Goal: Task Accomplishment & Management: Use online tool/utility

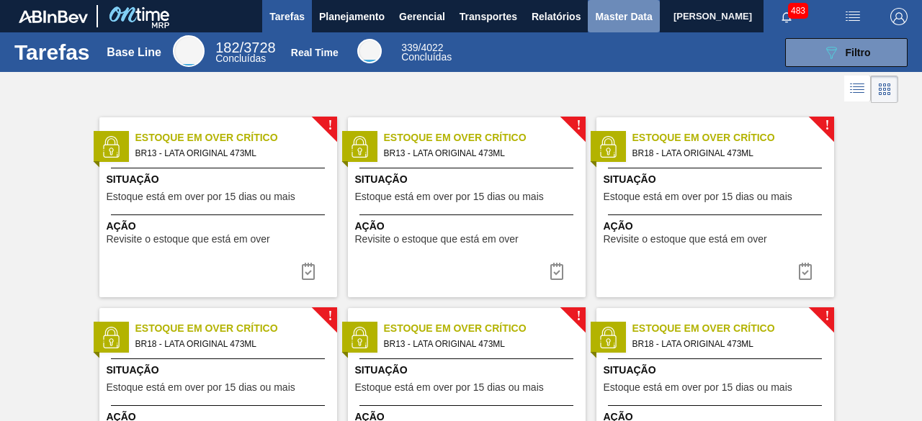
click at [611, 25] on button "Master Data" at bounding box center [623, 16] width 71 height 32
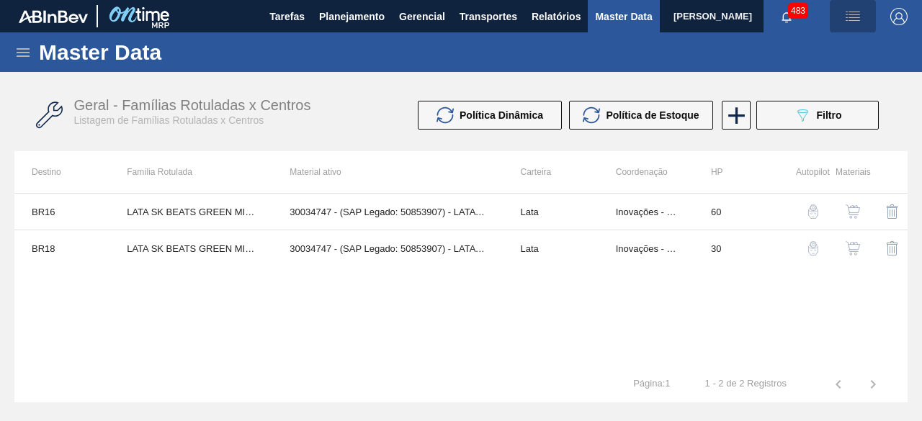
click at [844, 17] on img "button" at bounding box center [852, 16] width 17 height 17
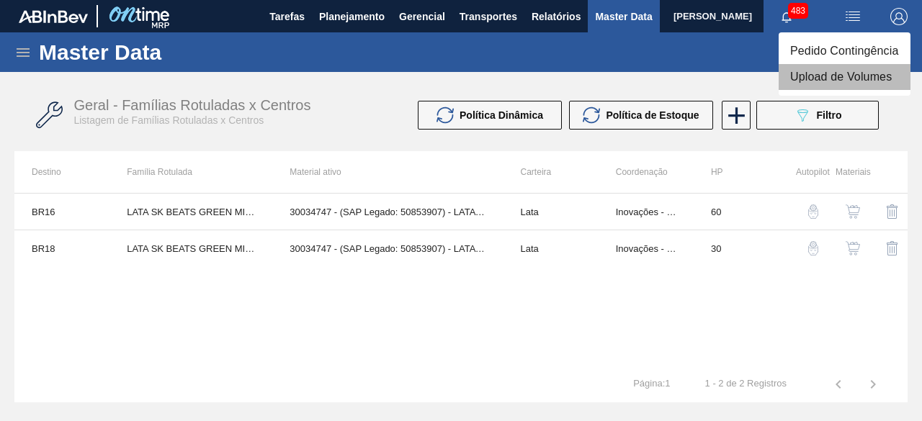
click at [840, 83] on li "Upload de Volumes" at bounding box center [844, 77] width 132 height 26
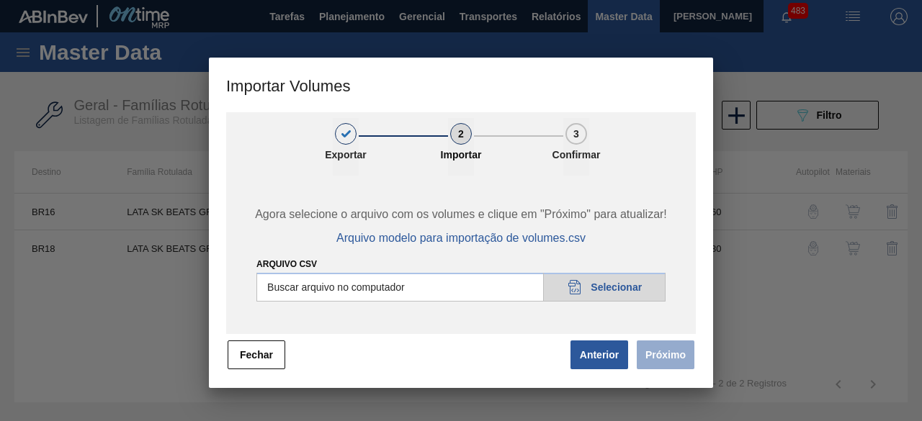
click at [638, 294] on input "Arquivo csv" at bounding box center [460, 287] width 409 height 29
type input "C:\fakepath\Subida fort. + itumb 26.09.csv"
click at [650, 359] on button "Próximo" at bounding box center [666, 355] width 58 height 29
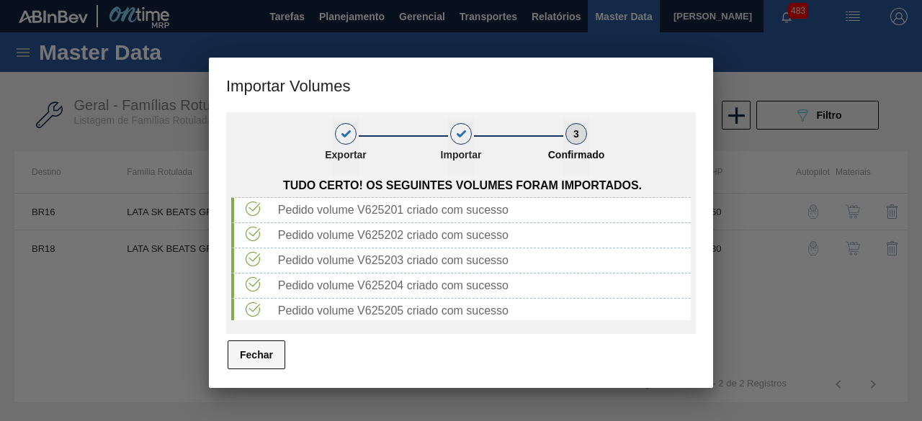
click at [268, 365] on button "Fechar" at bounding box center [257, 355] width 58 height 29
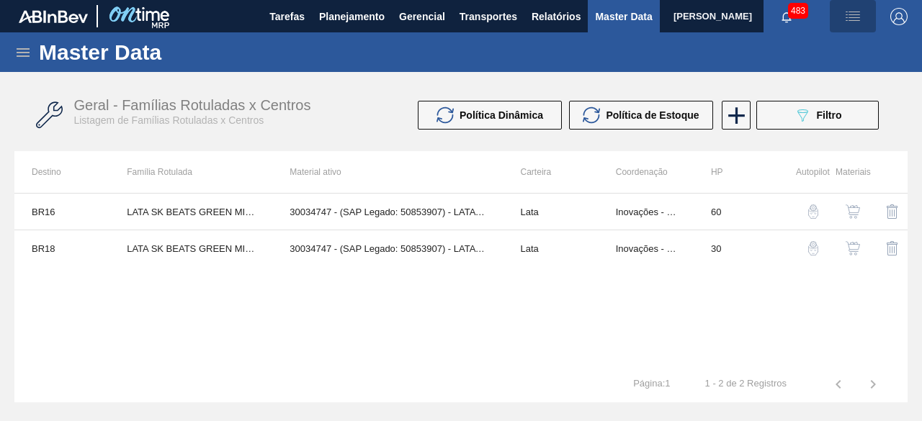
click at [856, 27] on button "button" at bounding box center [853, 16] width 46 height 32
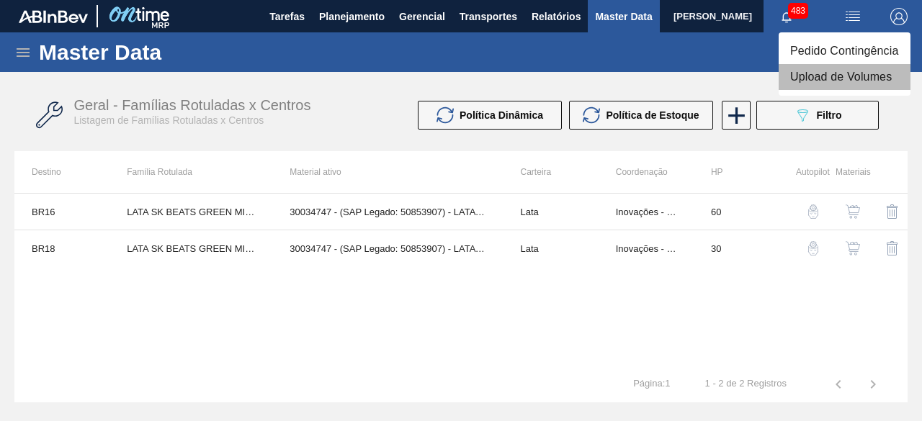
click at [834, 78] on li "Upload de Volumes" at bounding box center [844, 77] width 132 height 26
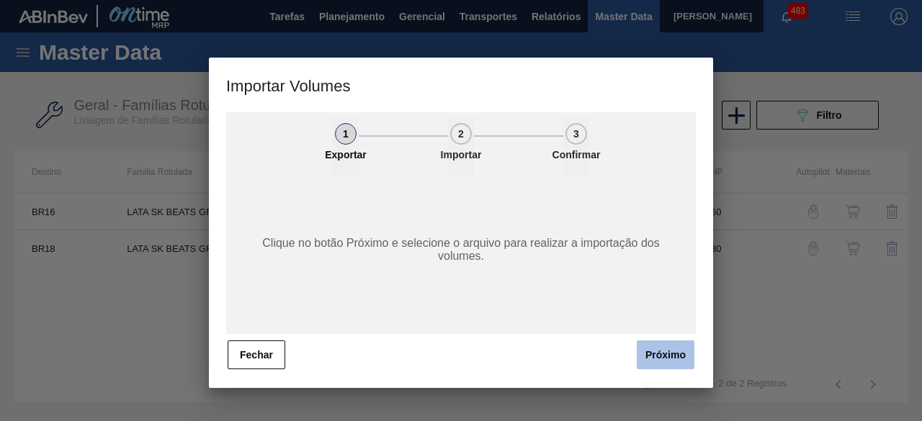
click at [652, 351] on button "Próximo" at bounding box center [666, 355] width 58 height 29
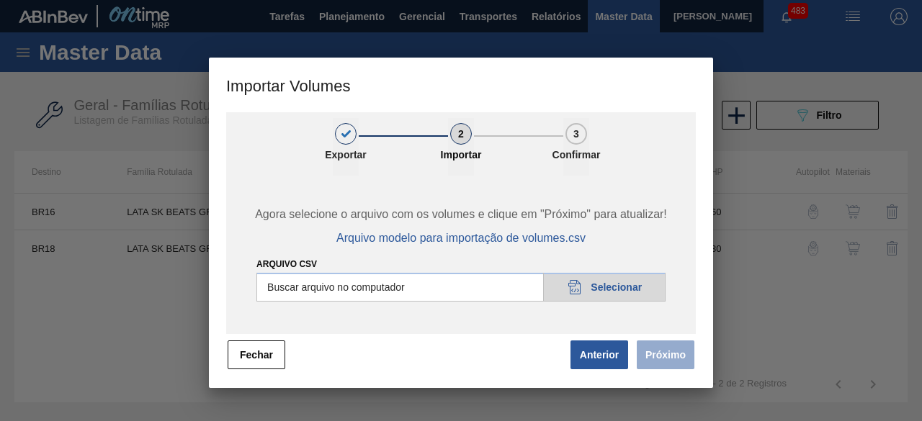
click at [624, 296] on input "Arquivo csv" at bounding box center [460, 287] width 409 height 29
type input "C:\fakepath\Subida Crown 26.09.csv"
click at [670, 353] on button "Próximo" at bounding box center [666, 355] width 58 height 29
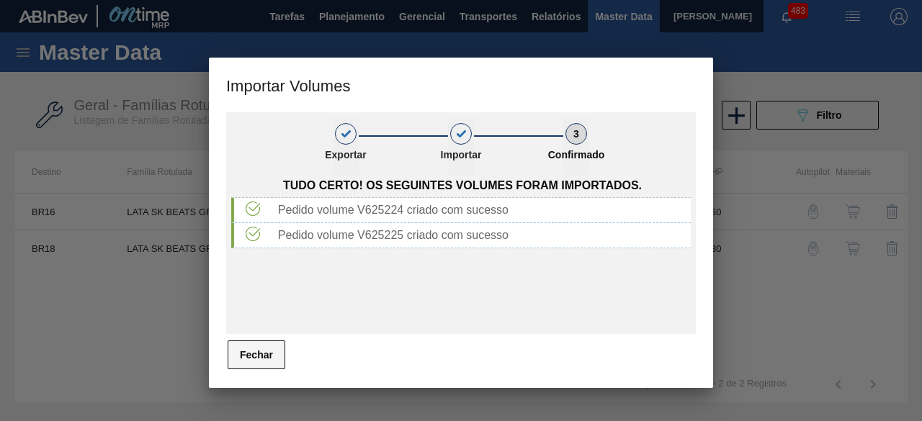
click at [277, 351] on button "Fechar" at bounding box center [257, 355] width 58 height 29
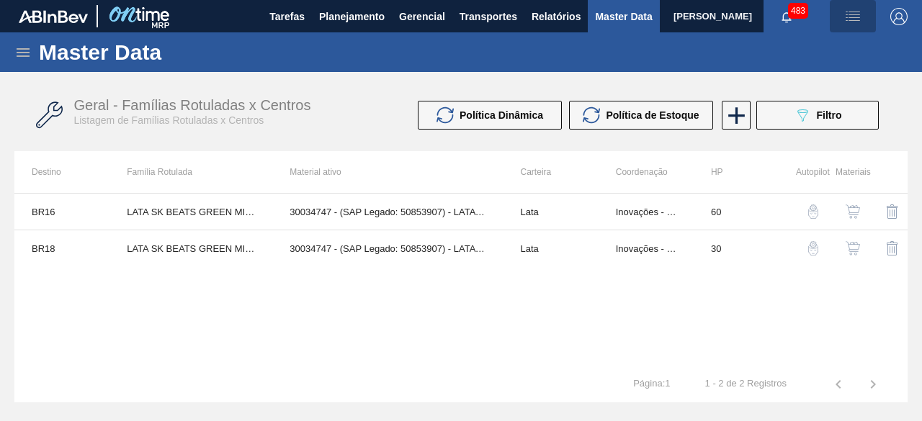
click at [858, 26] on button "button" at bounding box center [853, 16] width 46 height 32
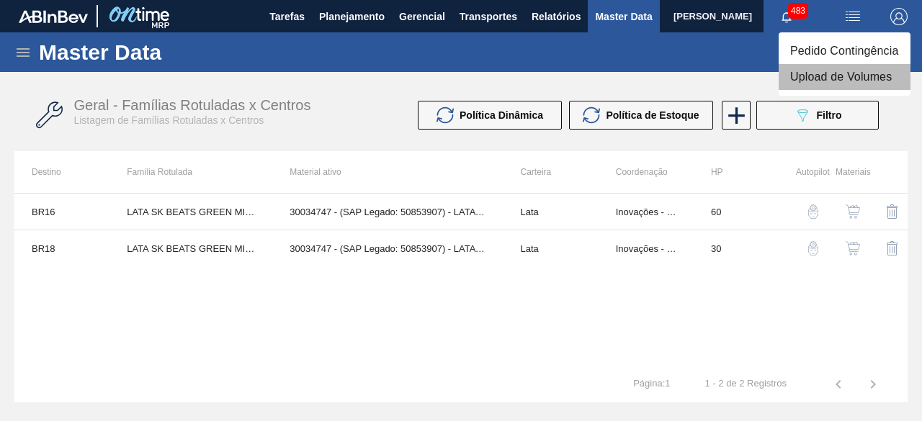
click at [841, 80] on li "Upload de Volumes" at bounding box center [844, 77] width 132 height 26
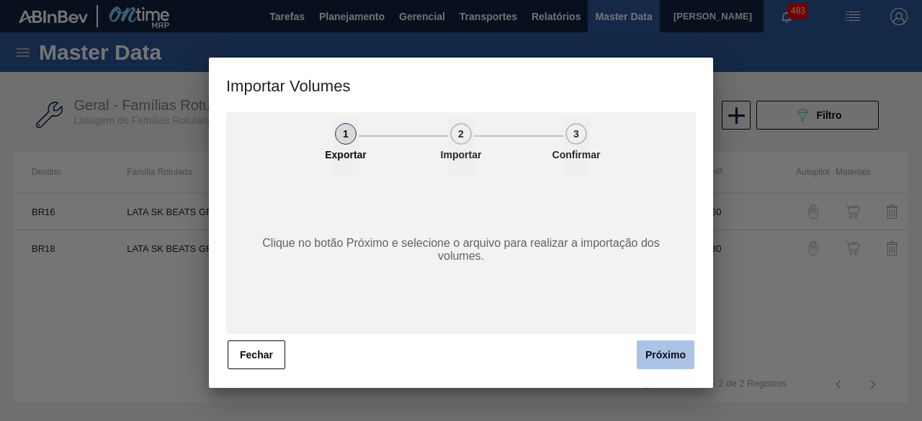
click at [673, 362] on button "Próximo" at bounding box center [666, 355] width 58 height 29
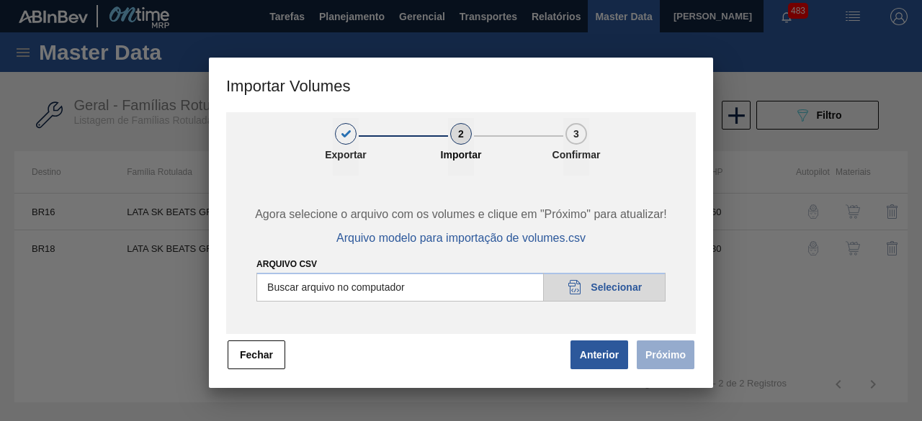
click at [635, 281] on input "Arquivo csv" at bounding box center [460, 287] width 409 height 29
type input "C:\fakepath\Subida Ball D0 + D4 30.09.csv"
click at [258, 354] on button "Fechar" at bounding box center [257, 355] width 58 height 29
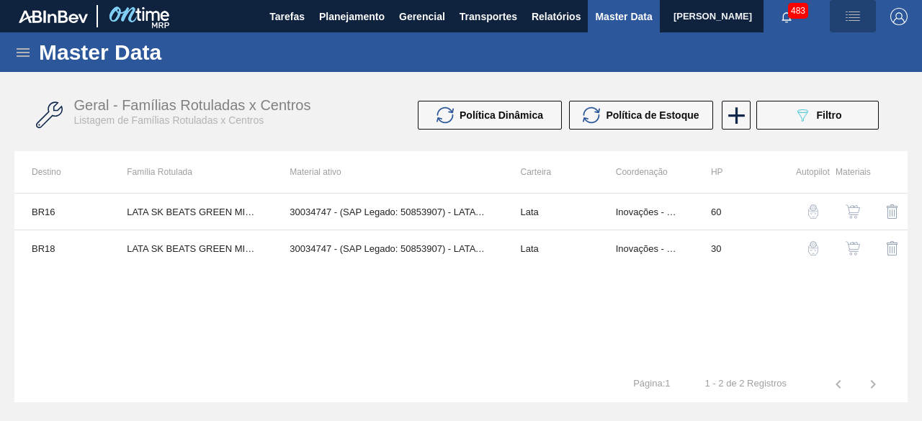
click at [855, 22] on img "button" at bounding box center [852, 16] width 17 height 17
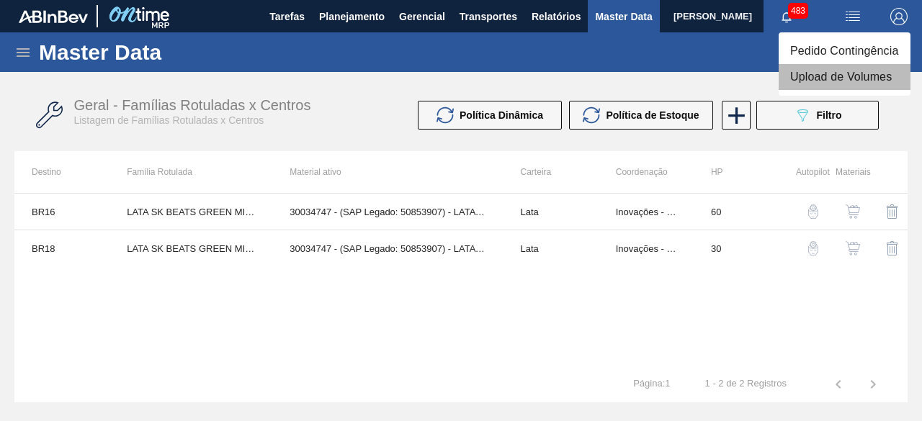
click at [840, 77] on li "Upload de Volumes" at bounding box center [844, 77] width 132 height 26
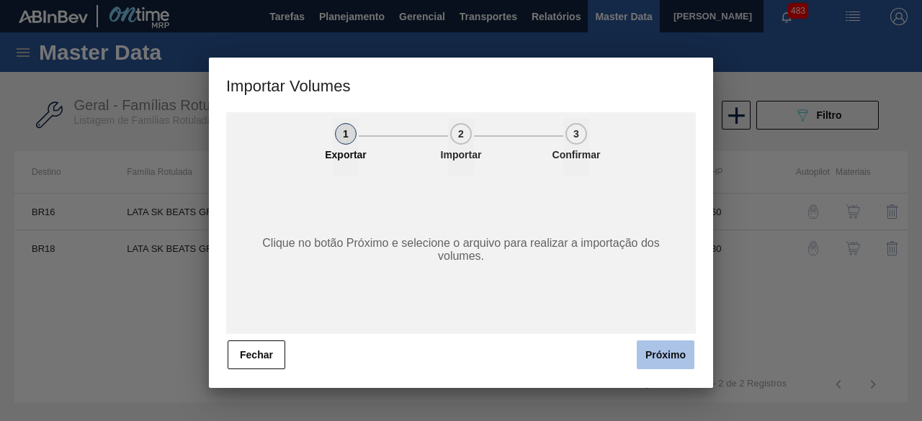
click at [678, 345] on button "Próximo" at bounding box center [666, 355] width 58 height 29
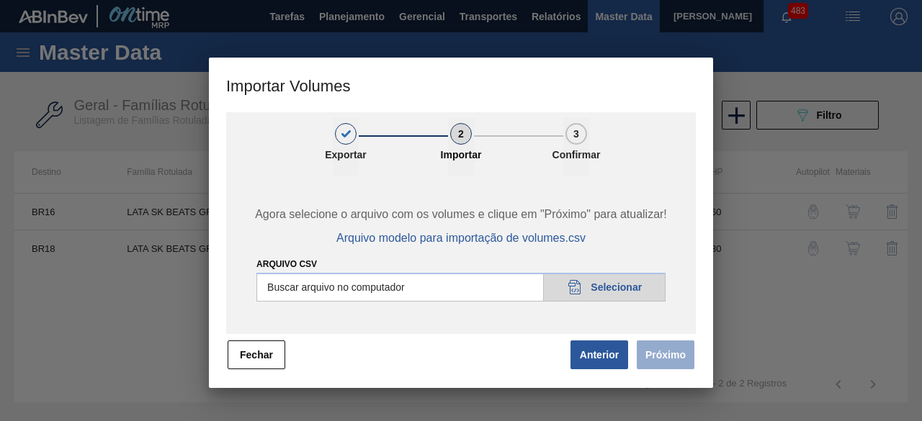
click at [632, 297] on input "Arquivo csv" at bounding box center [460, 287] width 409 height 29
type input "C:\fakepath\Subida Ball D0 + D4 30.09.csv"
click at [654, 361] on button "Próximo" at bounding box center [666, 355] width 58 height 29
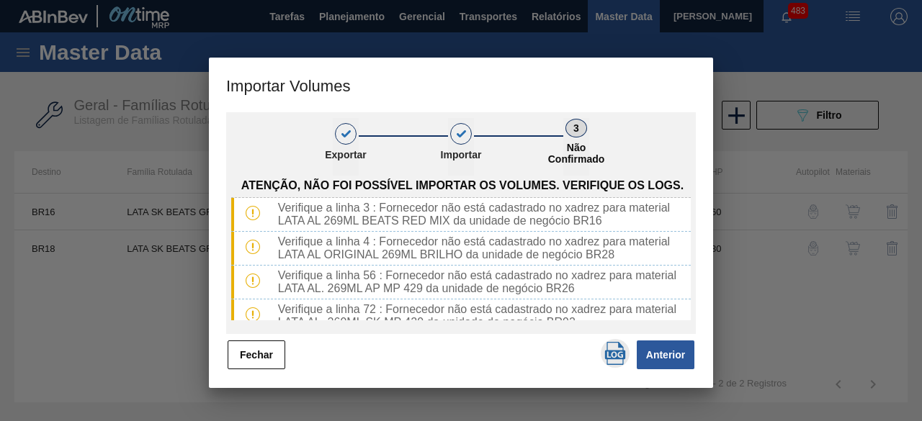
click at [620, 354] on img "button" at bounding box center [614, 353] width 23 height 23
click at [258, 351] on button "Fechar" at bounding box center [257, 355] width 58 height 29
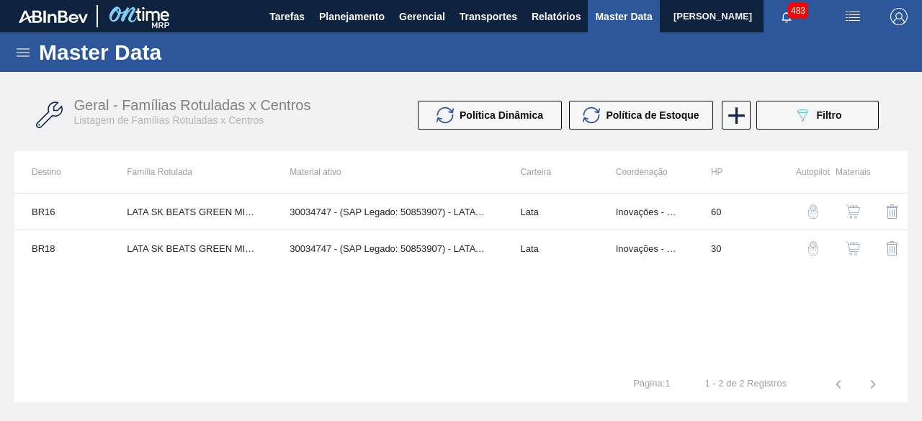
click at [22, 58] on icon at bounding box center [22, 52] width 17 height 17
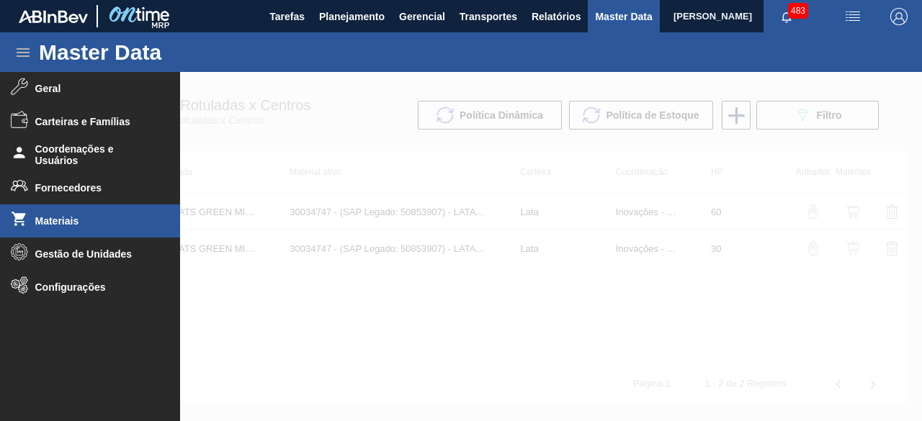
click at [80, 217] on span "Materiais" at bounding box center [94, 221] width 119 height 12
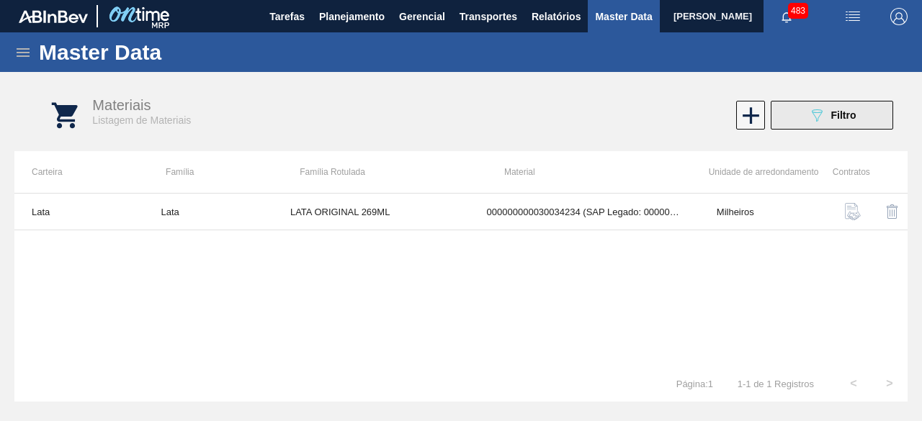
click at [828, 107] on div "089F7B8B-B2A5-4AFE-B5C0-19BA573D28AC Filtro" at bounding box center [832, 115] width 48 height 17
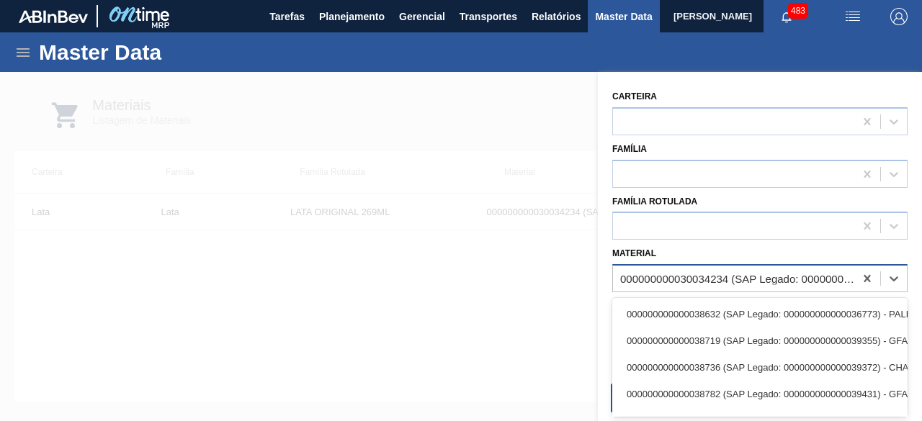
click at [653, 273] on div "000000000030034234 (SAP Legado: 000000000050847076) - LATA AL ORIGINAL 269ML BR…" at bounding box center [737, 279] width 235 height 12
paste input "30012386"
type input "30012386"
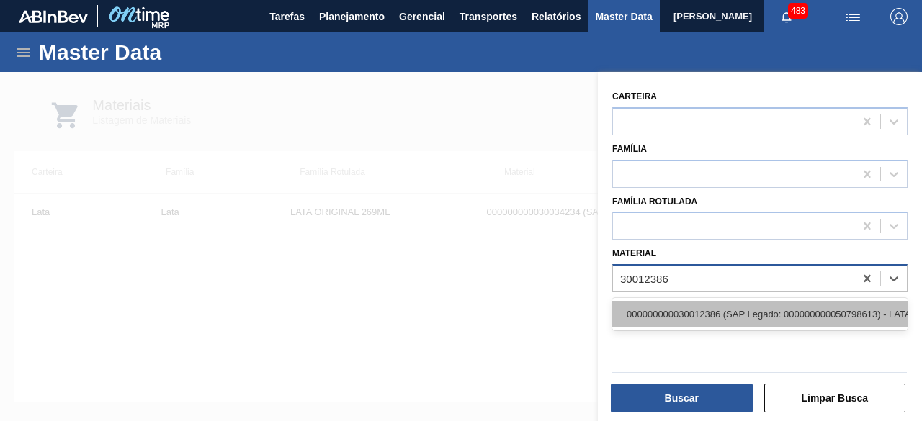
click at [667, 308] on div "000000000030012386 (SAP Legado: 000000000050798613) - LATA AL. 269ML AP MP 429" at bounding box center [759, 314] width 295 height 27
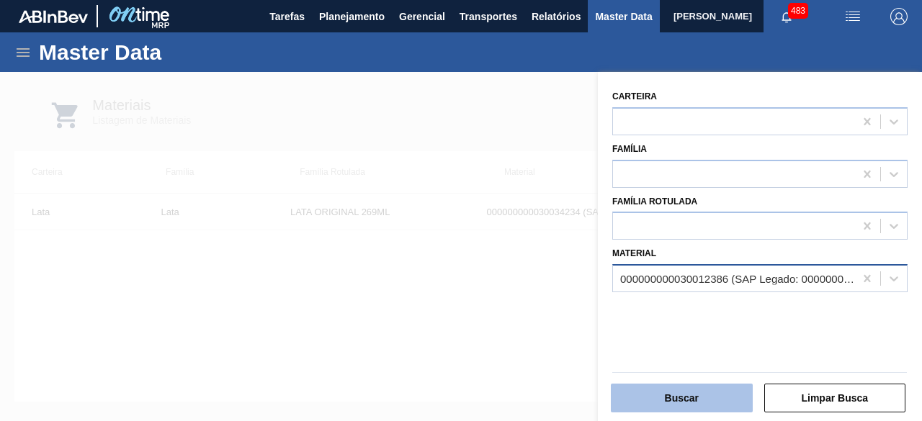
click at [692, 387] on button "Buscar" at bounding box center [682, 398] width 142 height 29
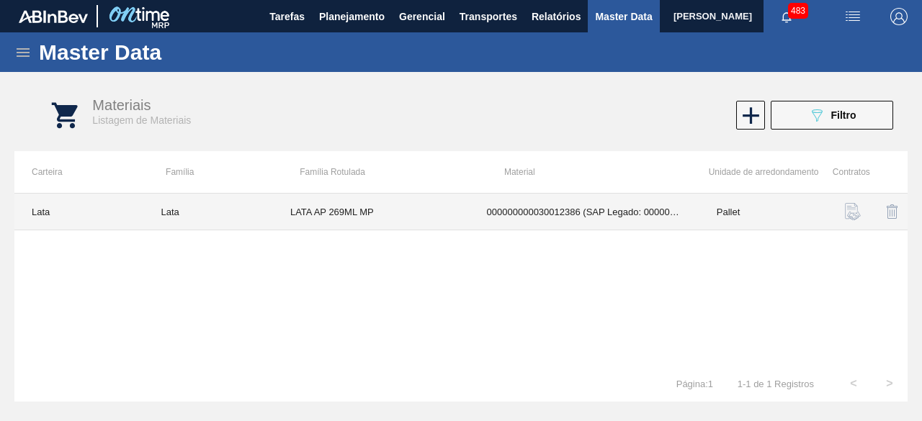
click at [348, 205] on td "LATA AP 269ML MP" at bounding box center [371, 212] width 197 height 37
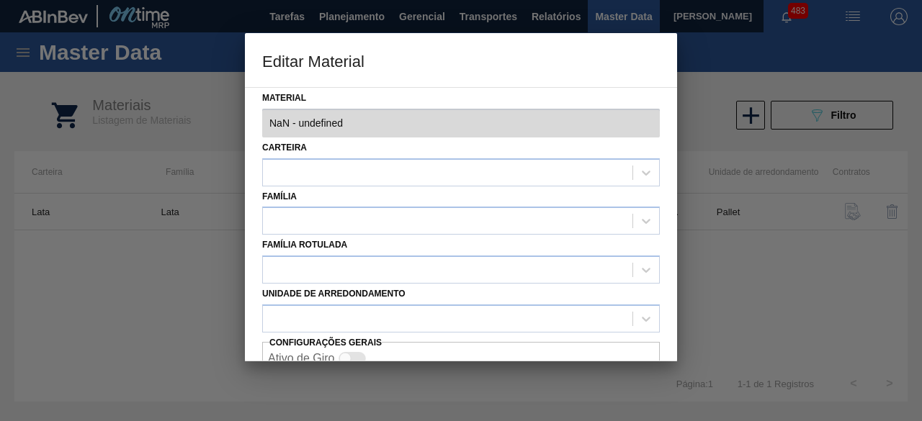
type input "30012386 - 000000000030012386 (SAP Legado: 000000000050798613) - LATA AL. 269ML…"
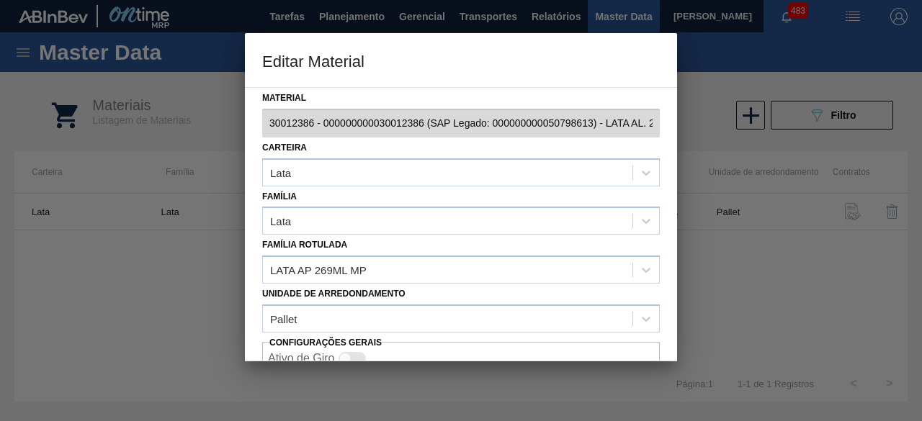
scroll to position [60, 0]
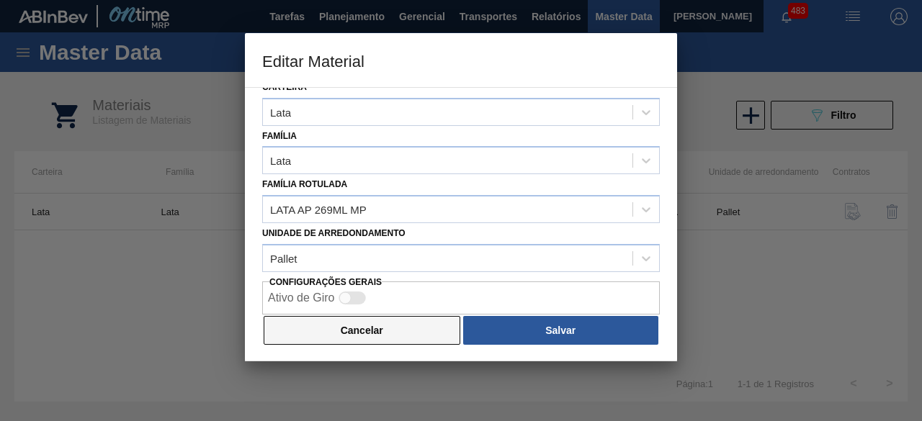
click at [431, 336] on button "Cancelar" at bounding box center [362, 330] width 197 height 29
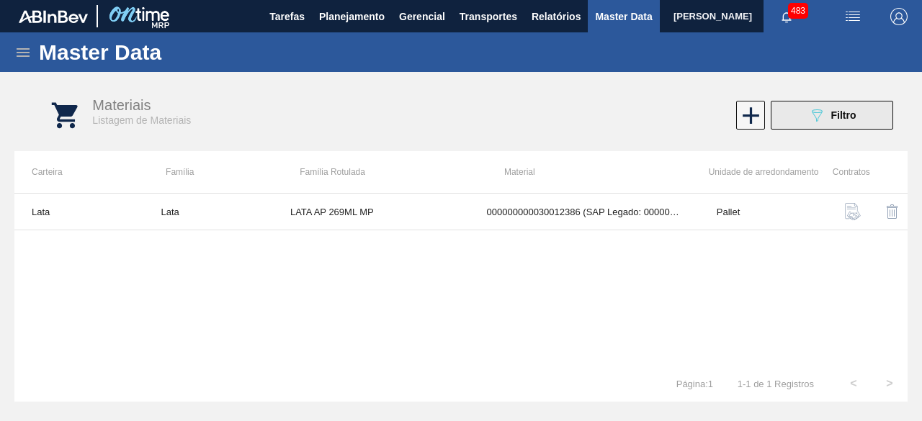
click at [793, 118] on button "089F7B8B-B2A5-4AFE-B5C0-19BA573D28AC Filtro" at bounding box center [832, 115] width 122 height 29
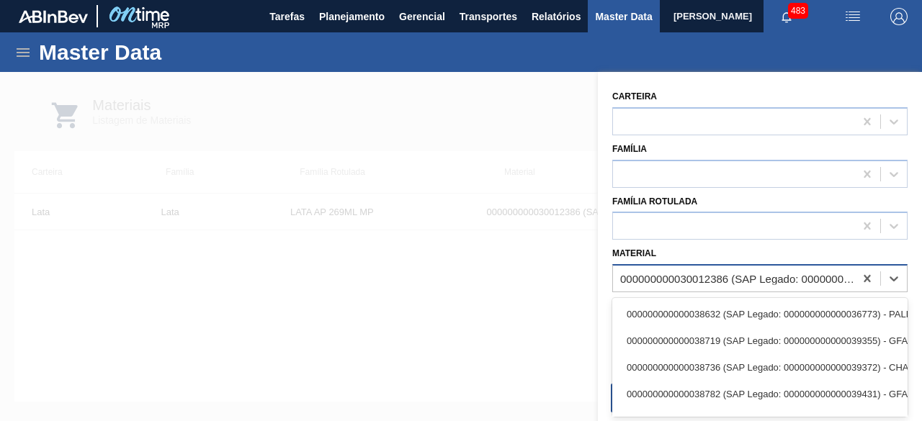
click at [704, 276] on div "000000000030012386 (SAP Legado: 000000000050798613) - LATA AL. 269ML AP MP 429" at bounding box center [737, 279] width 235 height 12
paste input "30012388"
type input "30012388"
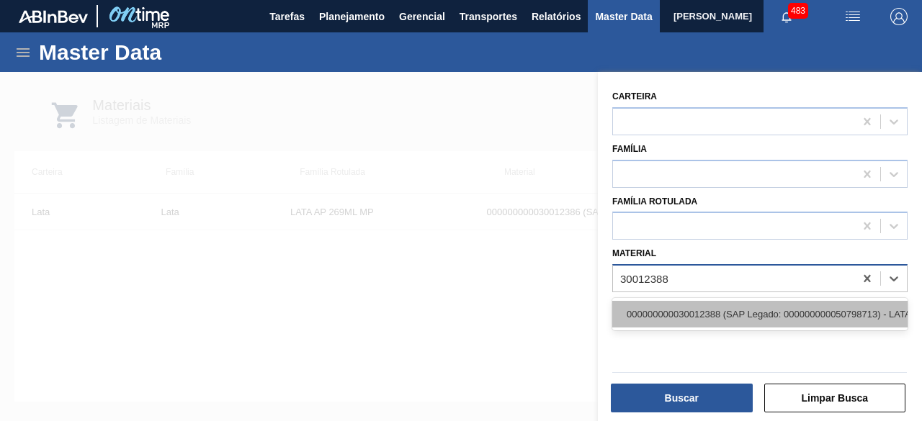
click at [716, 313] on div "000000000030012388 (SAP Legado: 000000000050798713) - LATA AL. 269ML SK MP 429" at bounding box center [759, 314] width 295 height 27
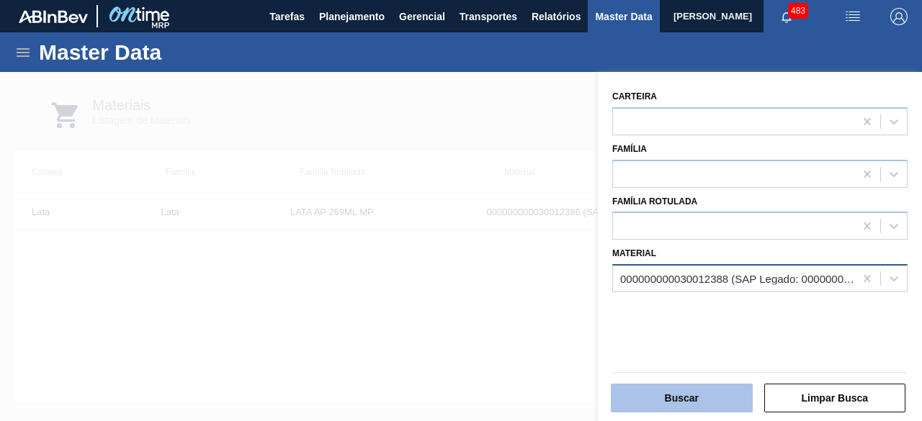
click at [714, 390] on button "Buscar" at bounding box center [682, 398] width 142 height 29
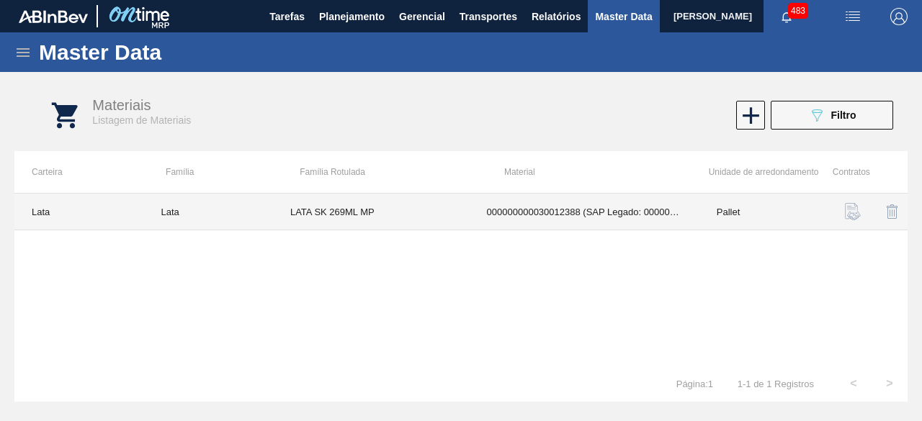
click at [369, 202] on td "LATA SK 269ML MP" at bounding box center [371, 212] width 197 height 37
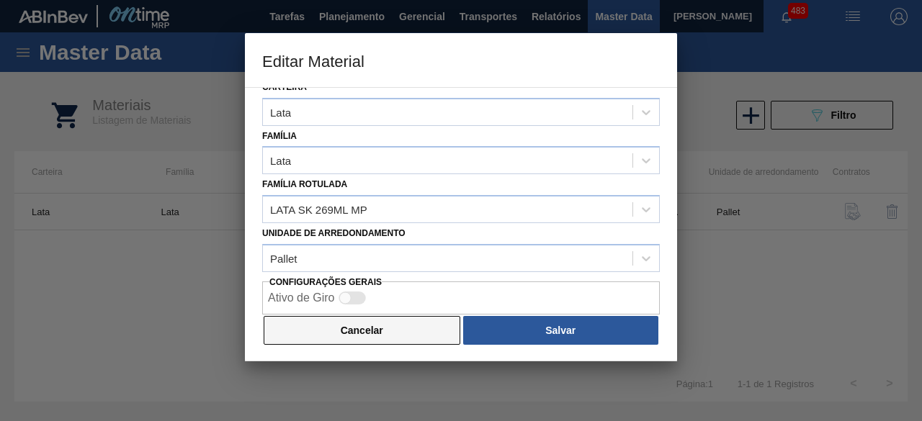
click at [426, 323] on button "Cancelar" at bounding box center [362, 330] width 197 height 29
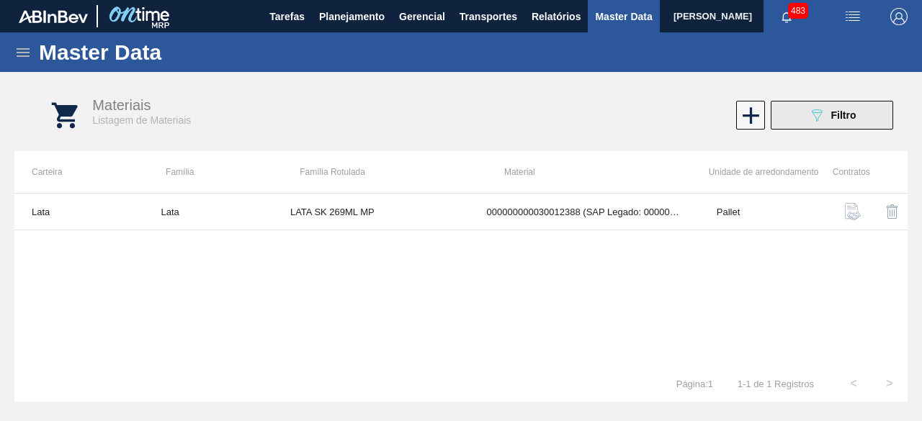
click at [773, 119] on button "089F7B8B-B2A5-4AFE-B5C0-19BA573D28AC Filtro" at bounding box center [832, 115] width 122 height 29
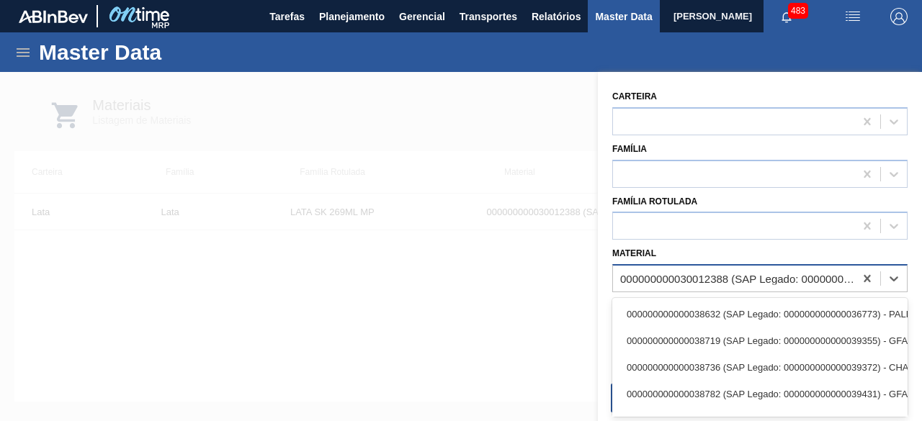
click at [750, 274] on div "000000000030012388 (SAP Legado: 000000000050798713) - LATA AL. 269ML SK MP 429" at bounding box center [737, 279] width 235 height 12
paste input "30031883"
type input "30031883"
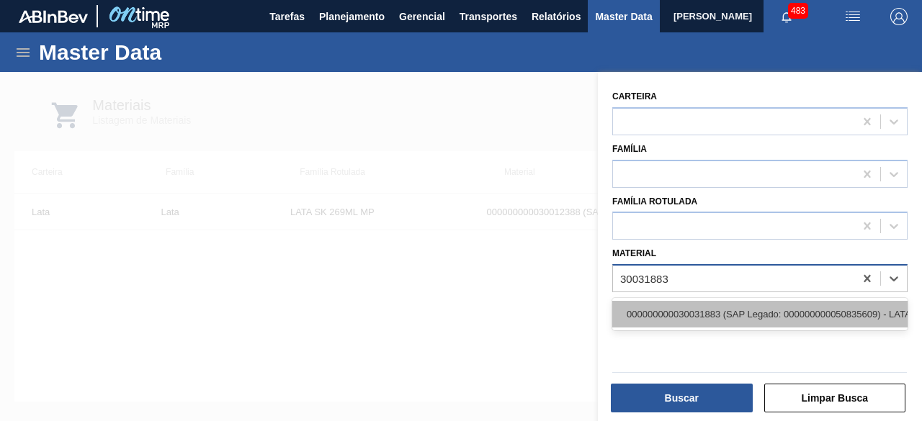
click at [753, 313] on div "000000000030031883 (SAP Legado: 000000000050835609) - LATA AL 269ML BEATS RED M…" at bounding box center [759, 314] width 295 height 27
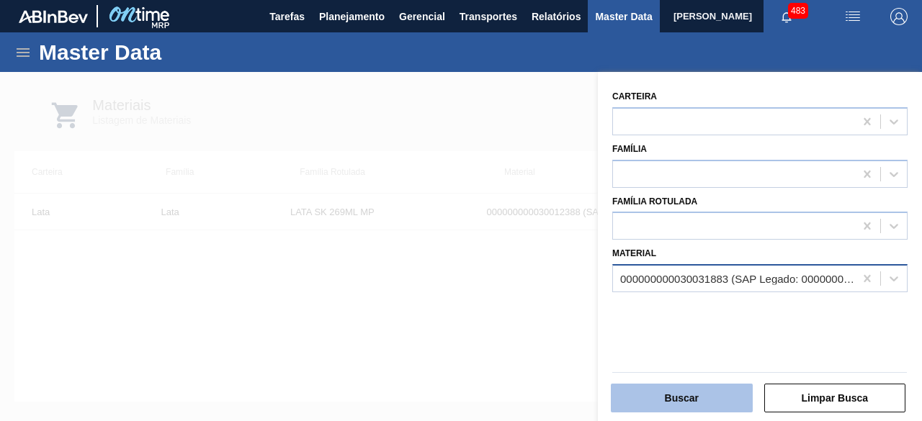
click at [713, 392] on button "Buscar" at bounding box center [682, 398] width 142 height 29
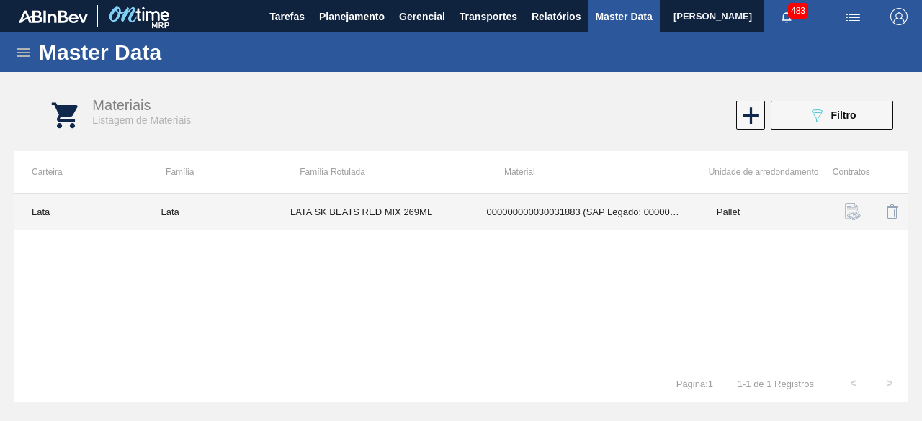
click at [450, 199] on td "LATA SK BEATS RED MIX 269ML" at bounding box center [371, 212] width 197 height 37
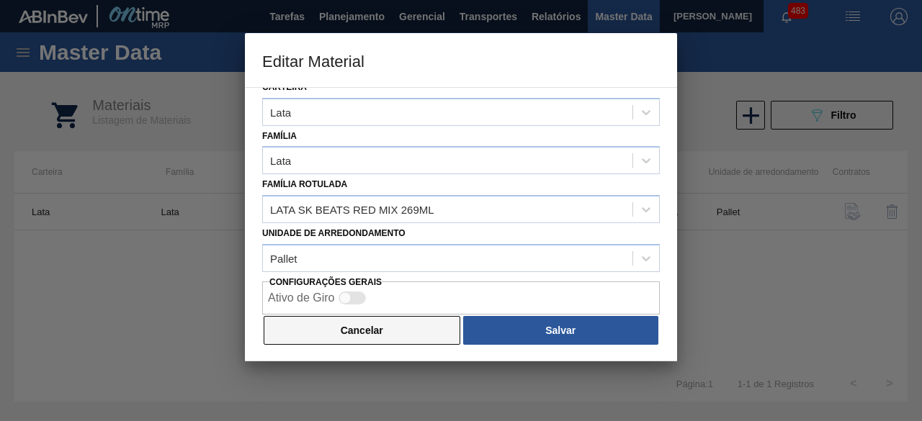
click at [425, 328] on button "Cancelar" at bounding box center [362, 330] width 197 height 29
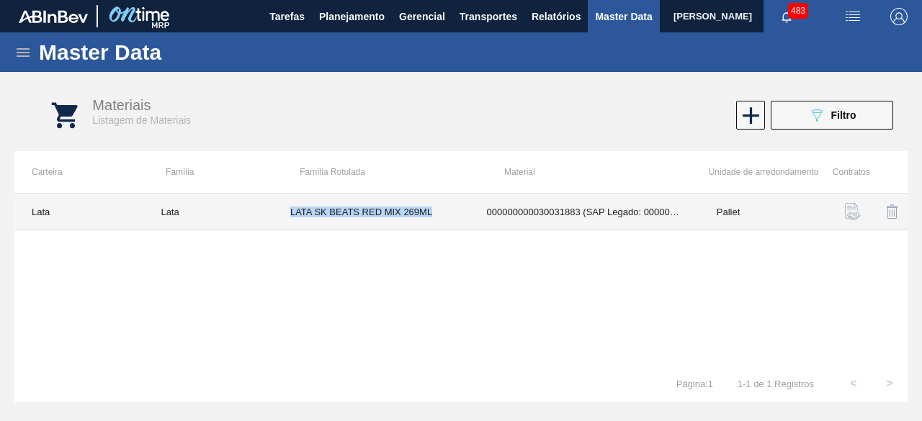
drag, startPoint x: 290, startPoint y: 210, endPoint x: 432, endPoint y: 217, distance: 142.8
click at [432, 217] on td "LATA SK BEATS RED MIX 269ML" at bounding box center [371, 212] width 197 height 37
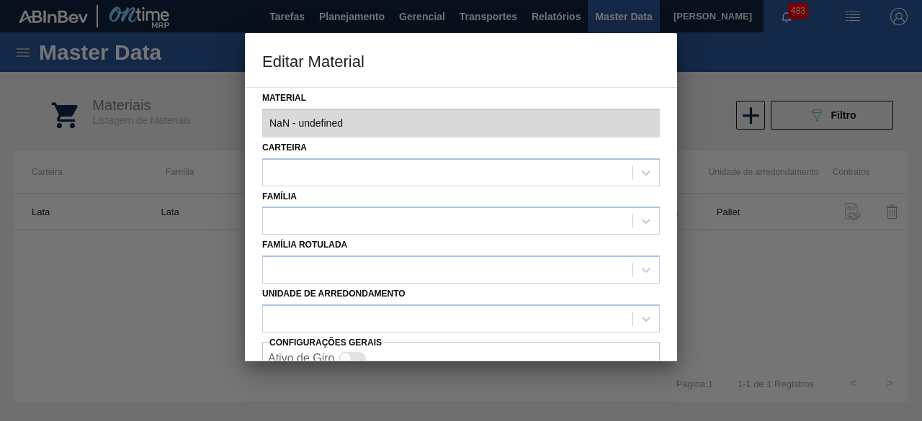
type input "30031883 - 000000000030031883 (SAP Legado: 000000000050835609) - LATA AL 269ML …"
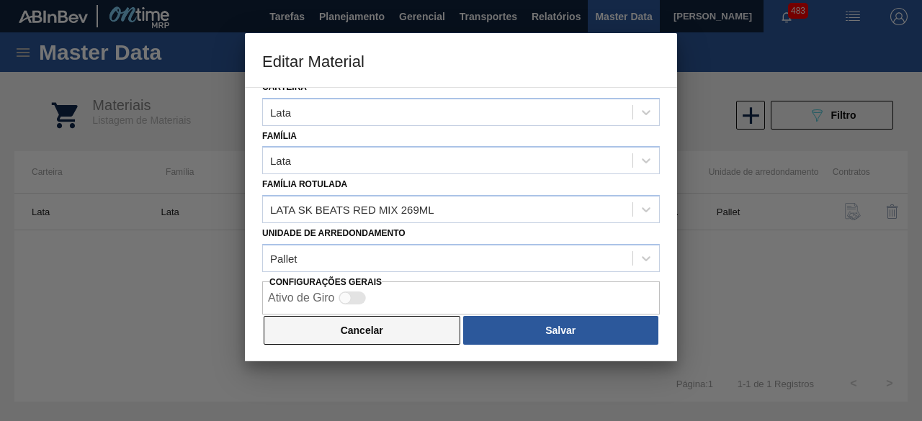
click at [419, 319] on button "Cancelar" at bounding box center [362, 330] width 197 height 29
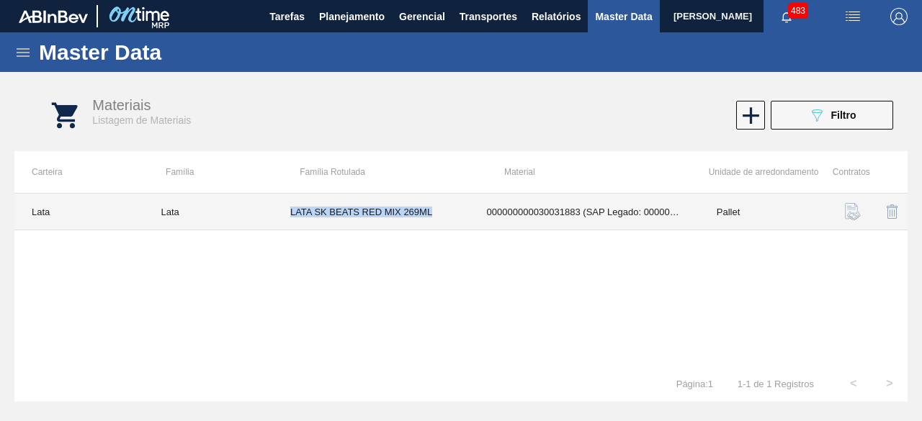
copy td "LATA SK BEATS RED MIX 269ML"
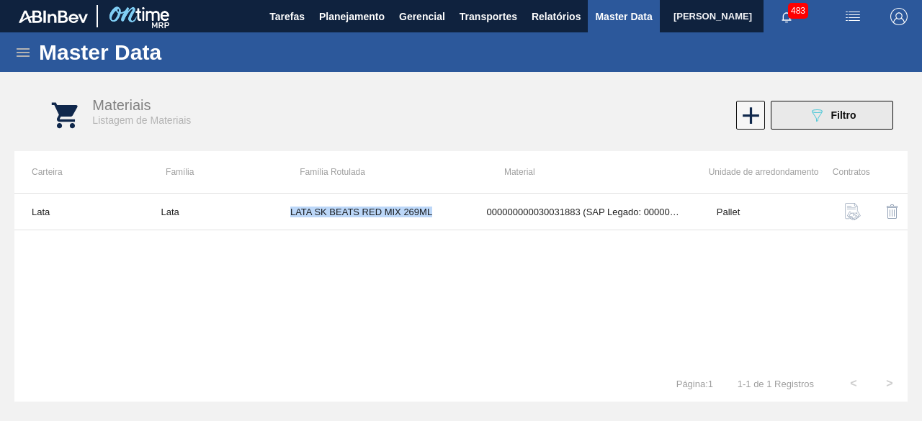
click at [803, 122] on button "089F7B8B-B2A5-4AFE-B5C0-19BA573D28AC Filtro" at bounding box center [832, 115] width 122 height 29
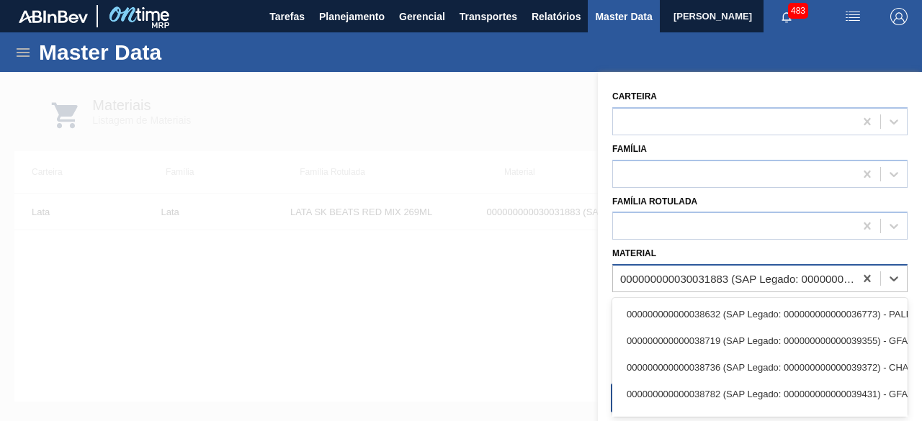
click at [720, 282] on div "000000000030031883 (SAP Legado: 000000000050835609) - LATA AL 269ML BEATS RED M…" at bounding box center [737, 279] width 235 height 12
paste input "30034234"
type input "30034234"
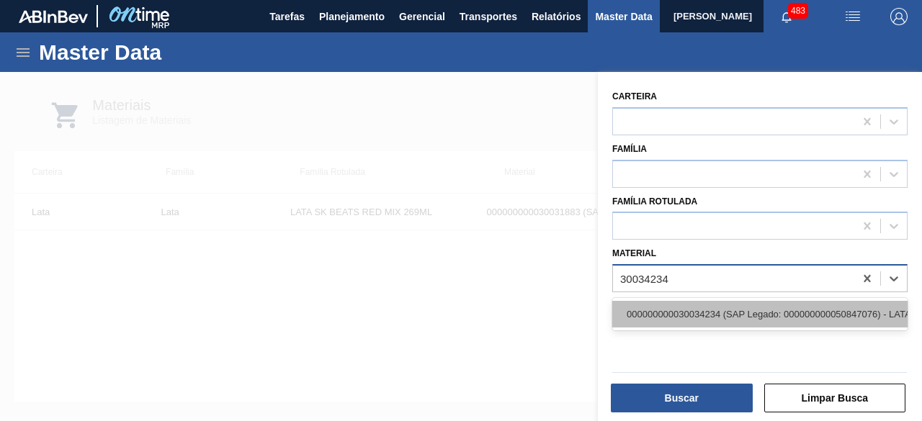
click at [719, 315] on div "000000000030034234 (SAP Legado: 000000000050847076) - LATA AL ORIGINAL 269ML BR…" at bounding box center [759, 314] width 295 height 27
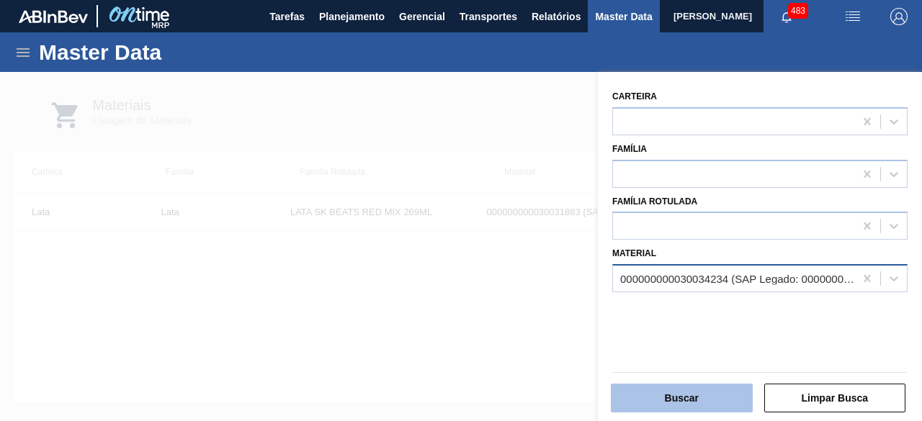
click at [716, 401] on button "Buscar" at bounding box center [682, 398] width 142 height 29
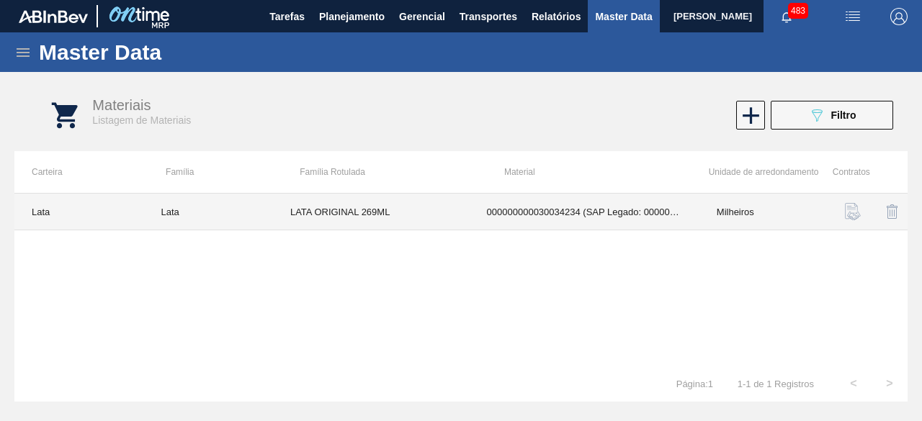
click at [444, 210] on td "LATA ORIGINAL 269ML" at bounding box center [371, 212] width 197 height 37
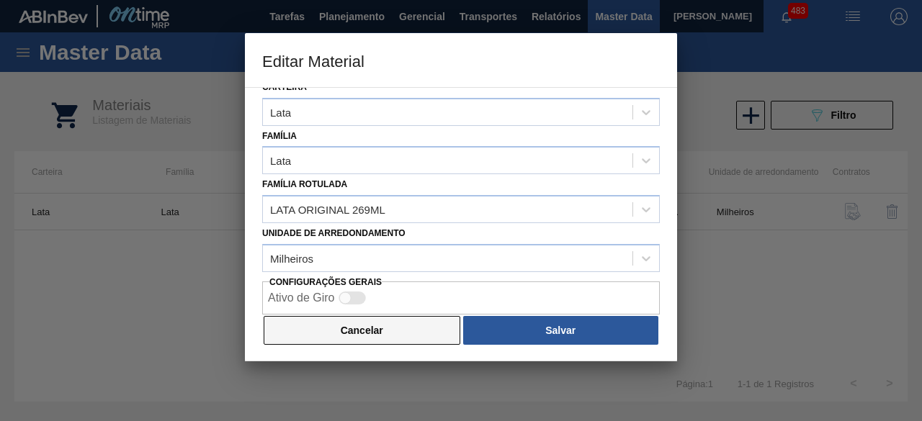
click at [437, 332] on button "Cancelar" at bounding box center [362, 330] width 197 height 29
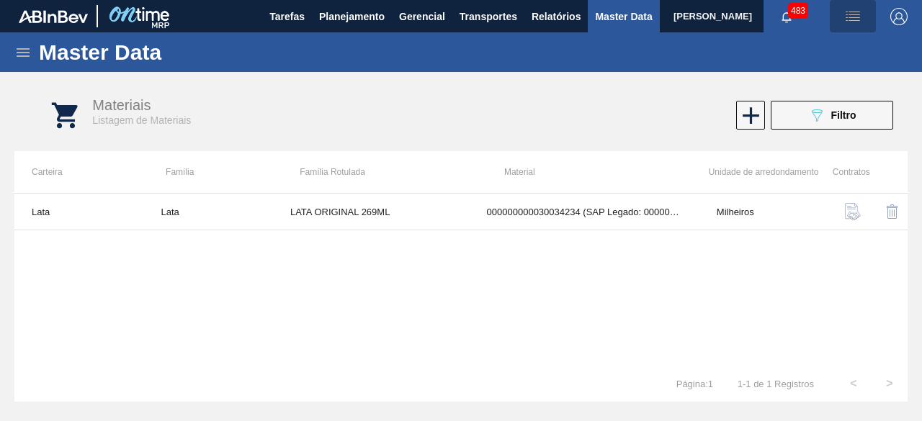
click at [858, 18] on img "button" at bounding box center [852, 16] width 17 height 17
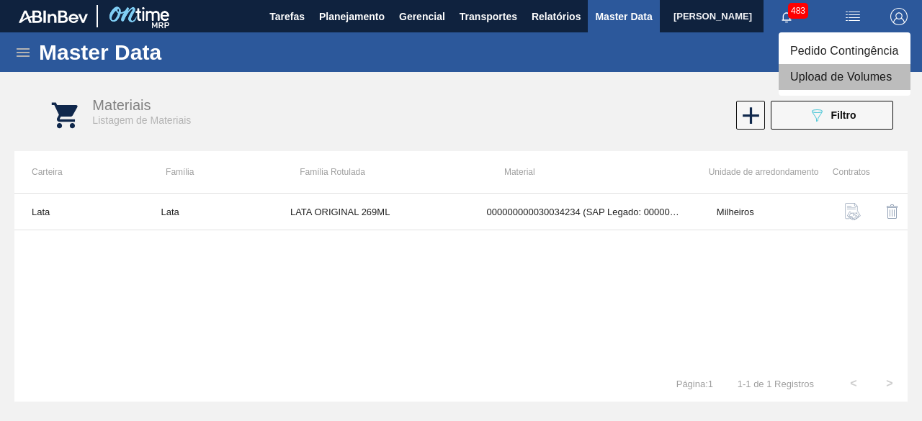
click at [840, 82] on li "Upload de Volumes" at bounding box center [844, 77] width 132 height 26
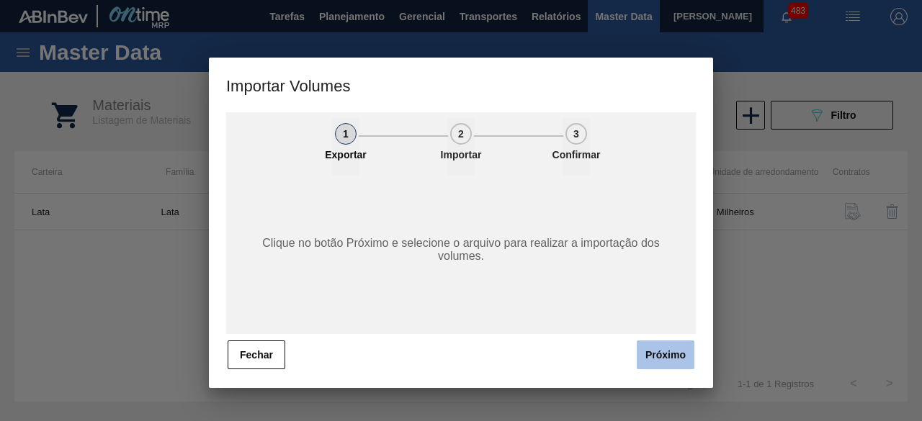
click at [678, 356] on button "Próximo" at bounding box center [666, 355] width 58 height 29
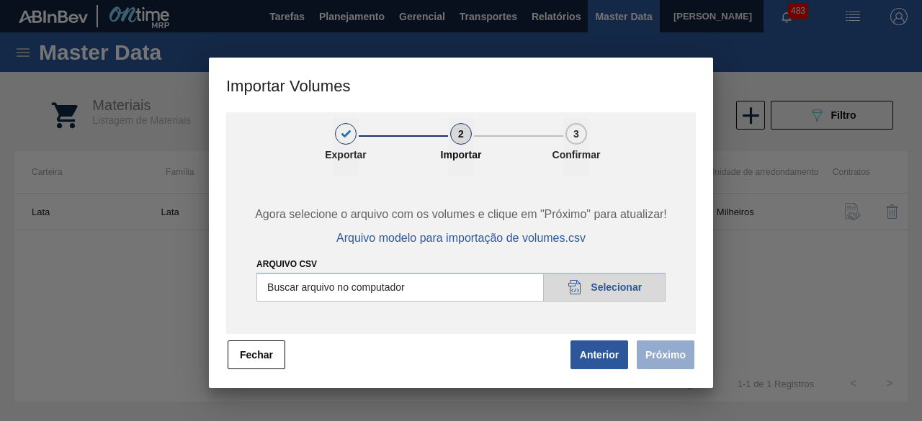
click at [639, 287] on input "Arquivo csv" at bounding box center [460, 287] width 409 height 29
type input "C:\fakepath\Subida Ball D0 + D4 30.09.csv"
click at [655, 348] on button "Próximo" at bounding box center [666, 355] width 58 height 29
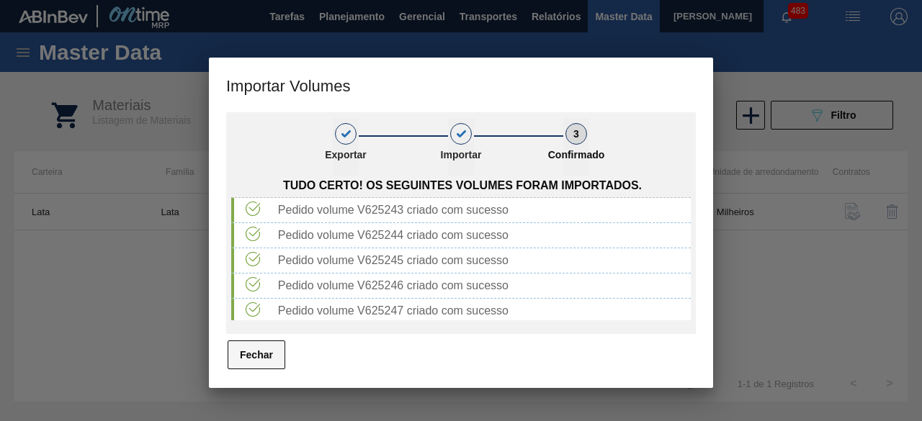
click at [270, 354] on button "Fechar" at bounding box center [257, 355] width 58 height 29
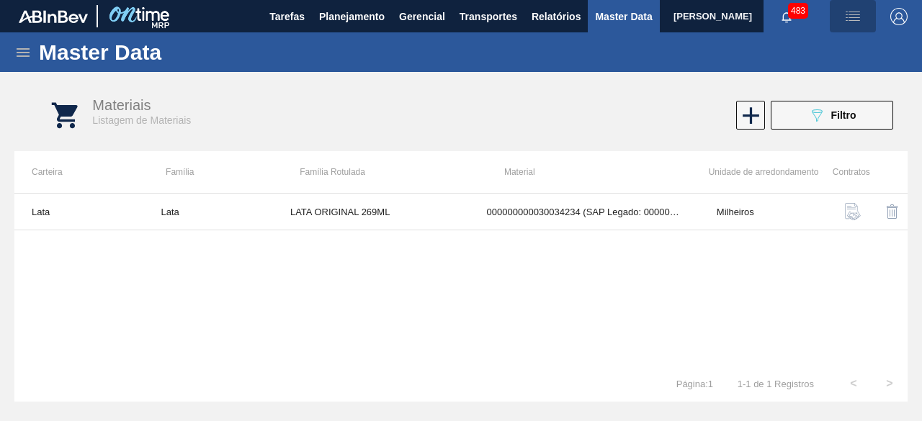
click at [852, 14] on img "button" at bounding box center [852, 16] width 17 height 17
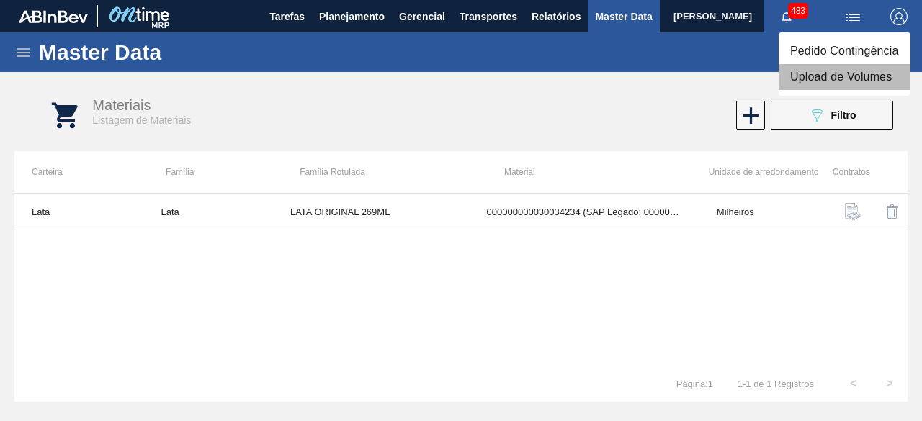
click at [814, 71] on li "Upload de Volumes" at bounding box center [844, 77] width 132 height 26
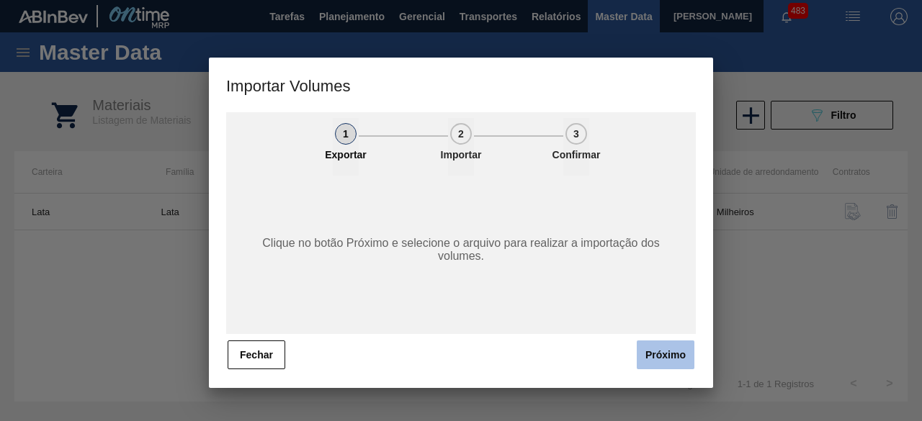
click at [656, 343] on button "Próximo" at bounding box center [666, 355] width 58 height 29
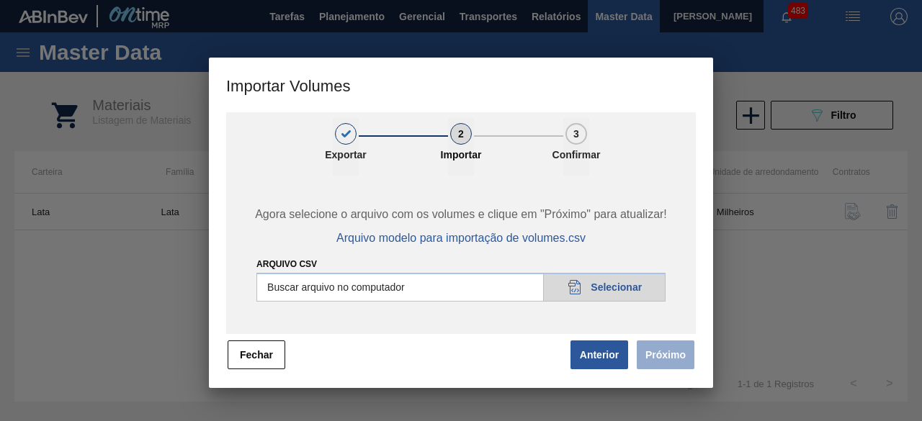
click at [609, 278] on input "Arquivo csv" at bounding box center [460, 287] width 409 height 29
type input "C:\fakepath\Subida Ball D0 + D4 26.09 2.csv"
click at [665, 356] on button "Próximo" at bounding box center [666, 355] width 58 height 29
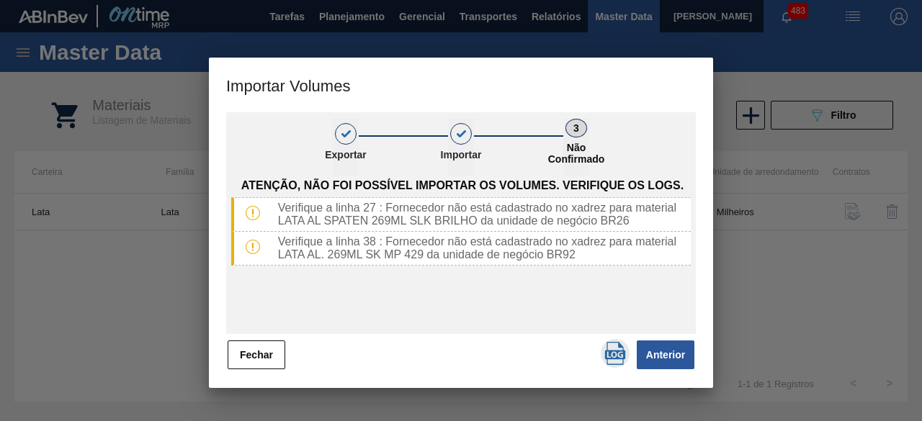
click at [612, 349] on img "button" at bounding box center [614, 353] width 23 height 23
click at [251, 356] on button "Fechar" at bounding box center [257, 355] width 58 height 29
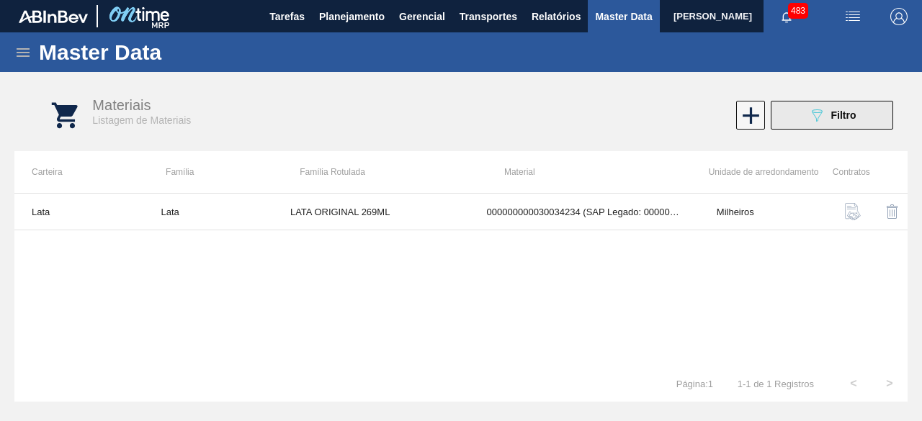
click at [805, 106] on button "089F7B8B-B2A5-4AFE-B5C0-19BA573D28AC Filtro" at bounding box center [832, 115] width 122 height 29
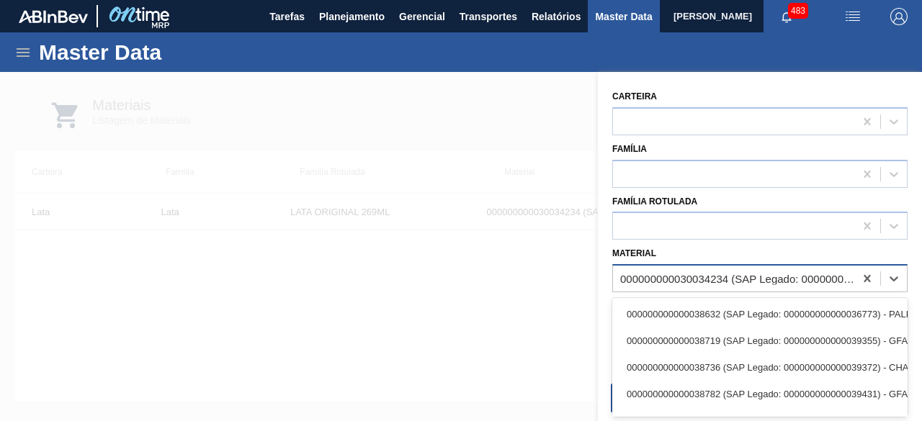
click at [698, 276] on div "000000000030034234 (SAP Legado: 000000000050847076) - LATA AL ORIGINAL 269ML BR…" at bounding box center [737, 279] width 235 height 12
paste input "30034229"
type input "30034229"
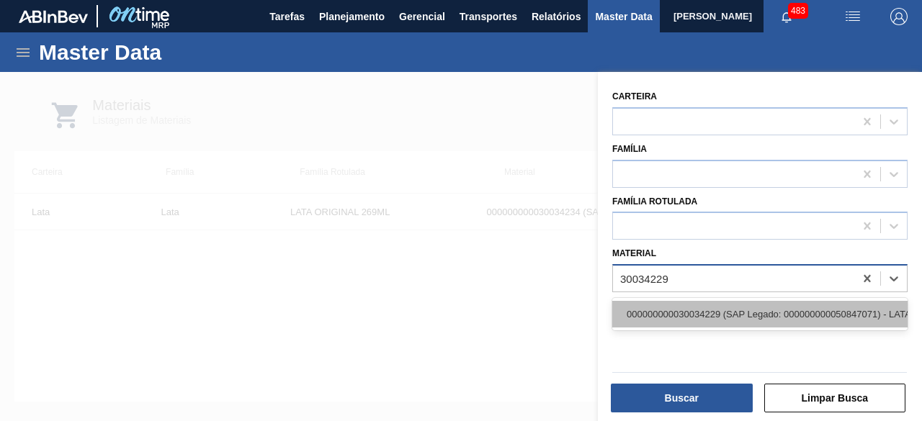
click at [704, 310] on div "000000000030034229 (SAP Legado: 000000000050847071) - LATA AL SPATEN 269ML SLK …" at bounding box center [759, 314] width 295 height 27
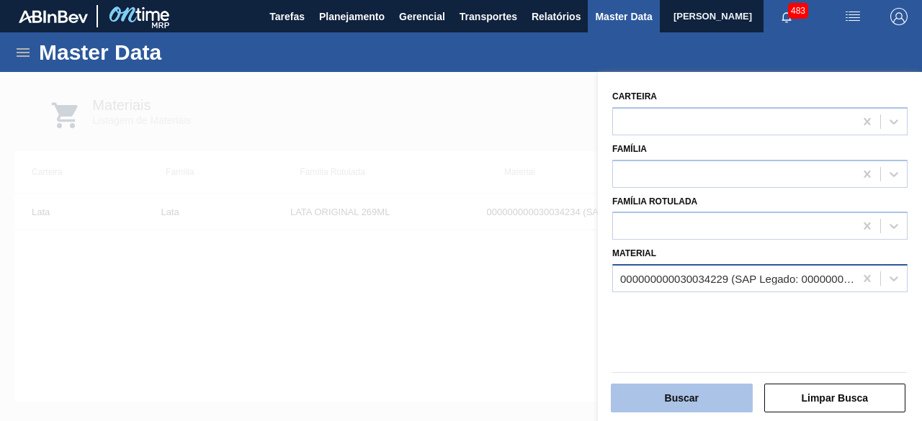
click at [688, 397] on button "Buscar" at bounding box center [682, 398] width 142 height 29
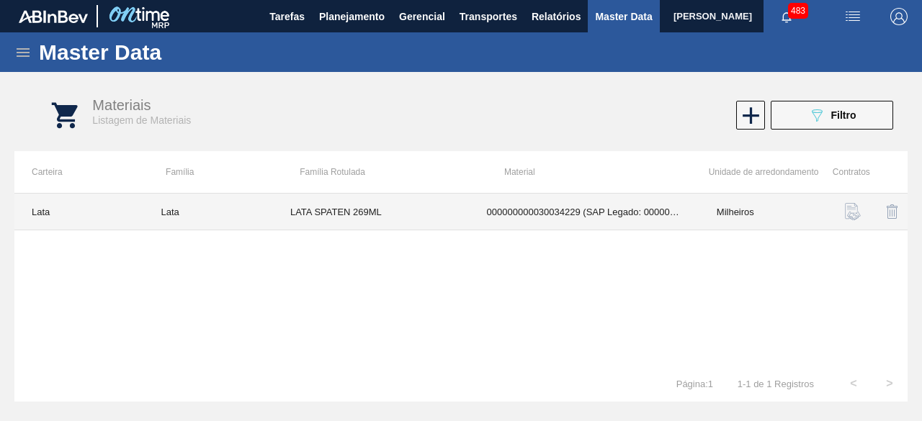
click at [402, 219] on td "LATA SPATEN 269ML" at bounding box center [371, 212] width 197 height 37
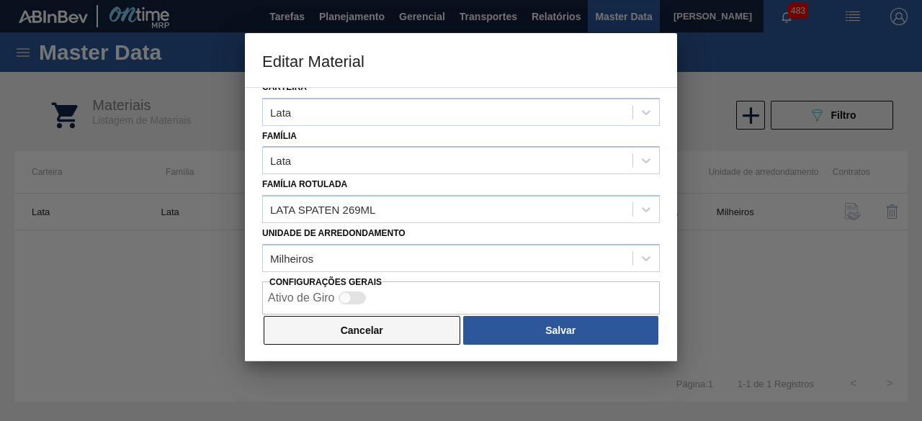
click at [434, 333] on button "Cancelar" at bounding box center [362, 330] width 197 height 29
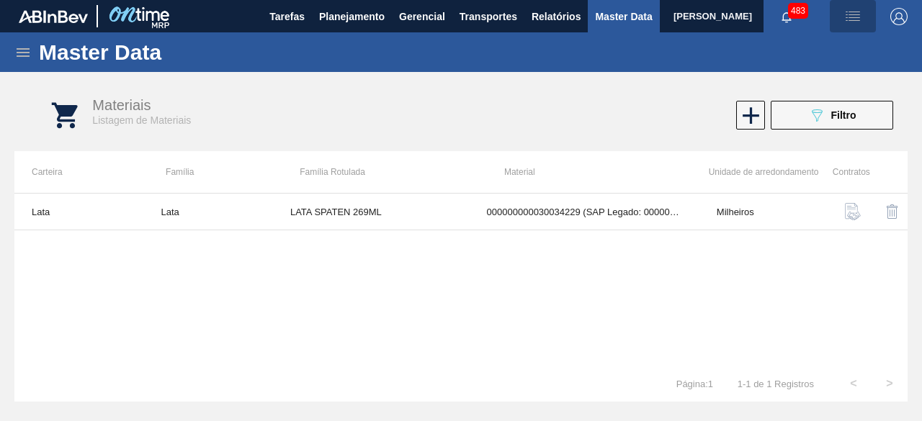
click at [849, 17] on img "button" at bounding box center [852, 16] width 17 height 17
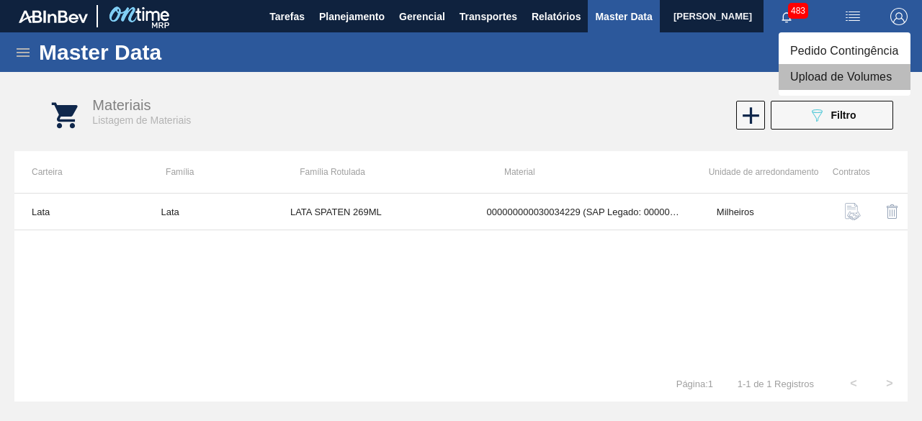
click at [834, 80] on li "Upload de Volumes" at bounding box center [844, 77] width 132 height 26
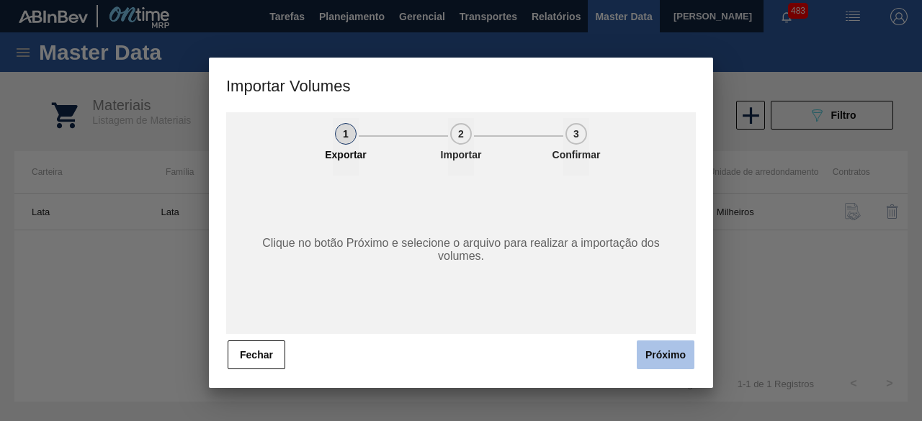
click at [667, 356] on button "Próximo" at bounding box center [666, 355] width 58 height 29
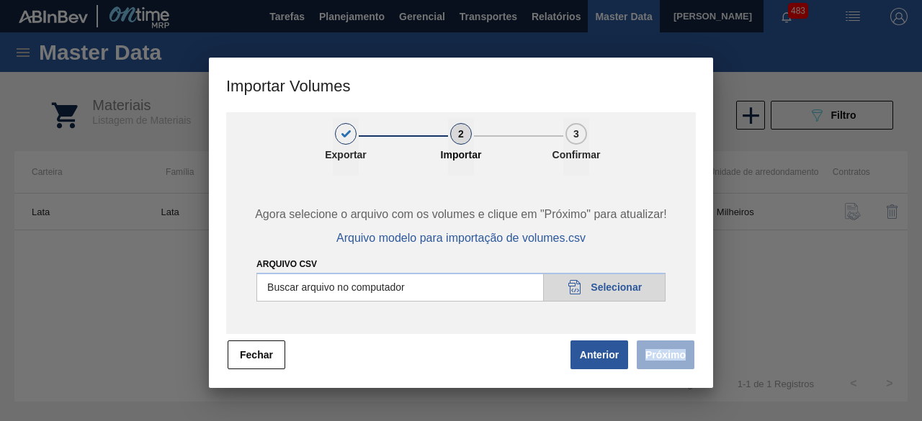
click at [667, 356] on span "Próximo" at bounding box center [662, 355] width 66 height 32
click at [628, 292] on input "Arquivo csv" at bounding box center [460, 287] width 409 height 29
type input "C:\fakepath\Subida Ball D0 + D4 26.09 2.csv"
click at [650, 344] on button "Próximo" at bounding box center [666, 355] width 58 height 29
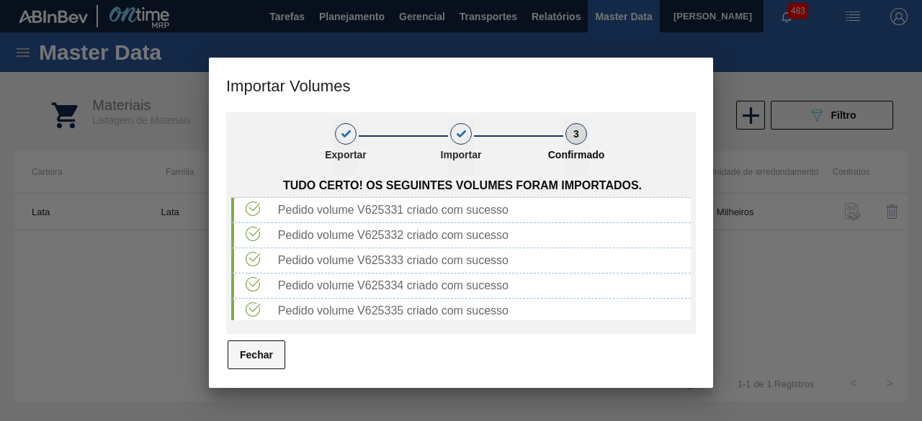
click at [259, 355] on button "Fechar" at bounding box center [257, 355] width 58 height 29
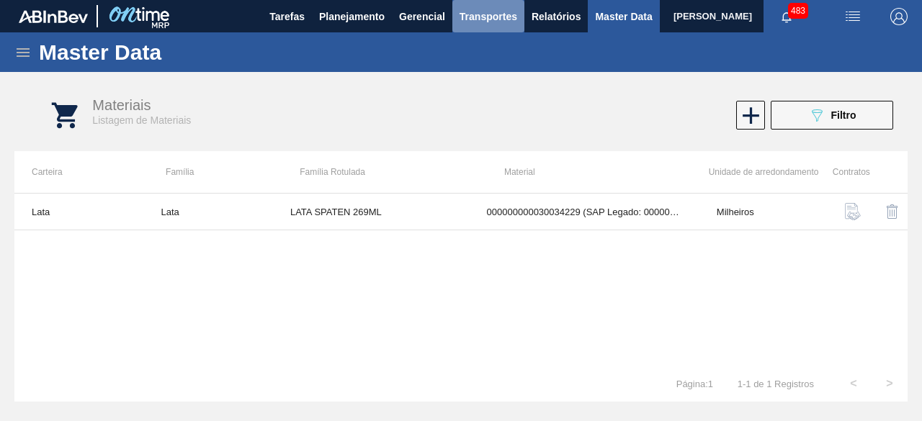
click at [479, 22] on span "Transportes" at bounding box center [488, 16] width 58 height 17
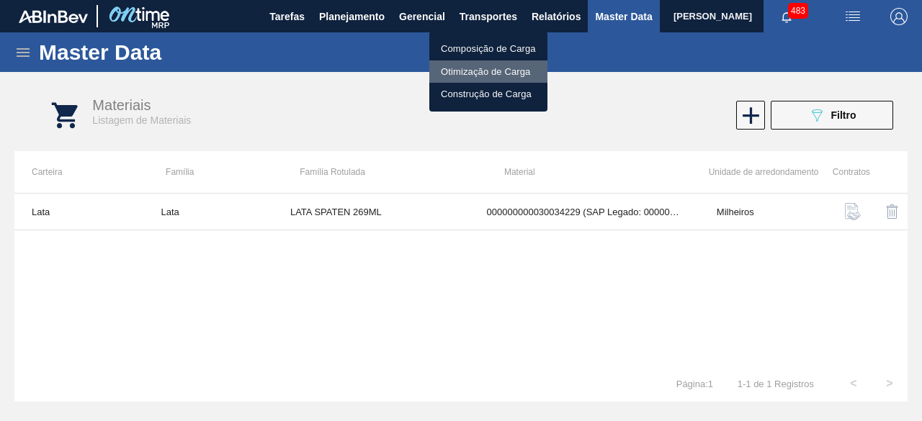
click at [462, 73] on li "Otimização de Carga" at bounding box center [488, 71] width 118 height 23
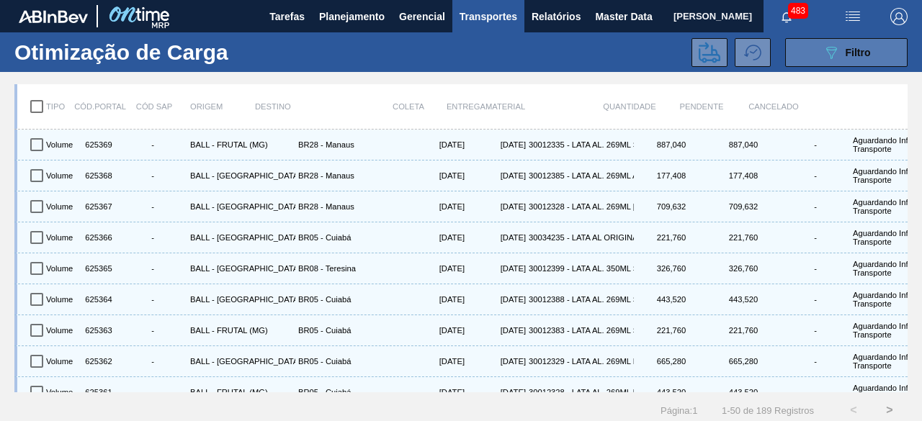
click at [814, 54] on button "089F7B8B-B2A5-4AFE-B5C0-19BA573D28AC Filtro" at bounding box center [846, 52] width 122 height 29
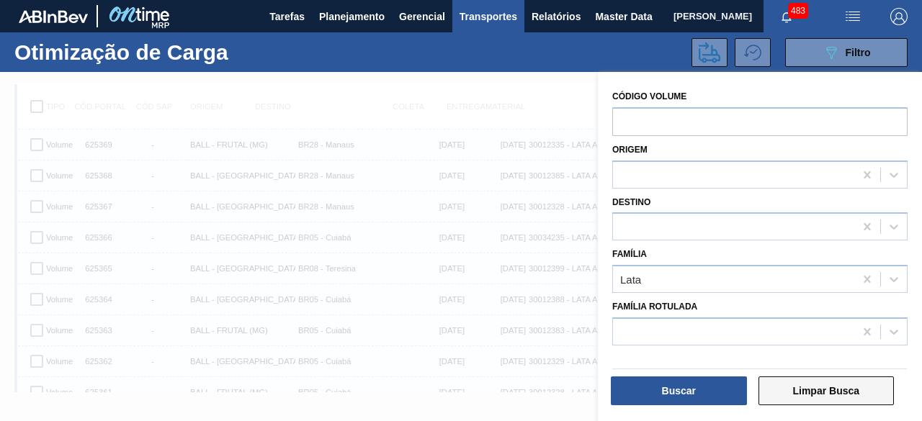
click at [828, 394] on button "Limpar Busca" at bounding box center [826, 391] width 136 height 29
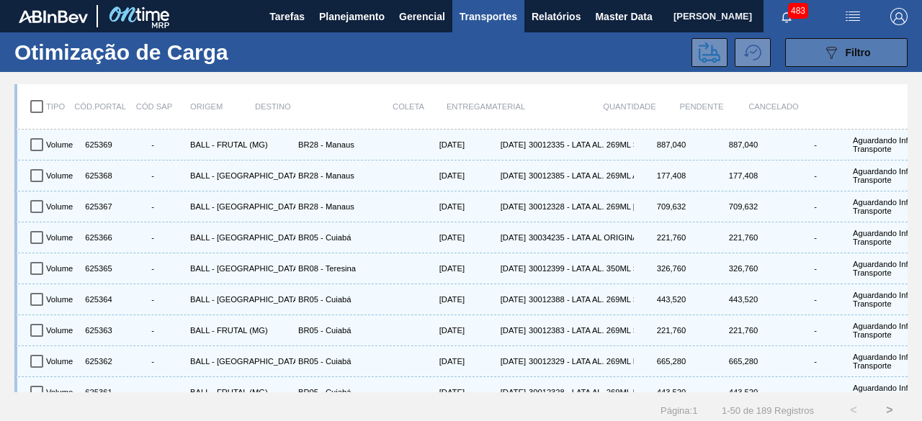
click at [860, 44] on div "089F7B8B-B2A5-4AFE-B5C0-19BA573D28AC Filtro" at bounding box center [846, 52] width 48 height 17
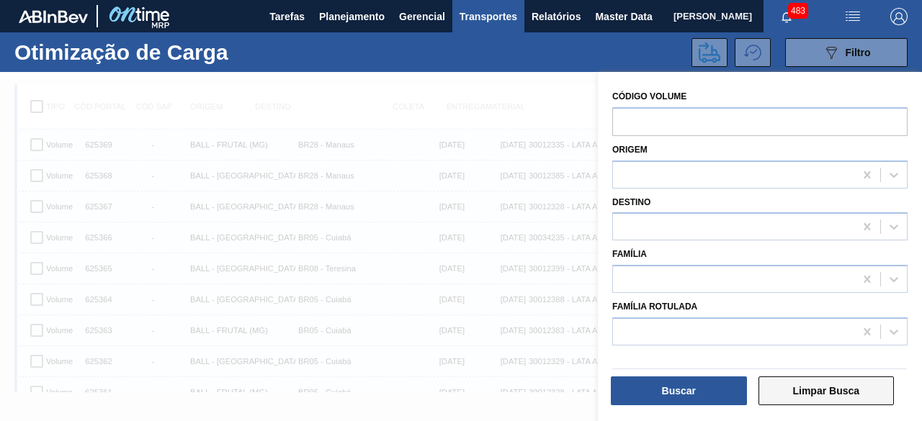
click at [810, 393] on button "Limpar Busca" at bounding box center [826, 391] width 136 height 29
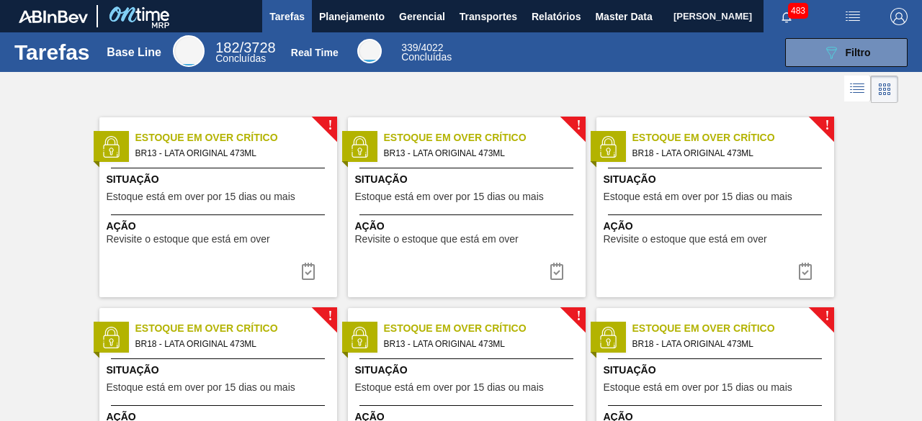
click at [673, 26] on span "[PERSON_NAME]" at bounding box center [712, 16] width 78 height 32
click at [615, 19] on span "Master Data" at bounding box center [623, 16] width 57 height 17
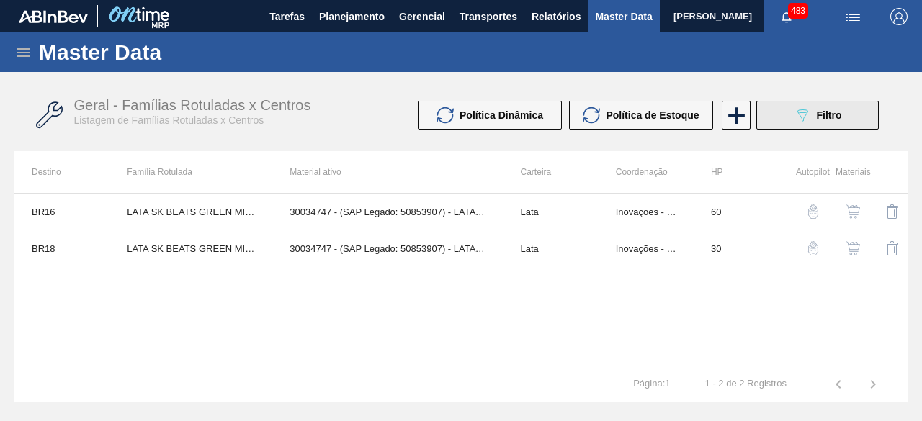
click at [784, 119] on button "089F7B8B-B2A5-4AFE-B5C0-19BA573D28AC Filtro" at bounding box center [817, 115] width 122 height 29
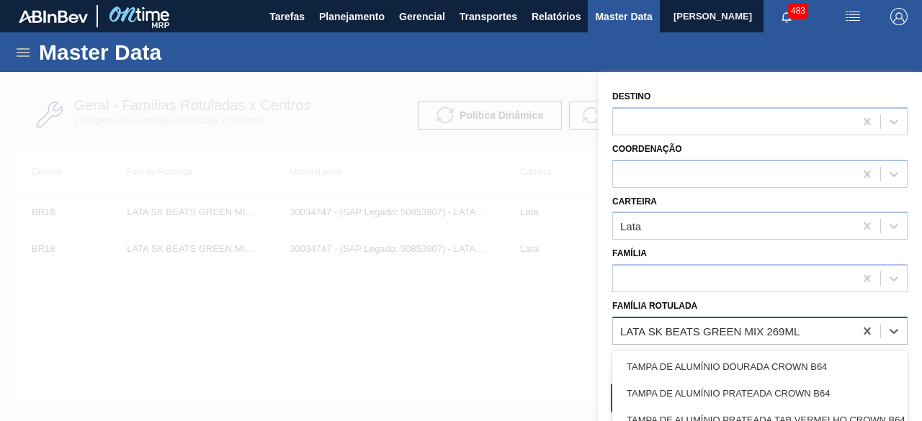
click at [734, 330] on div "LATA SK BEATS GREEN MIX 269ML" at bounding box center [709, 331] width 179 height 12
paste Rotulada "LATA SK BEATS RED MIX 269ML"
type Rotulada "LATA SK BEATS RED MIX 269ML"
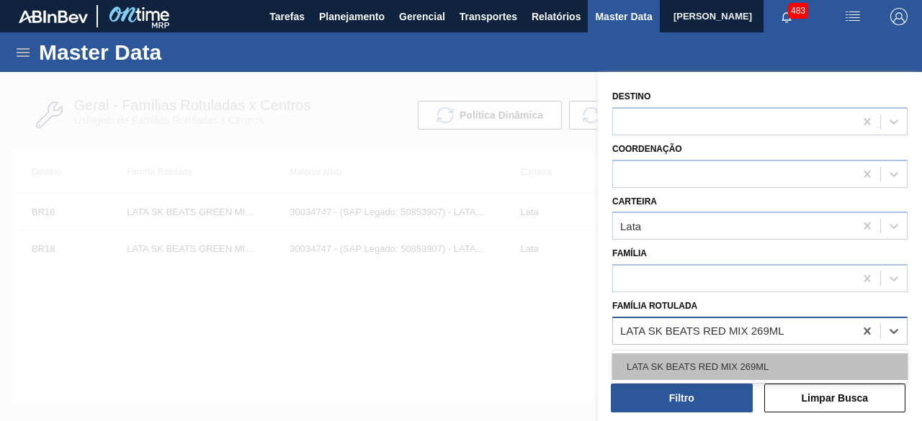
click at [742, 362] on div "LATA SK BEATS RED MIX 269ML" at bounding box center [759, 367] width 295 height 27
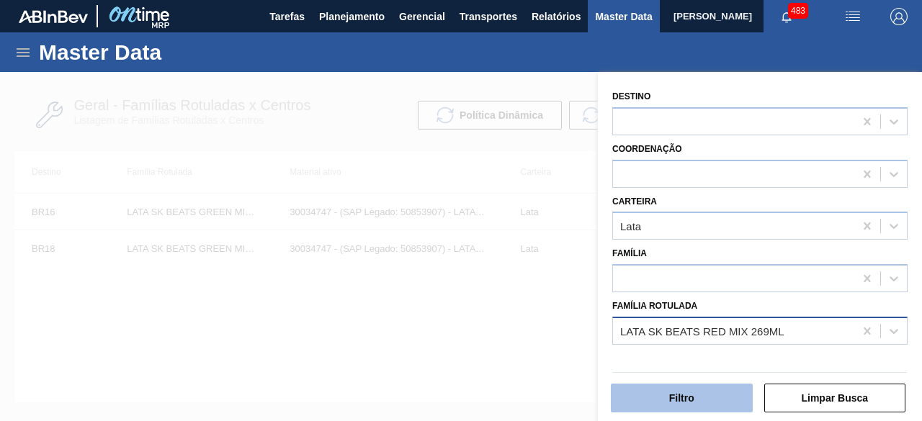
click at [740, 392] on button "Filtro" at bounding box center [682, 398] width 142 height 29
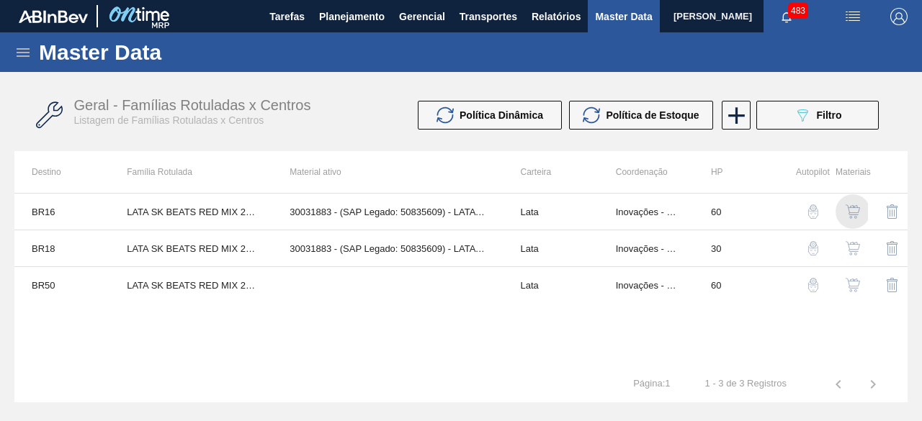
click at [858, 207] on img "button" at bounding box center [852, 212] width 14 height 14
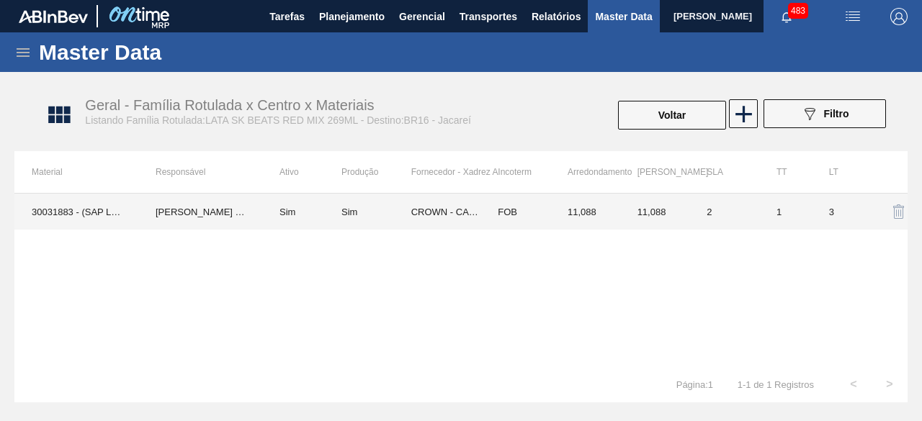
click at [199, 199] on td "IGOR FERREIRA MOURA" at bounding box center [200, 212] width 124 height 36
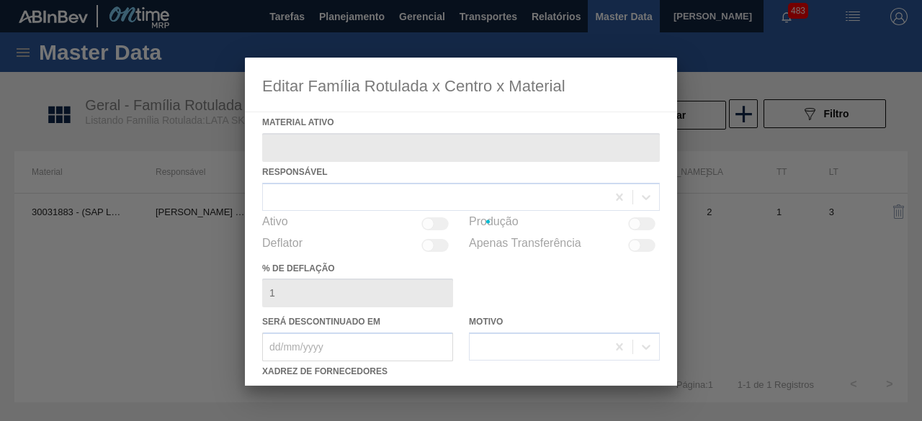
type ativo "30031883 - (SAP Legado: 50835609) - LATA AL 269ML BEATS RED MIX"
checkbox input "true"
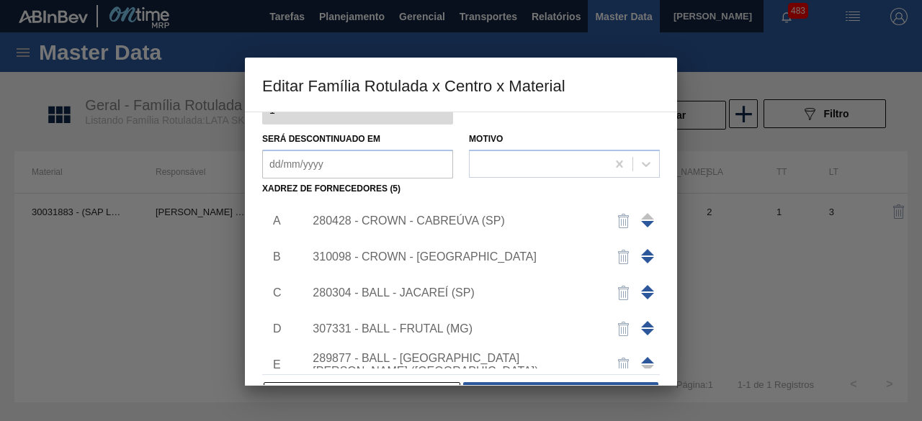
scroll to position [184, 0]
click at [340, 227] on div "280428 - CROWN - CABREÚVA (SP)" at bounding box center [478, 220] width 364 height 36
click at [462, 228] on div "280428 - CROWN - CABREÚVA (SP)" at bounding box center [478, 220] width 364 height 36
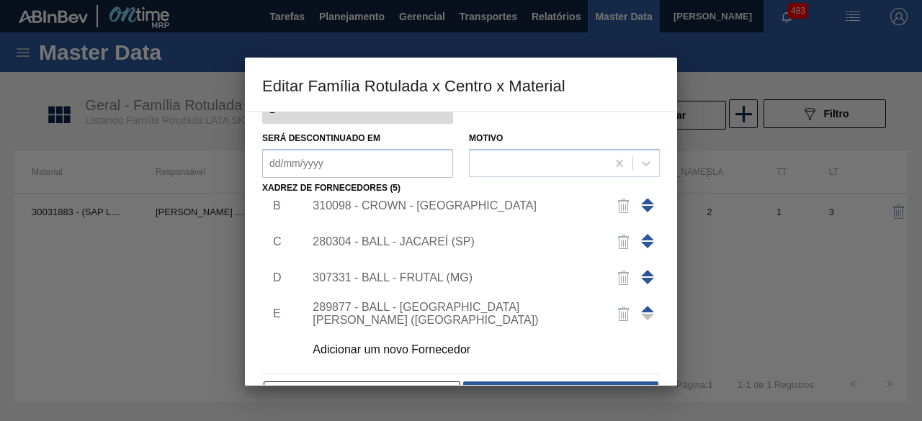
scroll to position [0, 0]
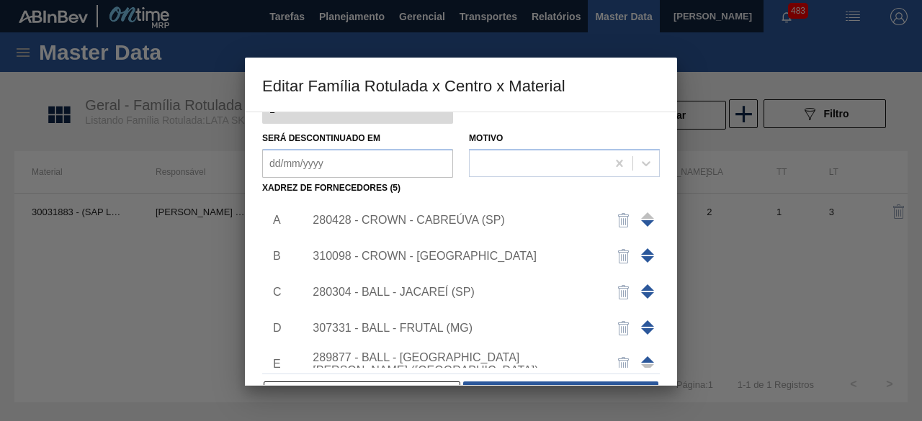
click at [459, 220] on div "280428 - CROWN - CABREÚVA (SP)" at bounding box center [454, 220] width 282 height 13
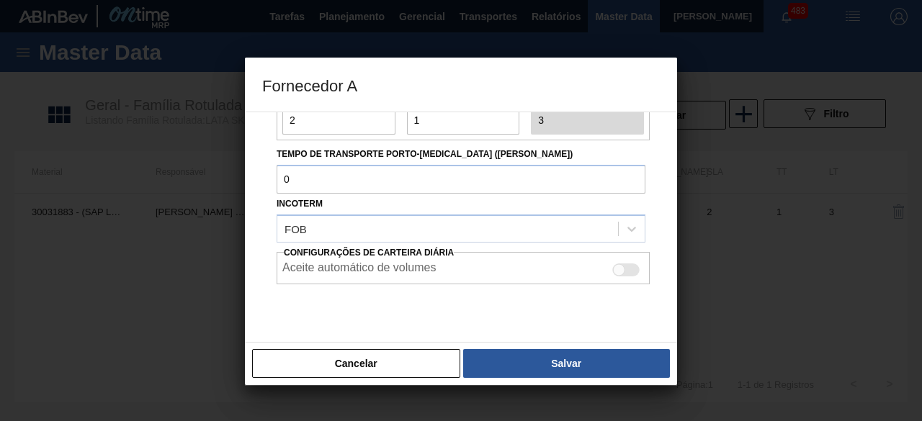
scroll to position [212, 0]
click at [620, 268] on div at bounding box center [619, 269] width 12 height 12
checkbox input "true"
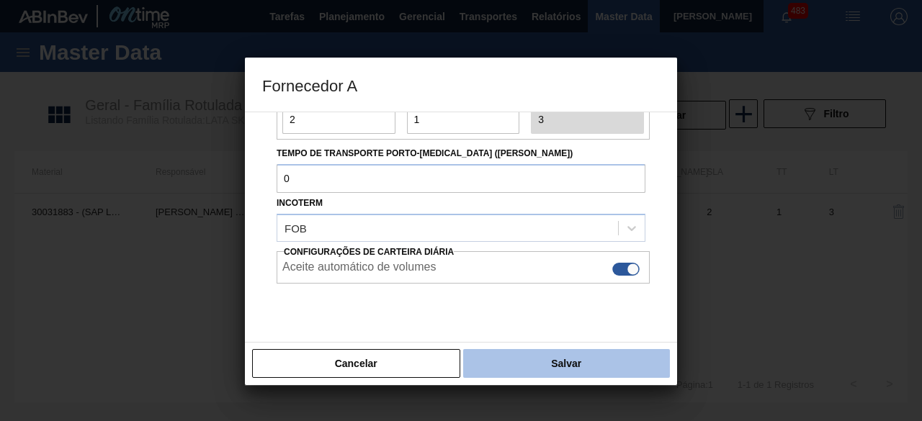
click at [567, 369] on button "Salvar" at bounding box center [566, 363] width 207 height 29
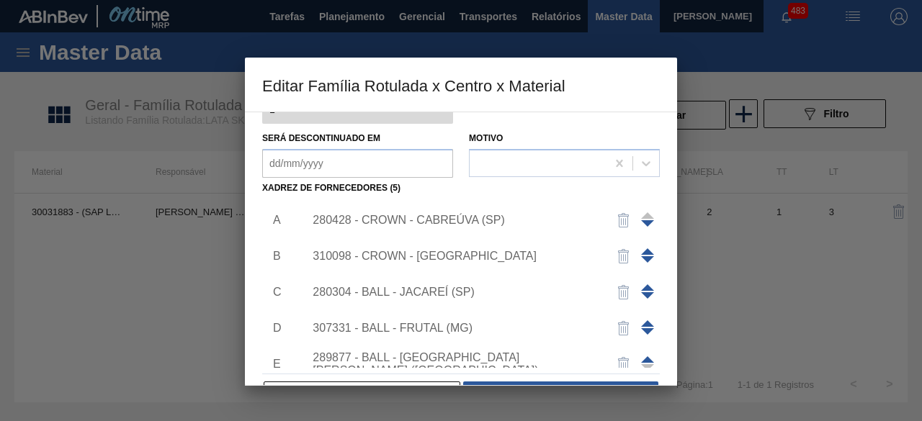
click at [459, 255] on div "310098 - CROWN - UBERABA" at bounding box center [454, 256] width 282 height 13
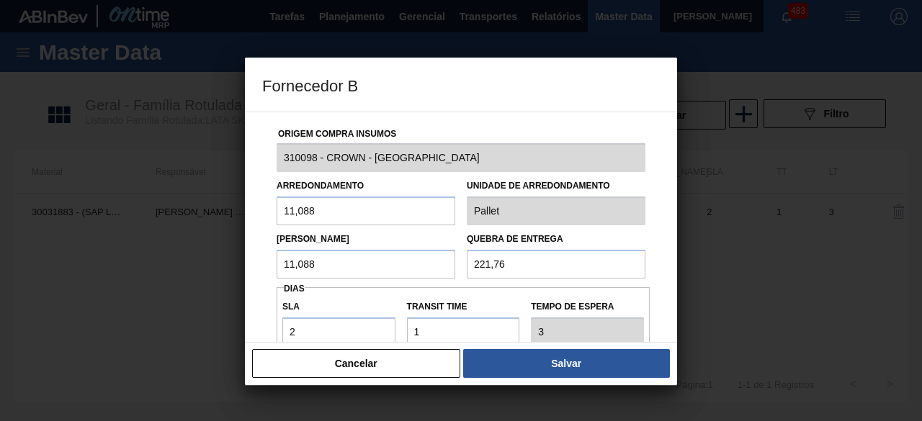
scroll to position [166, 0]
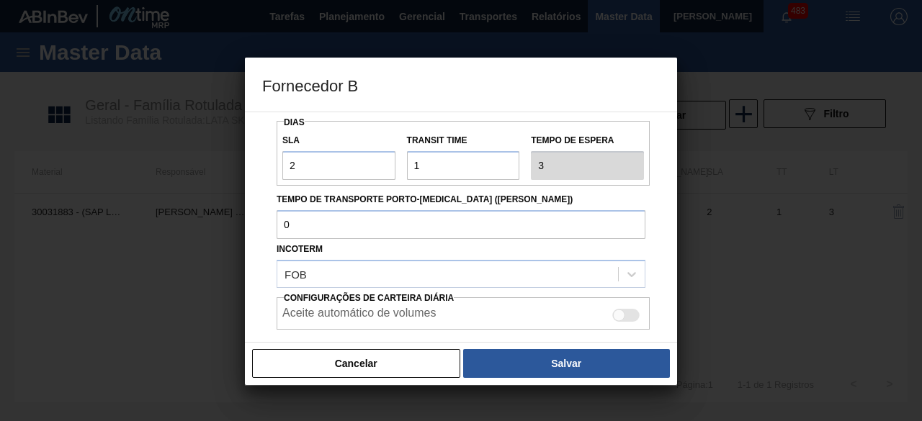
click at [616, 309] on div at bounding box center [619, 315] width 12 height 12
checkbox input "true"
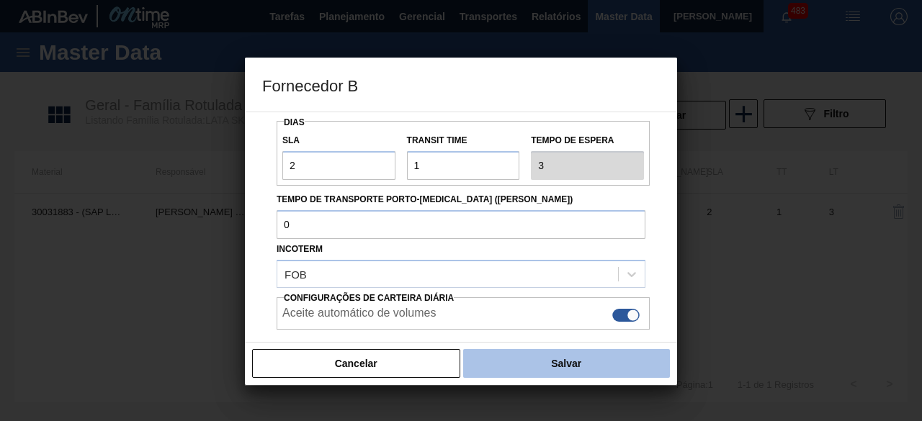
click at [624, 359] on button "Salvar" at bounding box center [566, 363] width 207 height 29
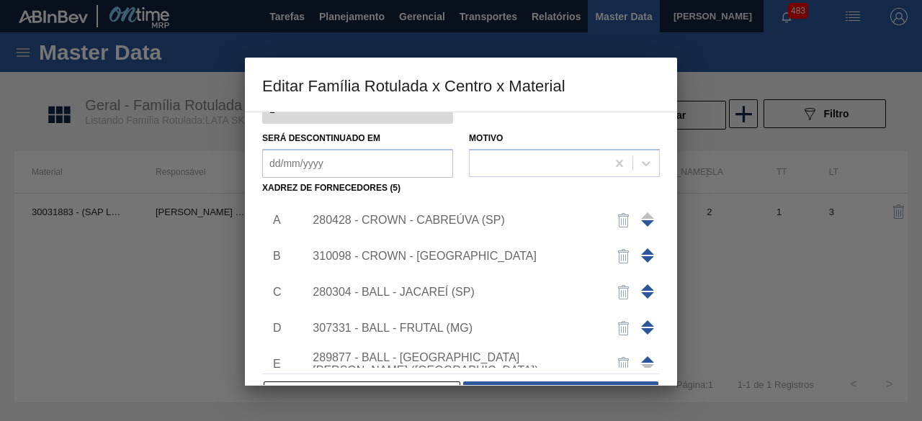
click at [462, 286] on div "280304 - BALL - JACAREÍ (SP)" at bounding box center [454, 292] width 282 height 13
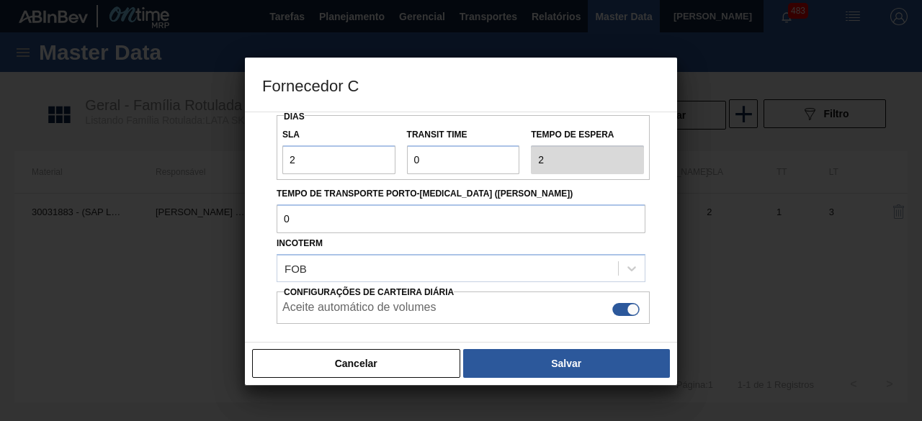
scroll to position [173, 0]
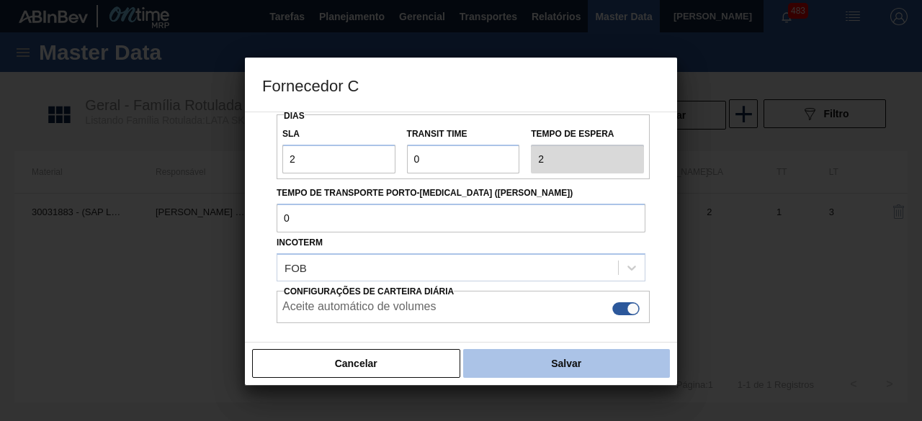
click at [563, 362] on button "Salvar" at bounding box center [566, 363] width 207 height 29
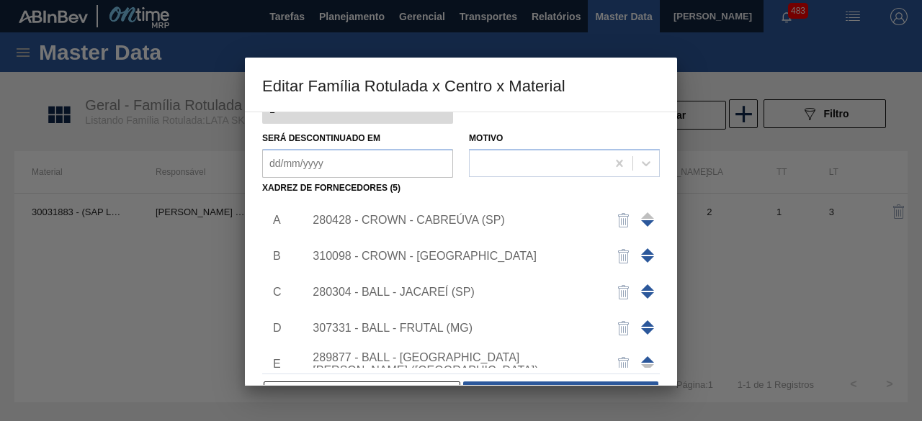
click at [465, 326] on div "307331 - BALL - FRUTAL (MG)" at bounding box center [454, 328] width 282 height 13
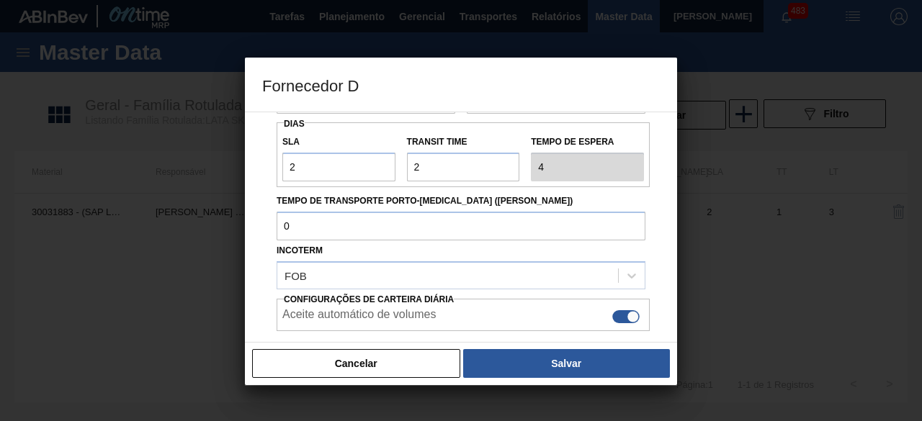
scroll to position [166, 0]
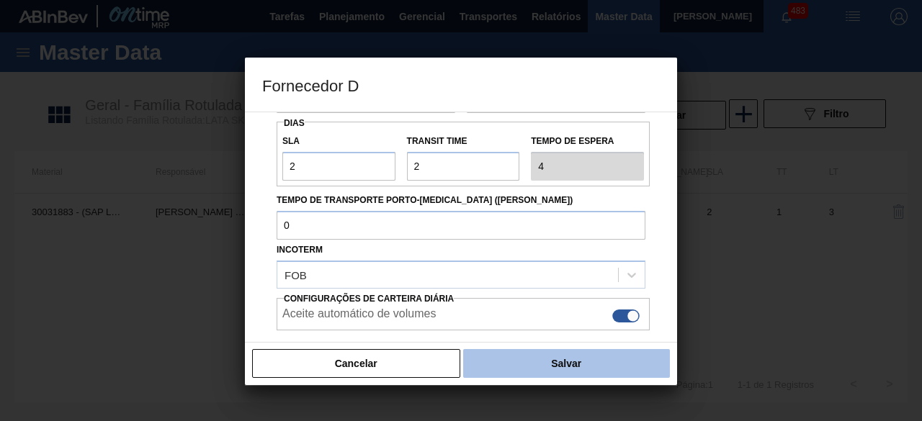
click at [538, 363] on button "Salvar" at bounding box center [566, 363] width 207 height 29
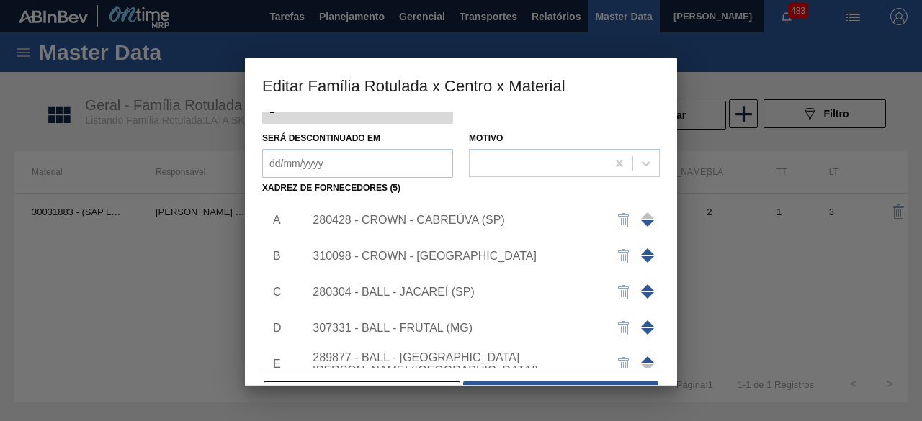
scroll to position [50, 0]
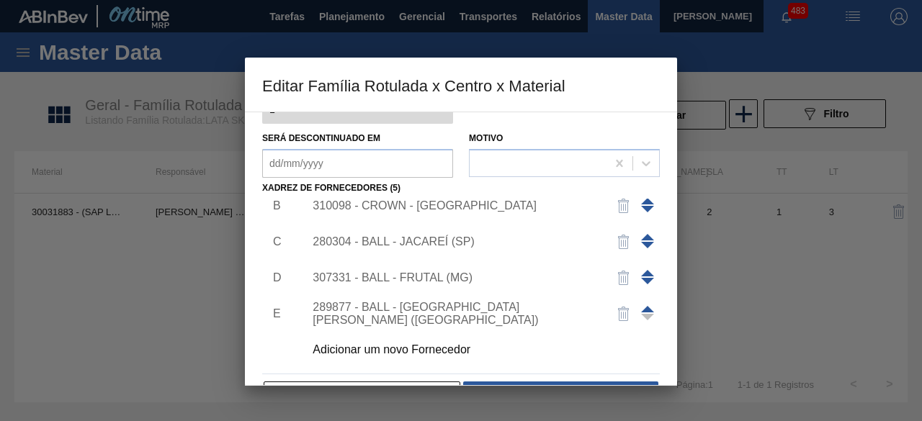
click at [485, 318] on div "289877 - BALL - TRÊS RIOS (RJ)" at bounding box center [454, 314] width 282 height 26
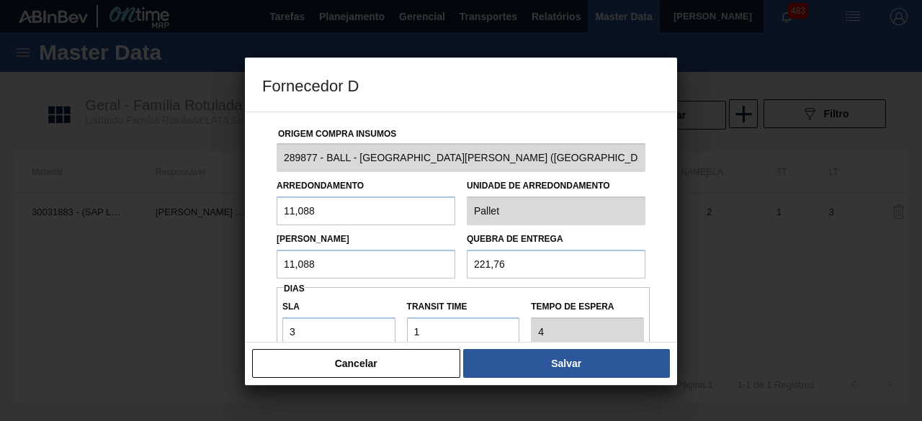
scroll to position [190, 0]
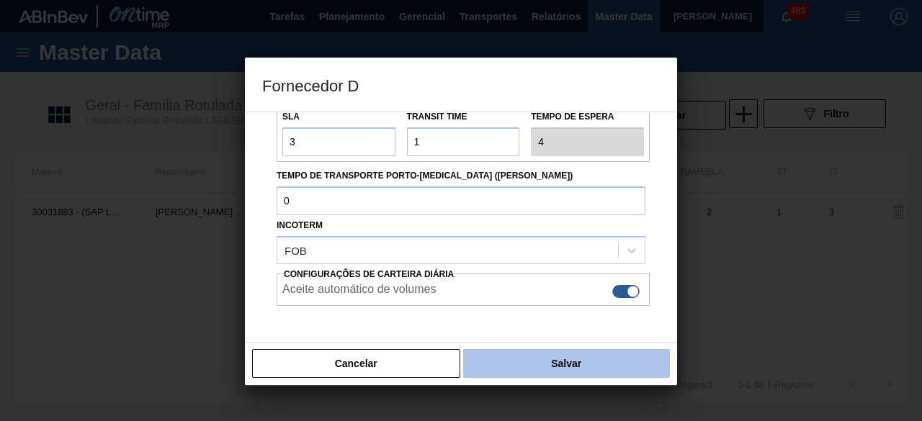
click at [513, 361] on button "Salvar" at bounding box center [566, 363] width 207 height 29
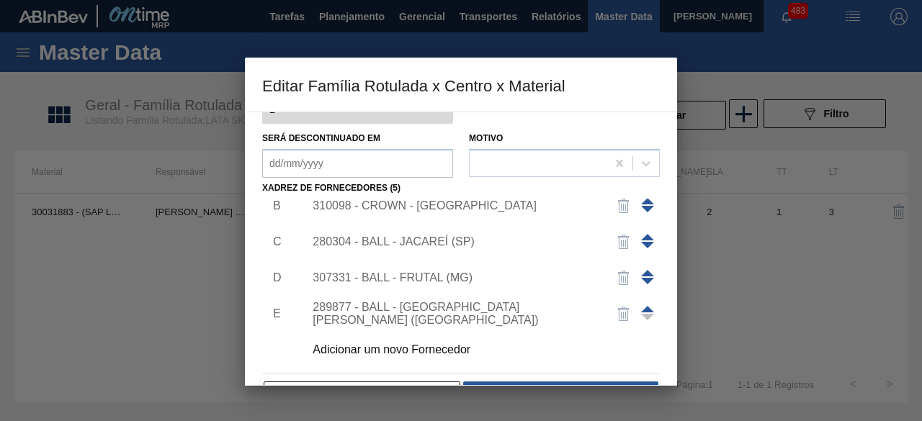
click at [457, 344] on div "Adicionar um novo Fornecedor" at bounding box center [454, 350] width 282 height 13
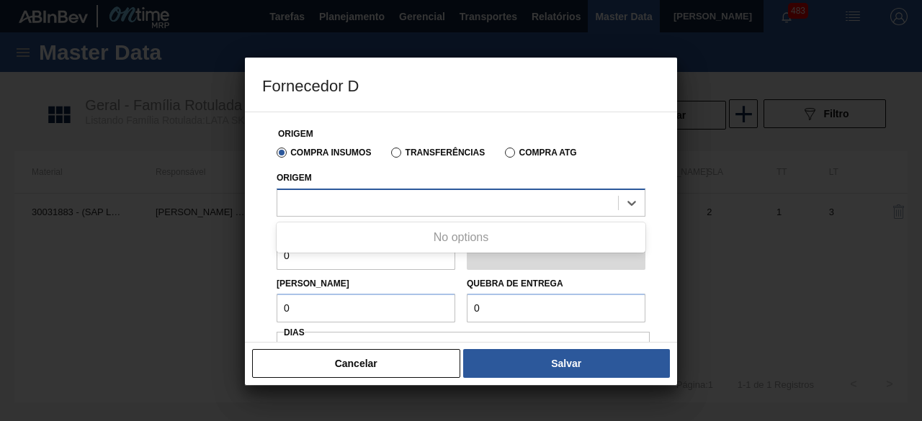
click at [457, 198] on div at bounding box center [447, 202] width 341 height 21
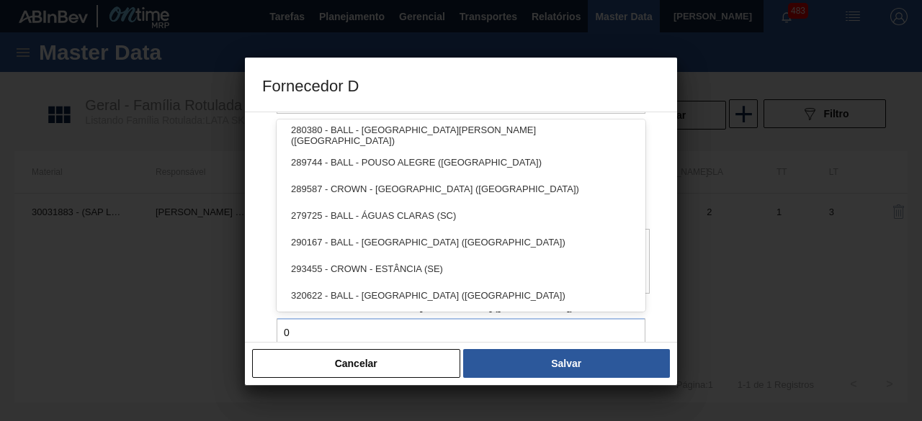
scroll to position [112, 0]
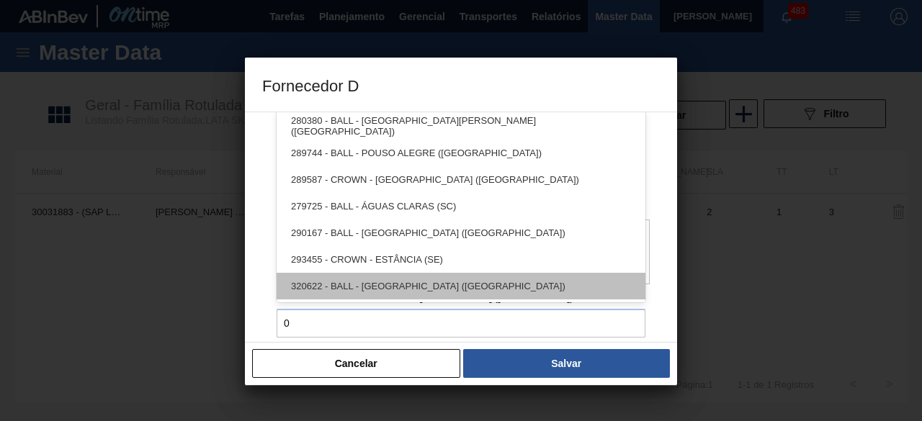
click at [478, 277] on div "320622 - BALL - RECIFE (PE)" at bounding box center [461, 286] width 369 height 27
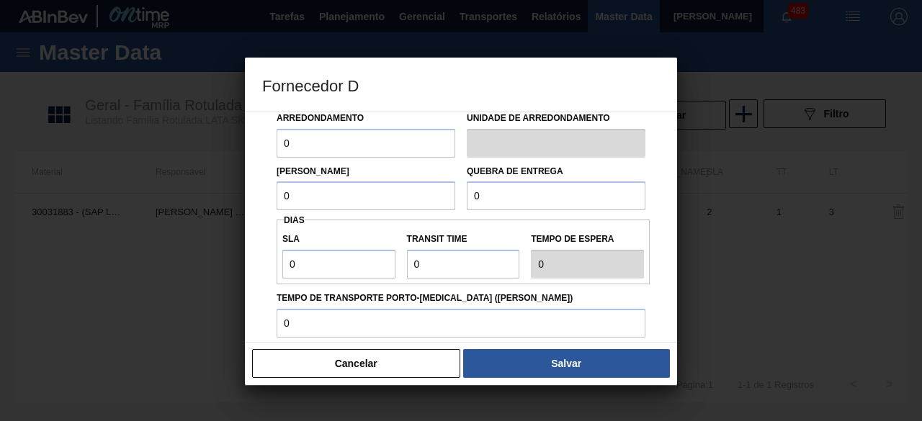
scroll to position [104, 0]
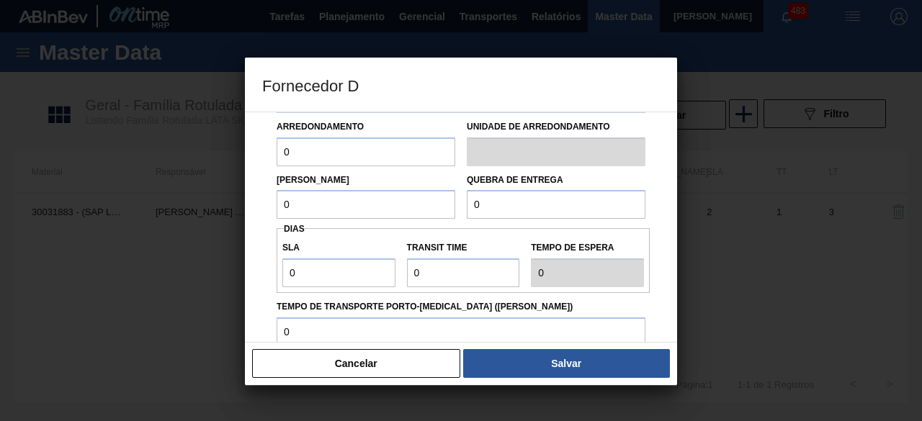
click at [380, 142] on input "0" at bounding box center [366, 152] width 179 height 29
type input "11,088"
click at [390, 205] on input "0" at bounding box center [366, 204] width 179 height 29
type input "11,088"
click at [488, 205] on input "0" at bounding box center [556, 204] width 179 height 29
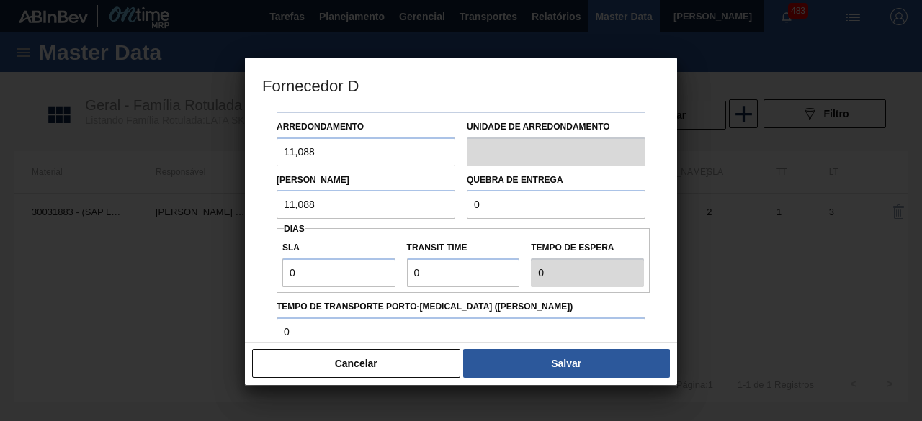
click at [531, 208] on input "0" at bounding box center [556, 204] width 179 height 29
paste input "221,76"
type input "221,76"
click at [362, 280] on input "0" at bounding box center [338, 273] width 113 height 29
type input "01"
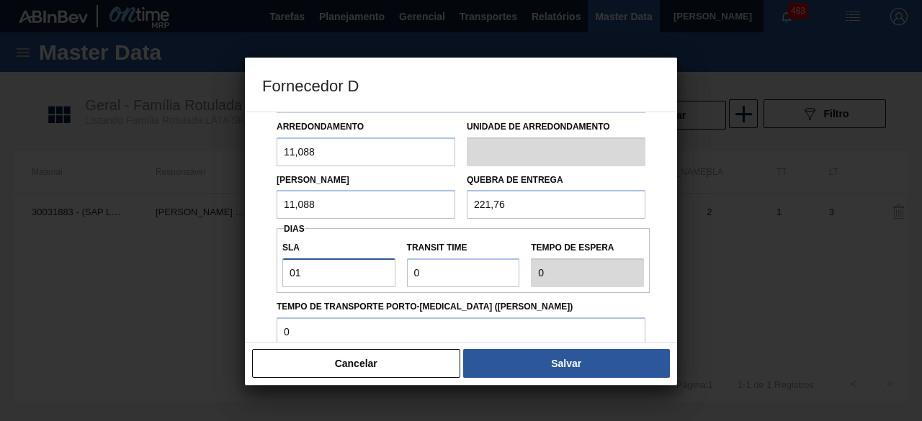
type input "1"
click at [454, 265] on input "Transit Time" at bounding box center [463, 273] width 113 height 29
type input "01"
type input "2"
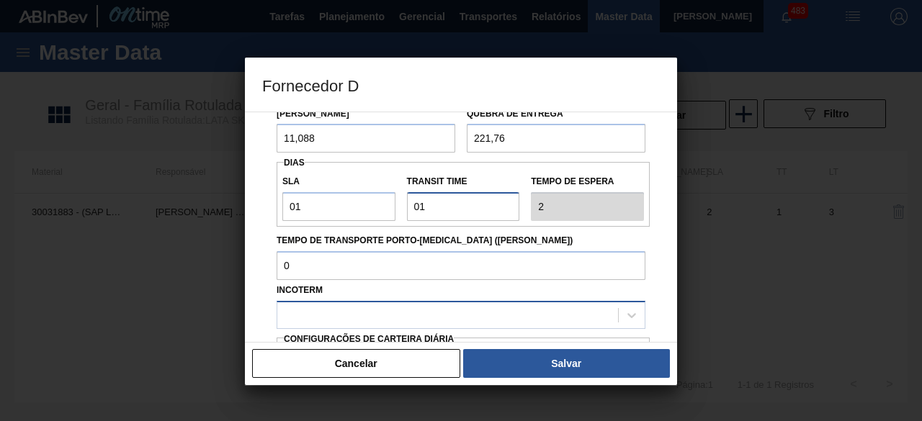
scroll to position [171, 0]
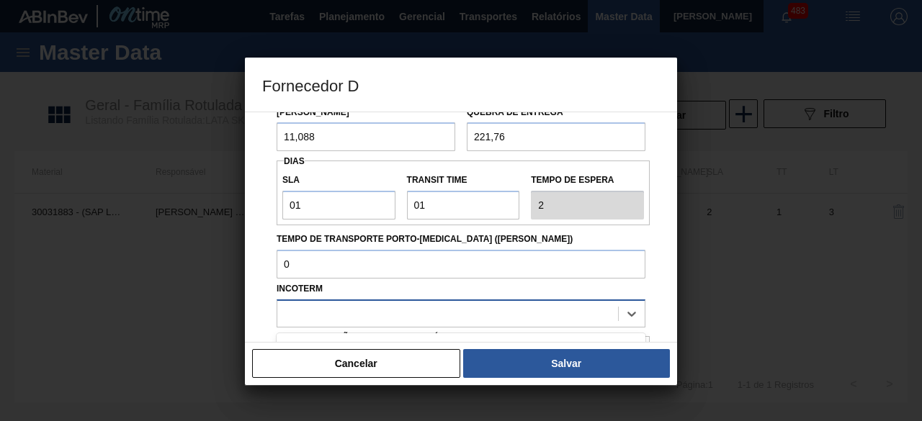
click at [530, 308] on div at bounding box center [447, 313] width 341 height 21
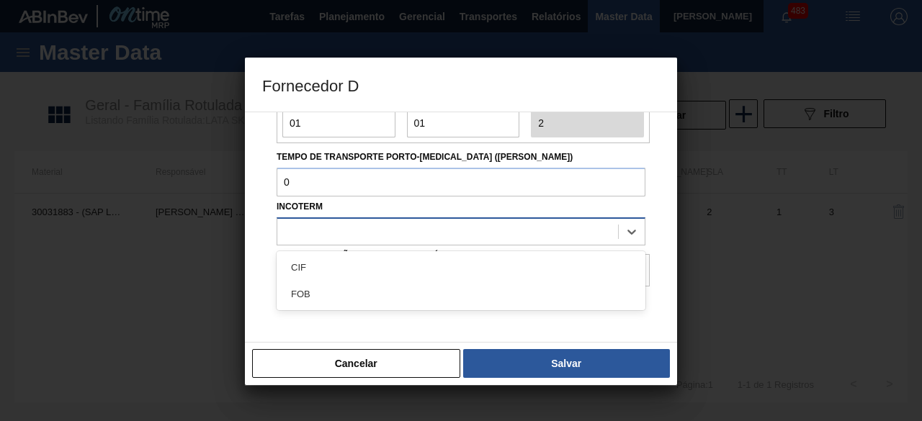
scroll to position [257, 0]
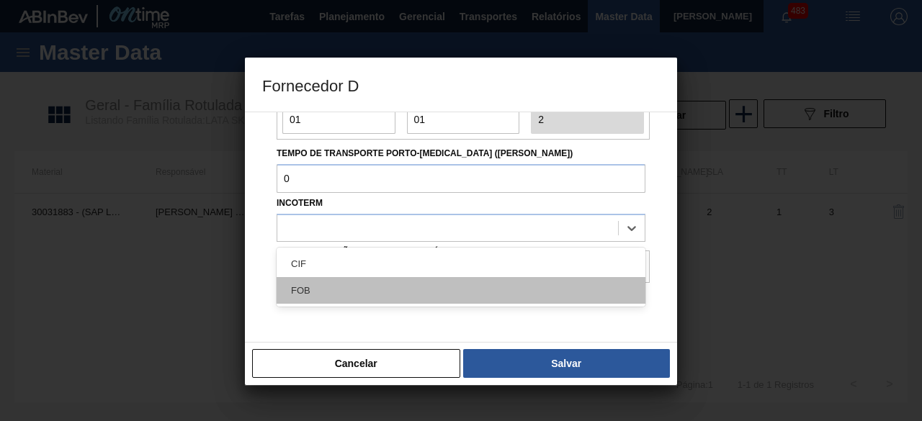
click at [524, 293] on div "FOB" at bounding box center [461, 290] width 369 height 27
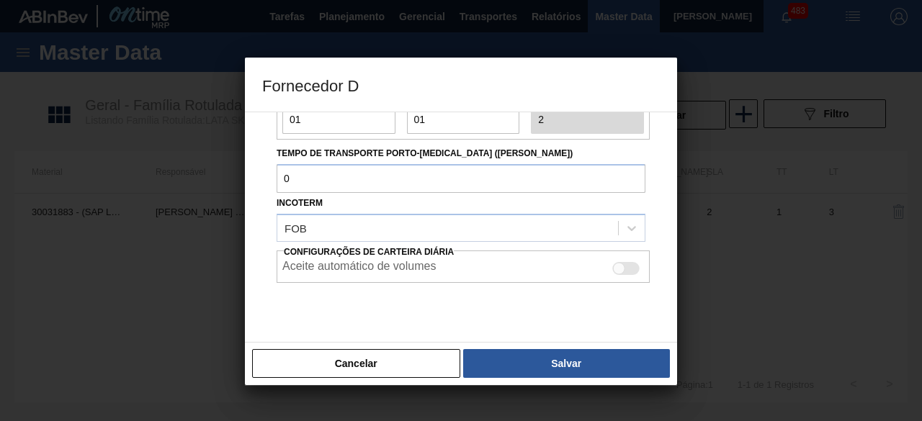
click at [629, 268] on div at bounding box center [625, 268] width 27 height 13
checkbox input "true"
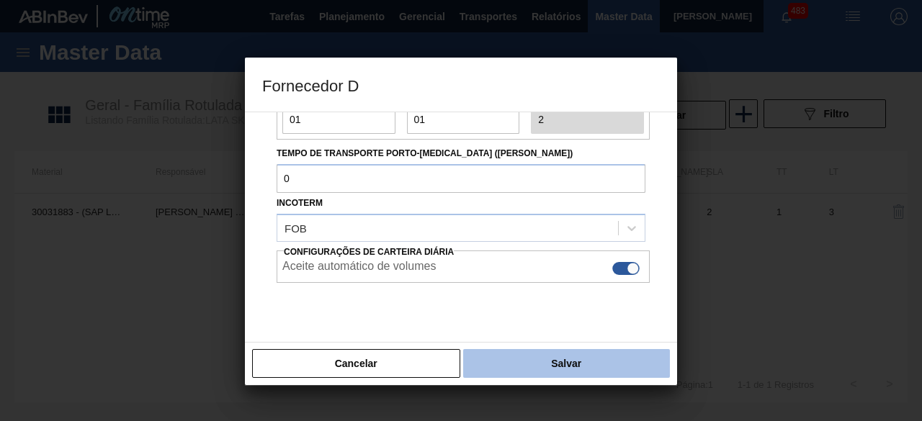
click at [592, 356] on button "Salvar" at bounding box center [566, 363] width 207 height 29
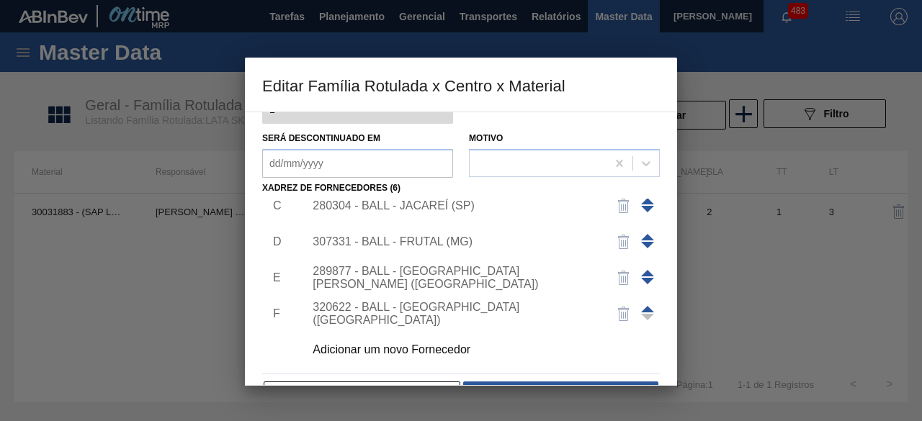
scroll to position [226, 0]
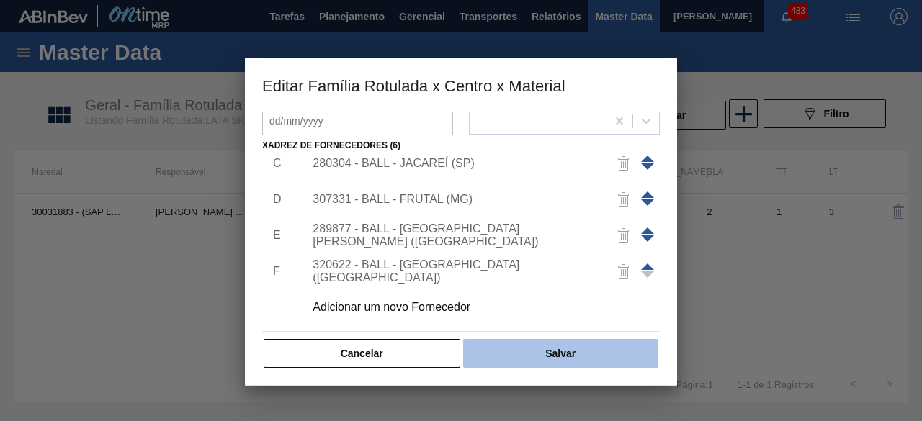
click at [588, 354] on button "Salvar" at bounding box center [560, 353] width 195 height 29
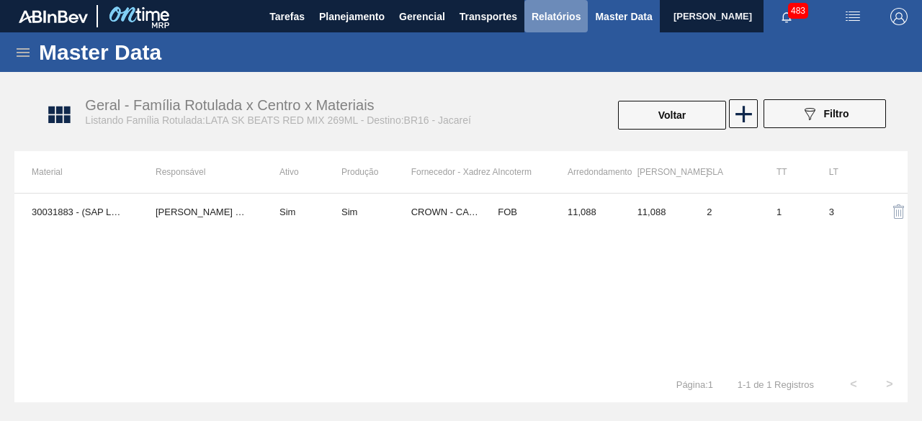
click at [545, 18] on span "Relatórios" at bounding box center [555, 16] width 49 height 17
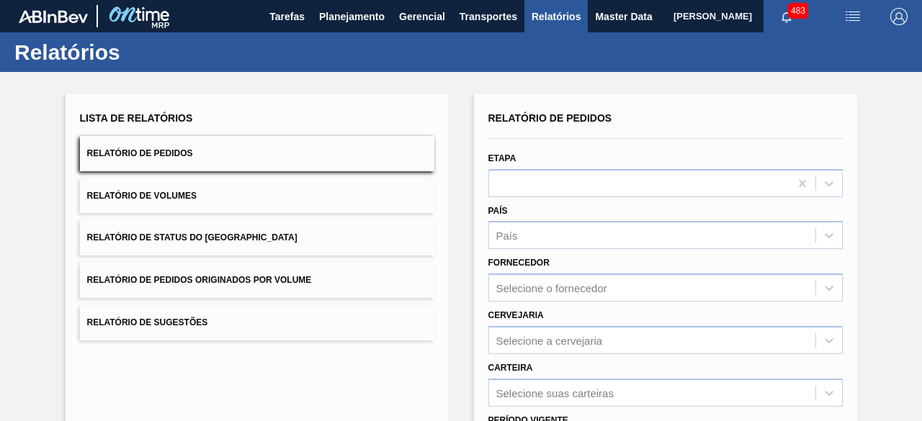
click at [216, 192] on button "Relatório de Volumes" at bounding box center [257, 196] width 354 height 35
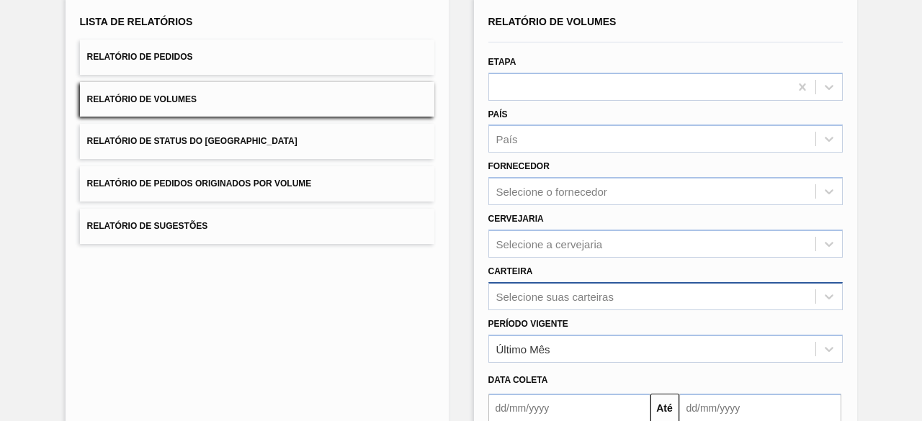
scroll to position [212, 0]
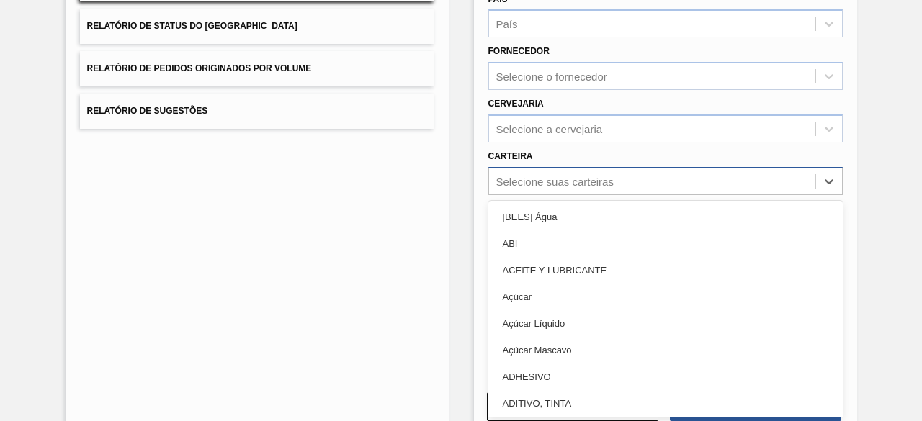
click at [550, 195] on div "option Açúcar focused, 4 of 101. 101 results available. Use Up and Down to choo…" at bounding box center [665, 181] width 354 height 28
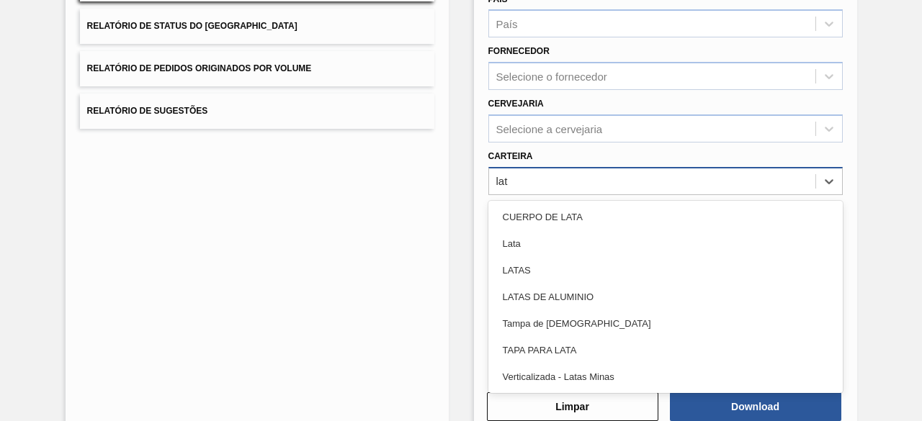
type input "lata"
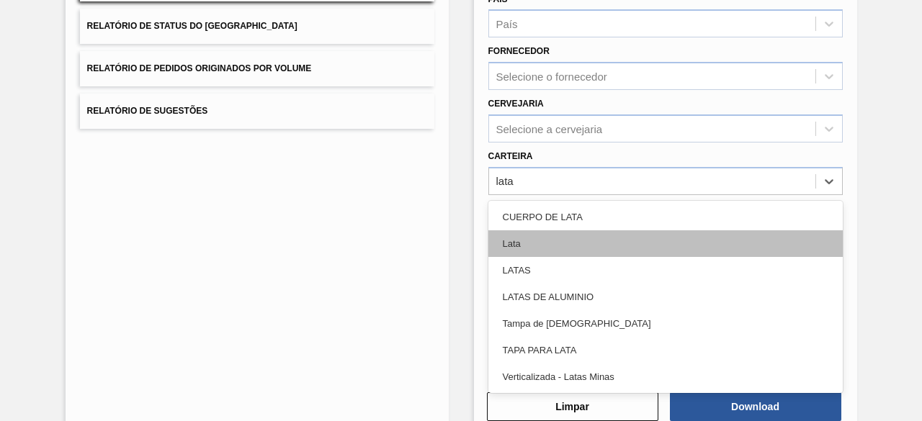
click at [537, 244] on div "Lata" at bounding box center [665, 243] width 354 height 27
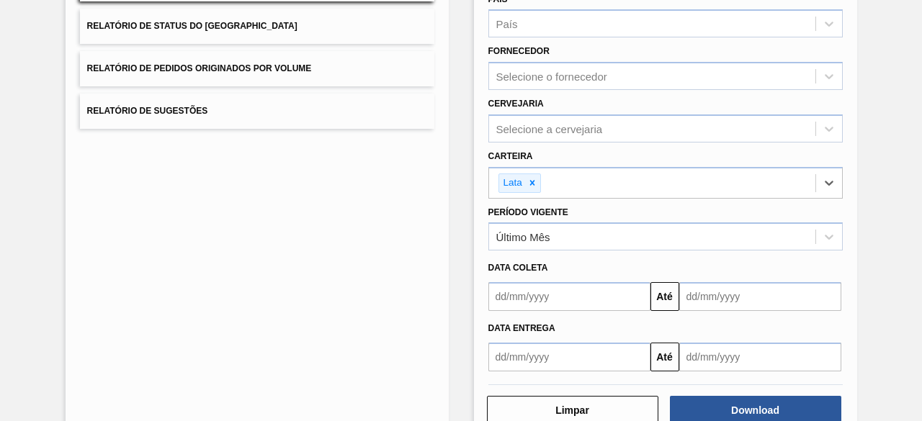
scroll to position [247, 0]
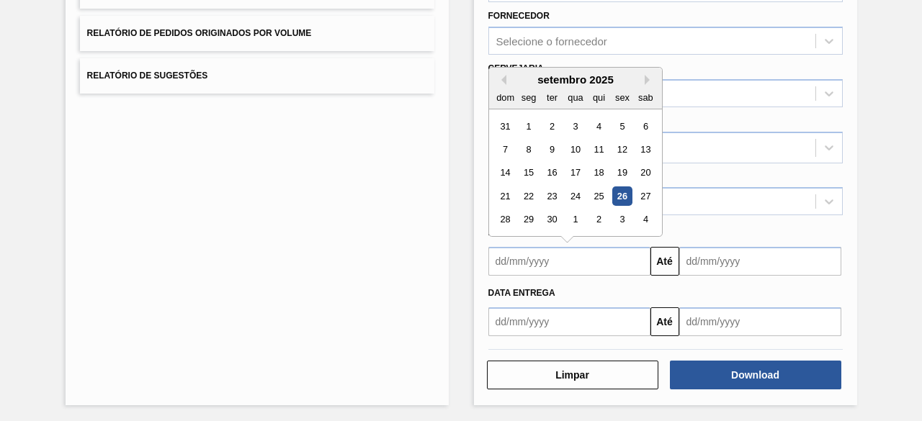
click at [540, 259] on input "text" at bounding box center [569, 261] width 162 height 29
click at [619, 197] on div "26" at bounding box center [621, 196] width 19 height 19
type input "[DATE]"
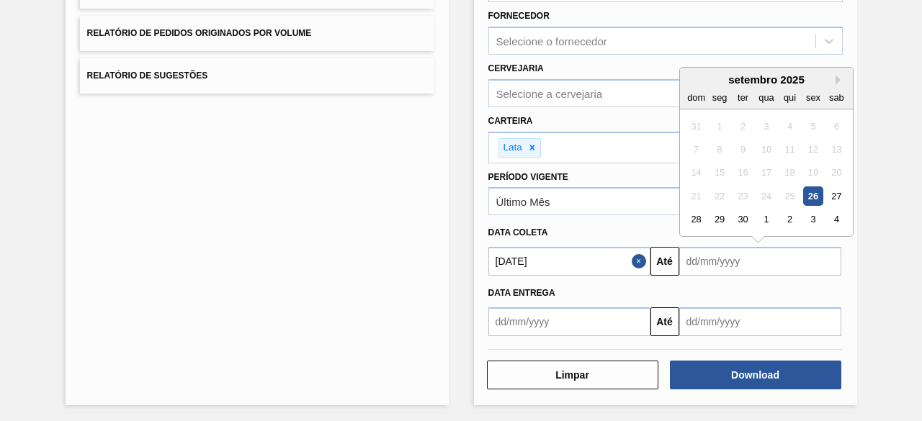
click at [692, 257] on input "text" at bounding box center [760, 261] width 162 height 29
click at [746, 216] on div "30" at bounding box center [741, 219] width 19 height 19
type input "[DATE]"
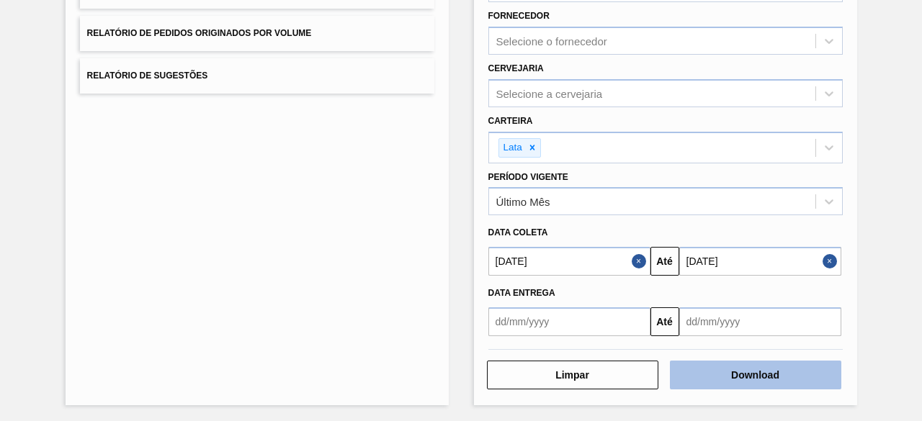
click at [776, 376] on button "Download" at bounding box center [755, 375] width 171 height 29
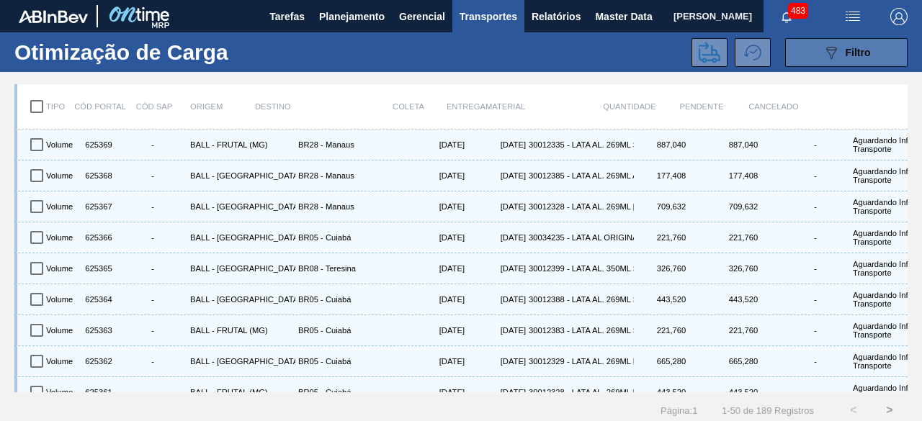
click at [802, 51] on button "089F7B8B-B2A5-4AFE-B5C0-19BA573D28AC Filtro" at bounding box center [846, 52] width 122 height 29
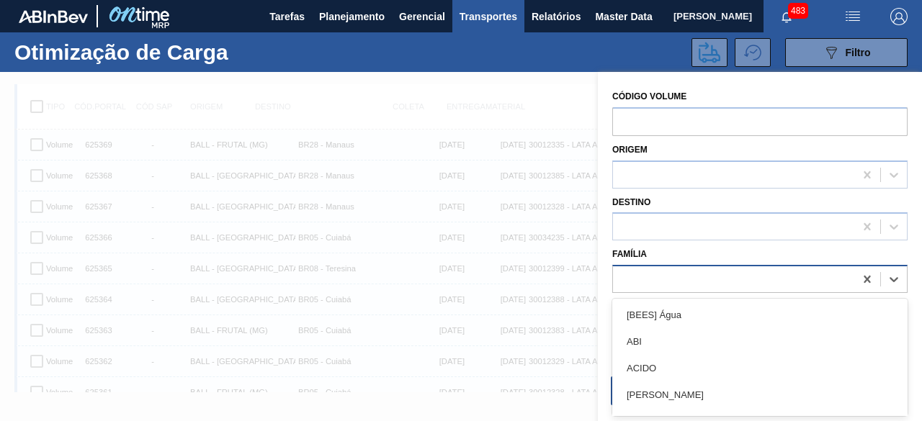
scroll to position [18, 0]
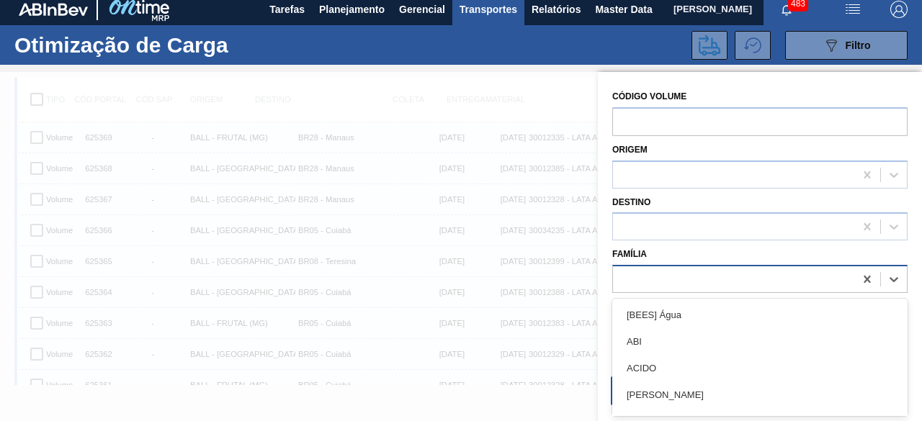
click at [668, 273] on div at bounding box center [733, 279] width 241 height 21
type input "lata"
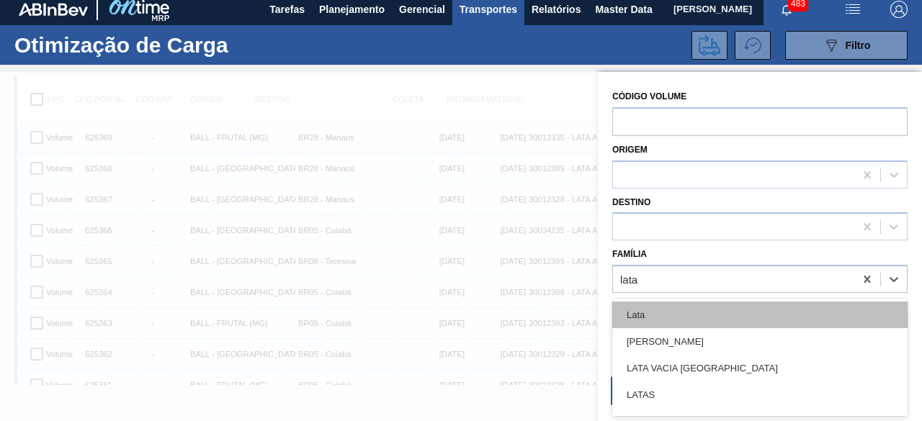
click at [668, 319] on div "Lata" at bounding box center [759, 315] width 295 height 27
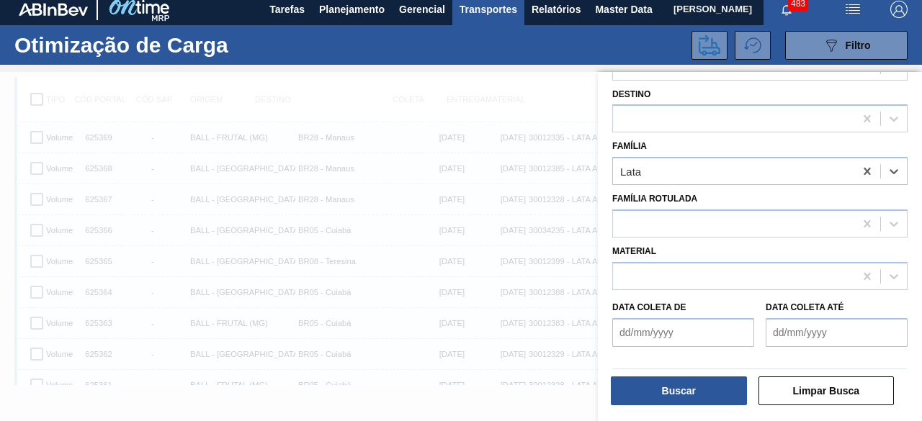
scroll to position [159, 0]
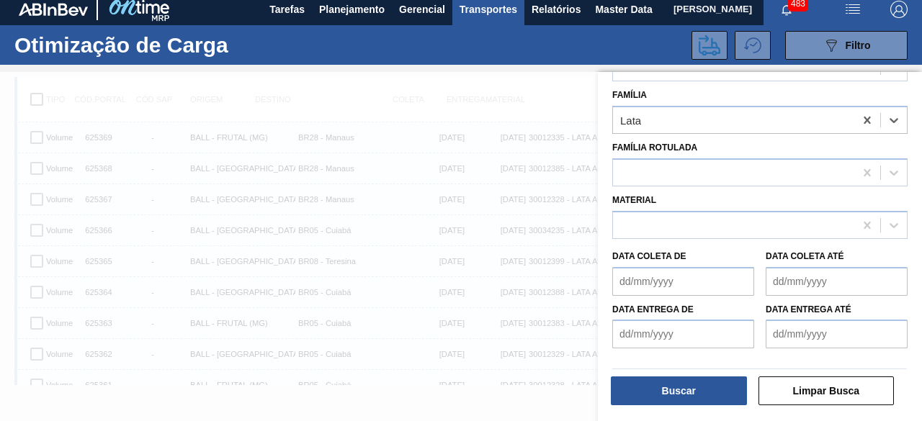
click at [655, 274] on de "Data coleta de" at bounding box center [683, 281] width 142 height 29
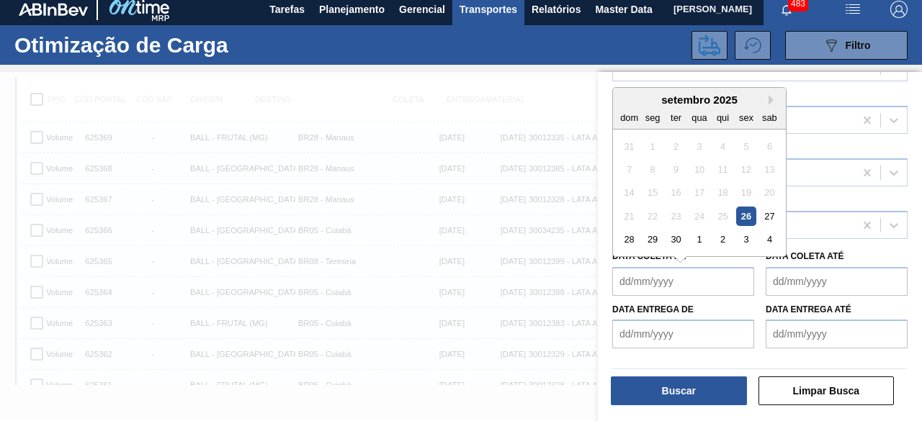
click at [740, 212] on div "26" at bounding box center [745, 216] width 19 height 19
type de "[DATE]"
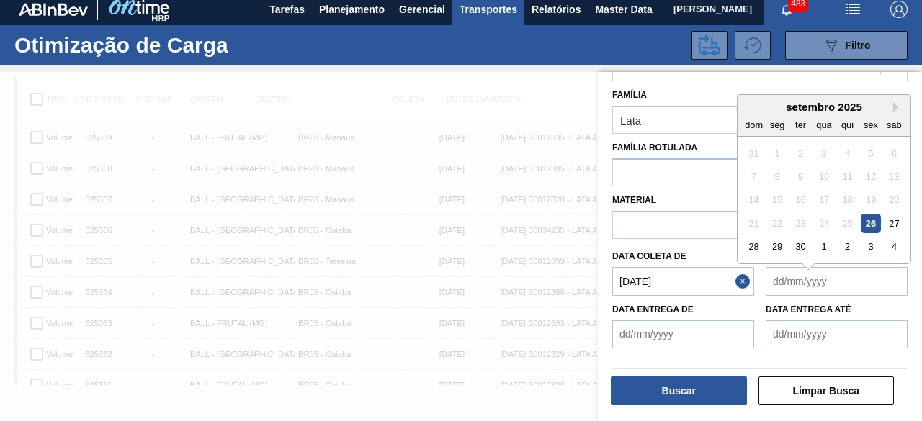
click at [788, 282] on até "Data coleta até" at bounding box center [837, 281] width 142 height 29
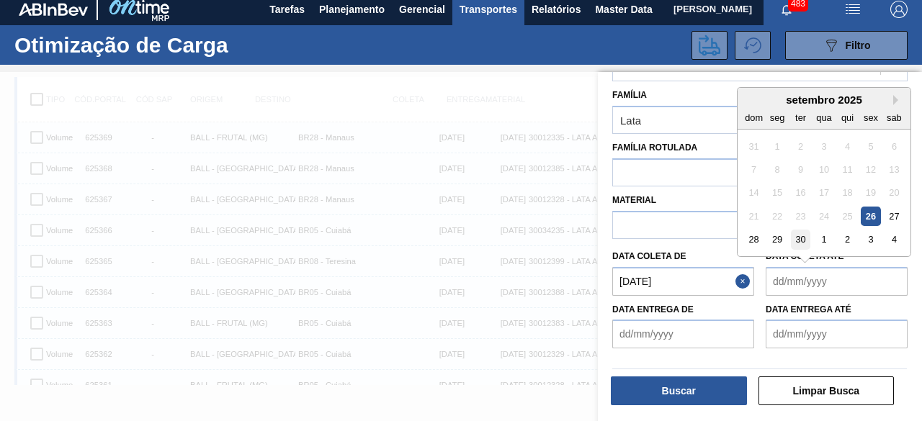
click at [800, 240] on div "30" at bounding box center [800, 239] width 19 height 19
type até "[DATE]"
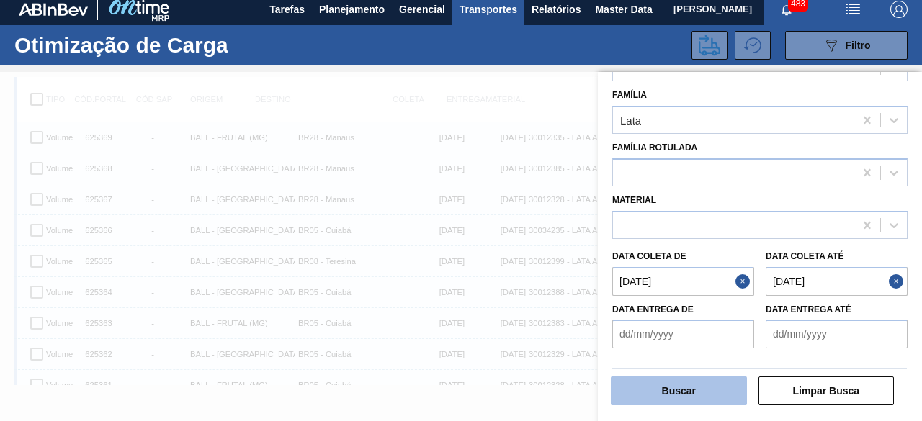
click at [698, 391] on button "Buscar" at bounding box center [679, 391] width 136 height 29
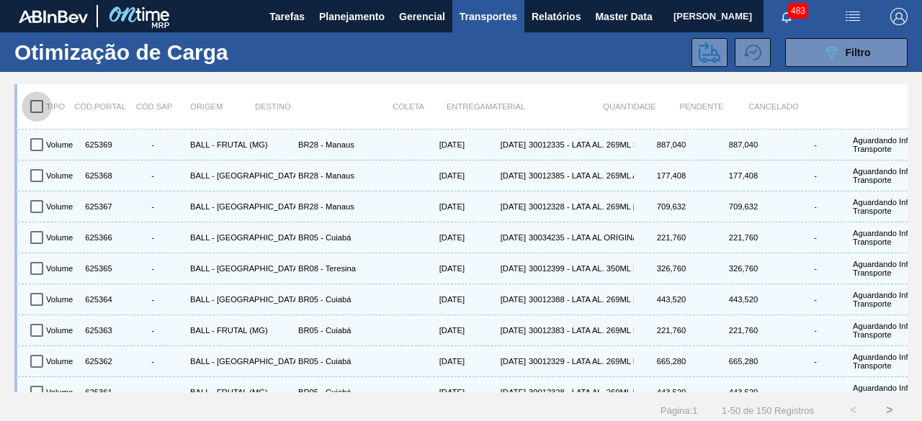
click at [36, 112] on input "checkbox" at bounding box center [37, 106] width 30 height 30
checkbox input "true"
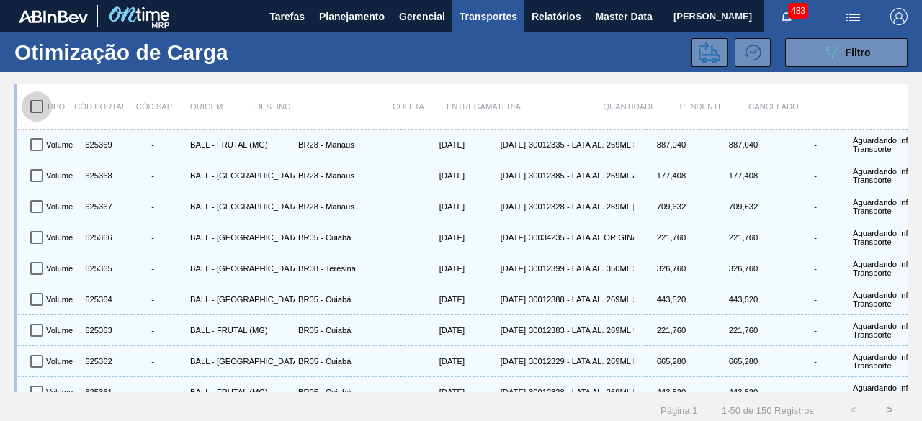
checkbox input "true"
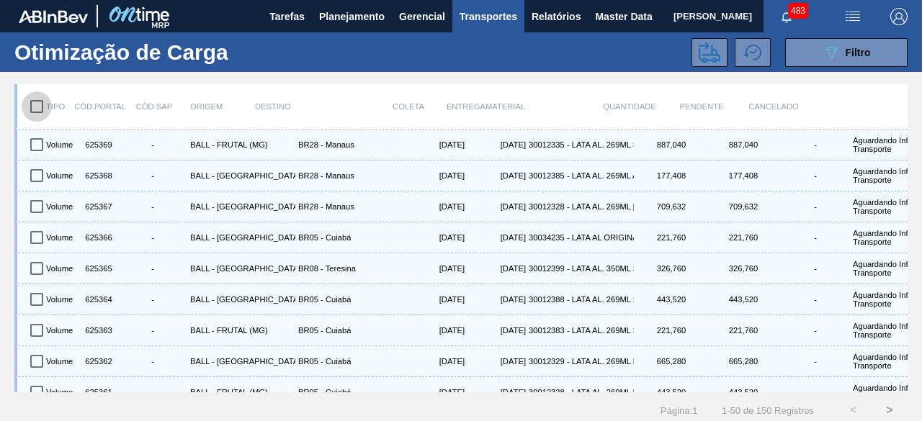
checkbox input "true"
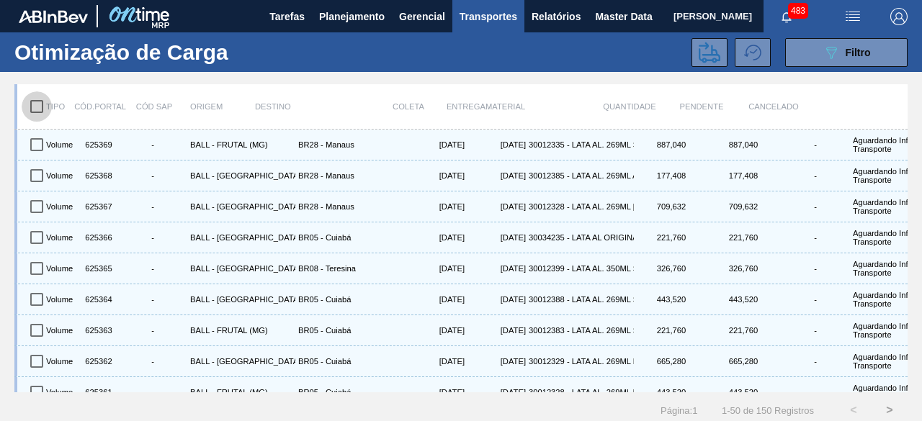
checkbox input "true"
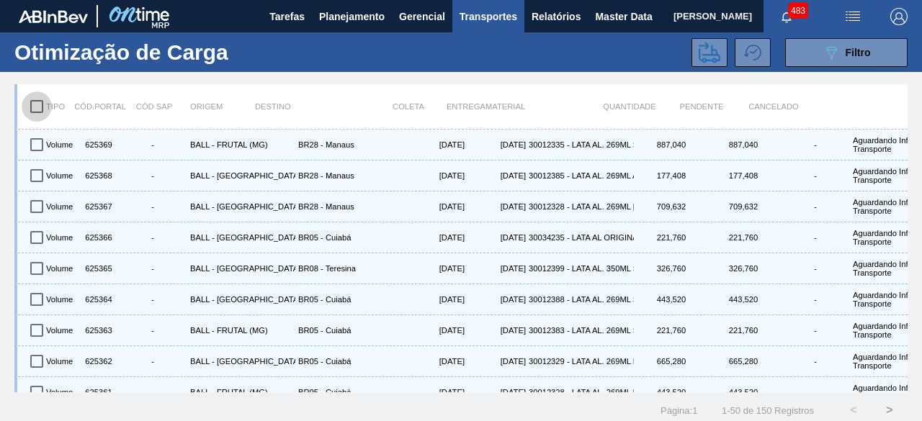
checkbox input "true"
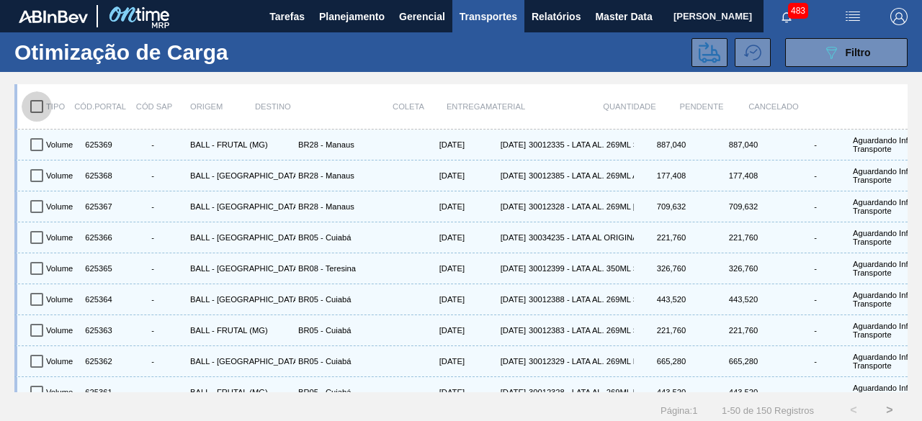
checkbox input "true"
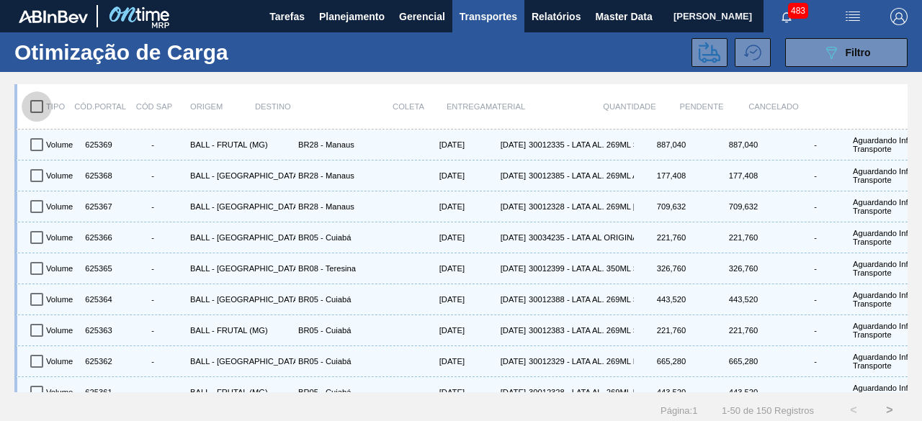
checkbox input "true"
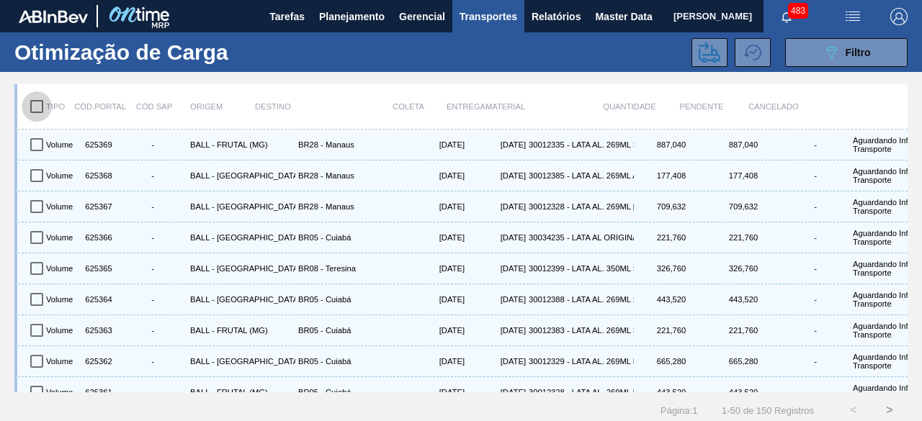
checkbox input "true"
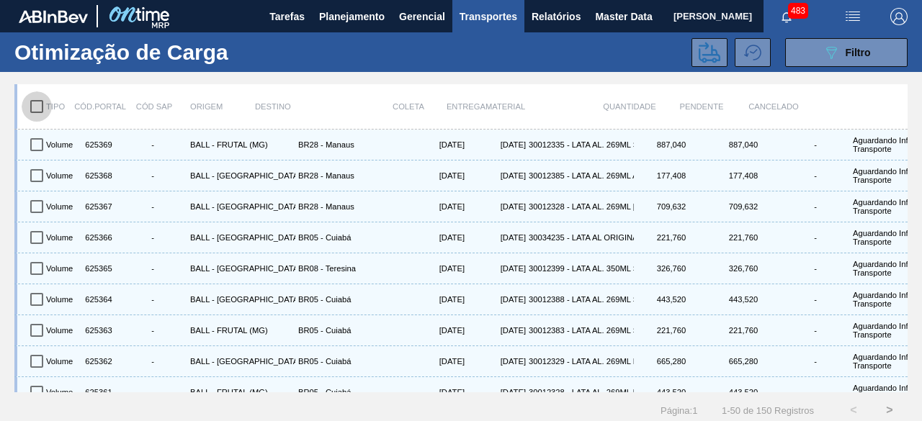
checkbox input "true"
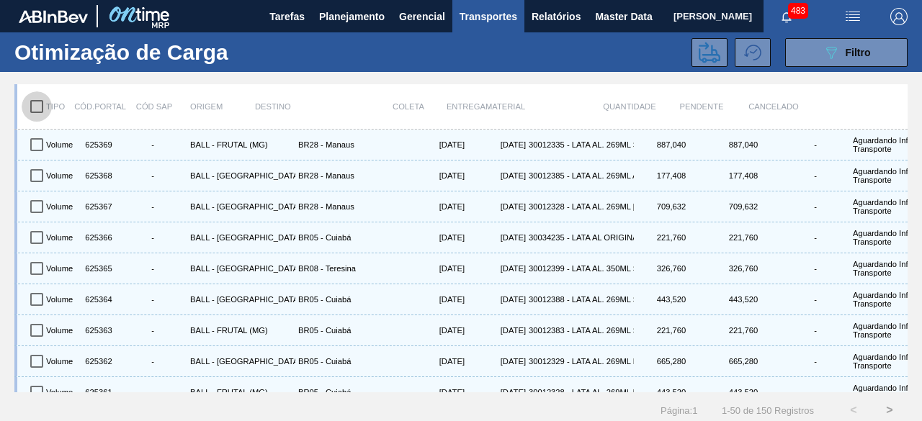
checkbox input "true"
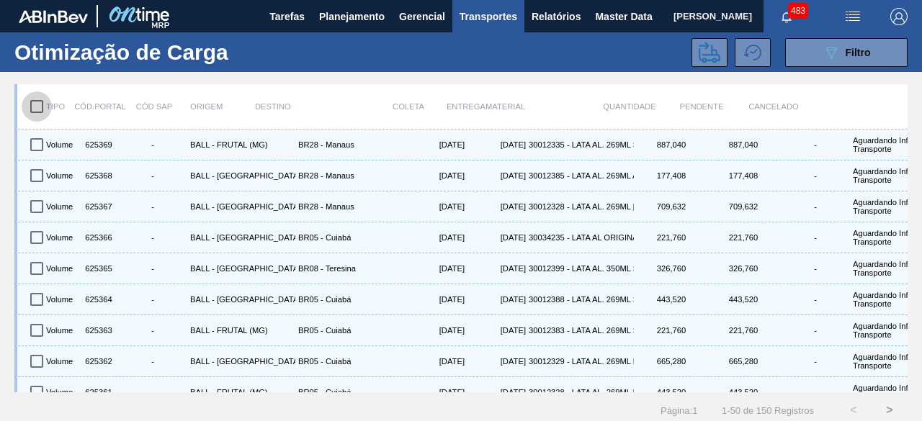
checkbox input "true"
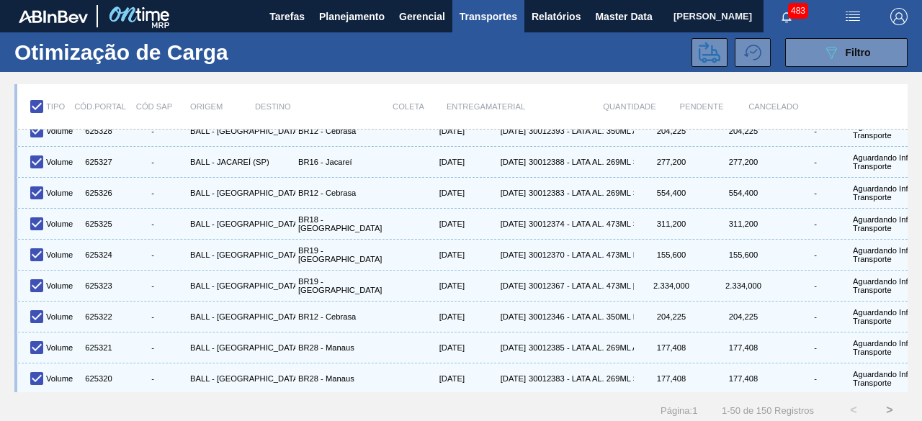
scroll to position [18, 0]
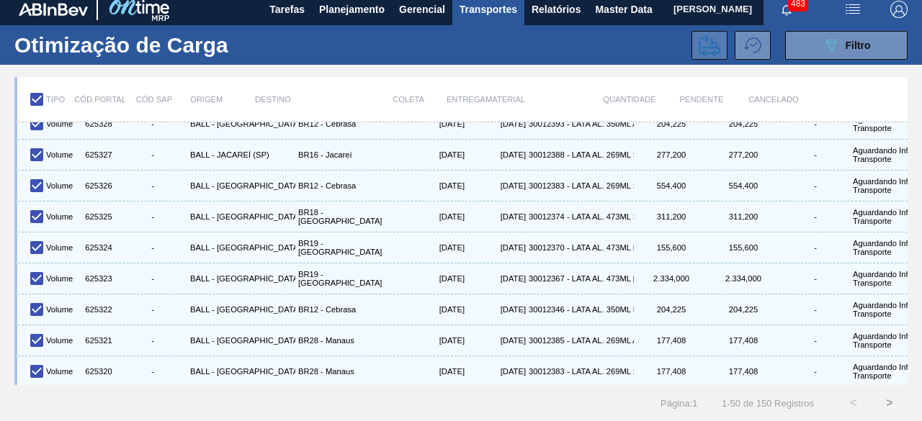
click at [703, 37] on icon at bounding box center [710, 46] width 22 height 22
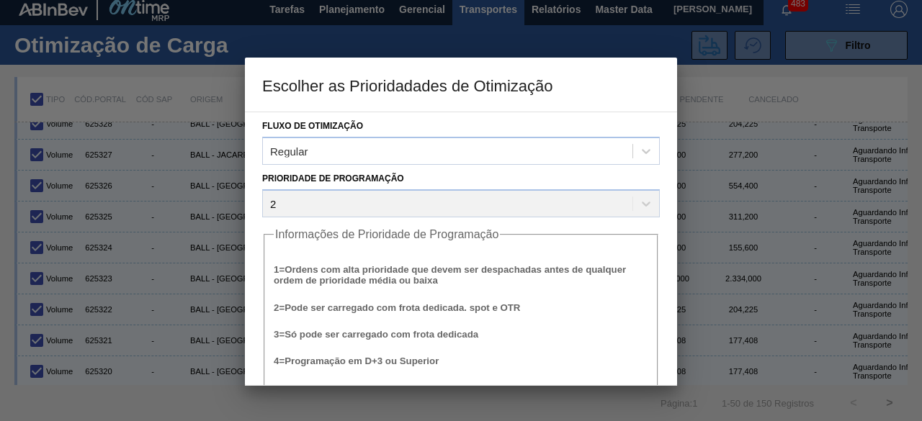
scroll to position [55, 0]
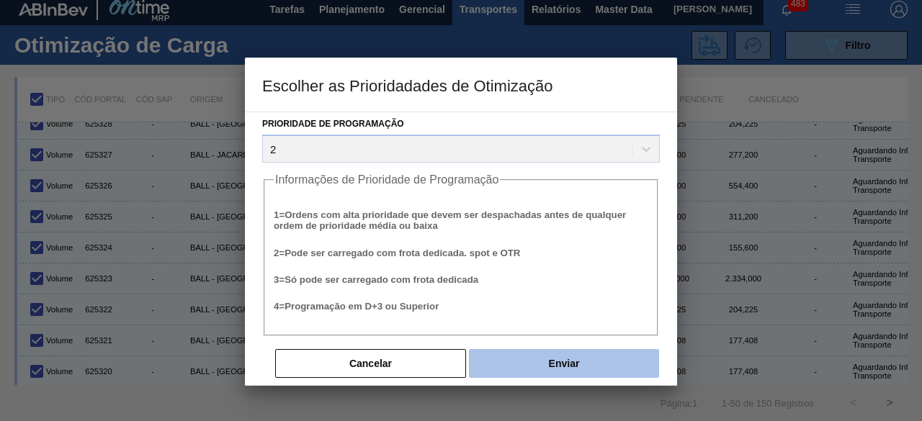
click at [578, 369] on button "Enviar" at bounding box center [564, 363] width 190 height 29
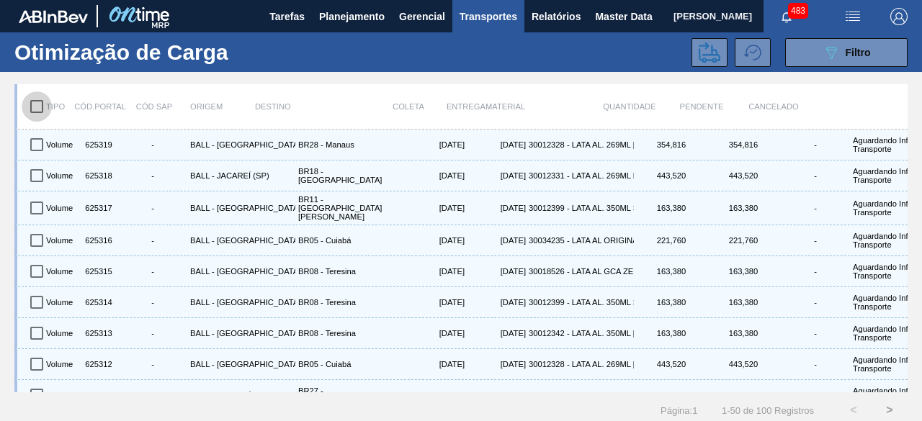
click at [38, 109] on input "checkbox" at bounding box center [37, 106] width 30 height 30
checkbox input "true"
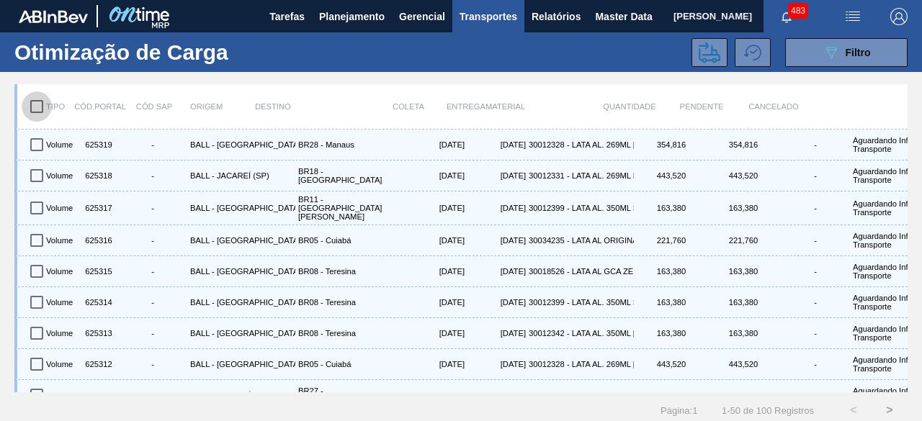
checkbox input "true"
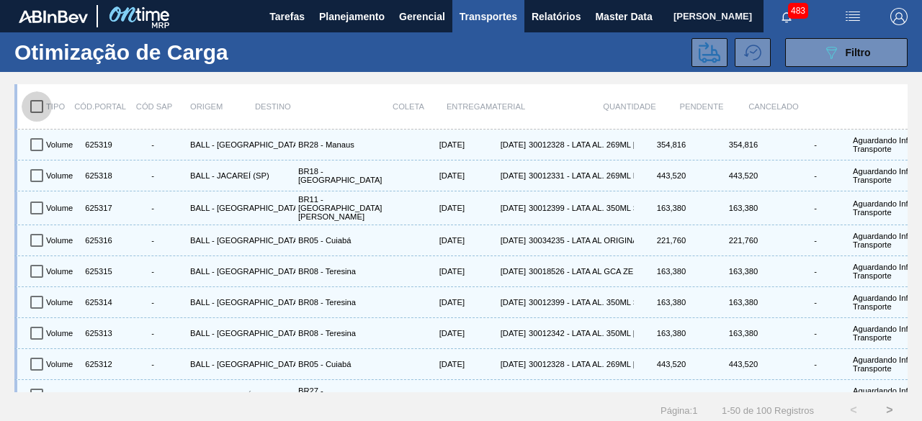
checkbox input "true"
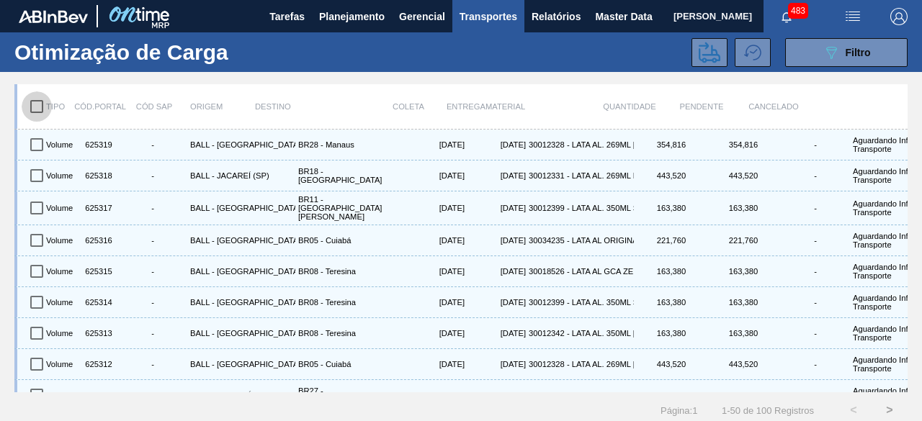
checkbox input "true"
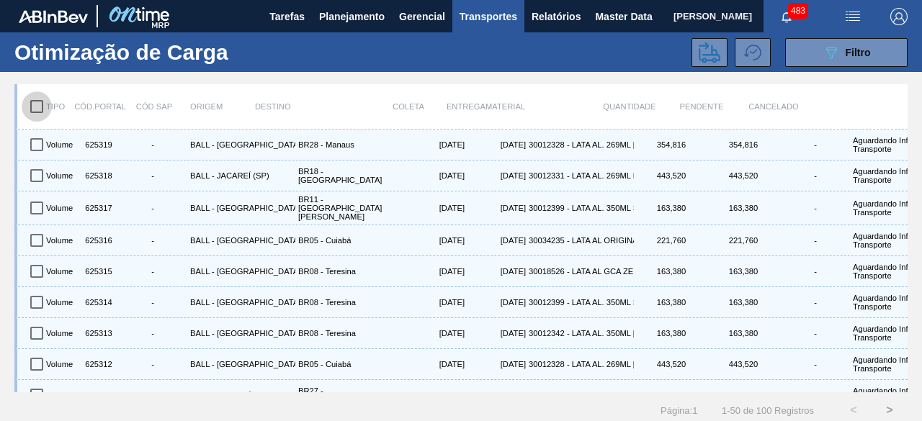
checkbox input "true"
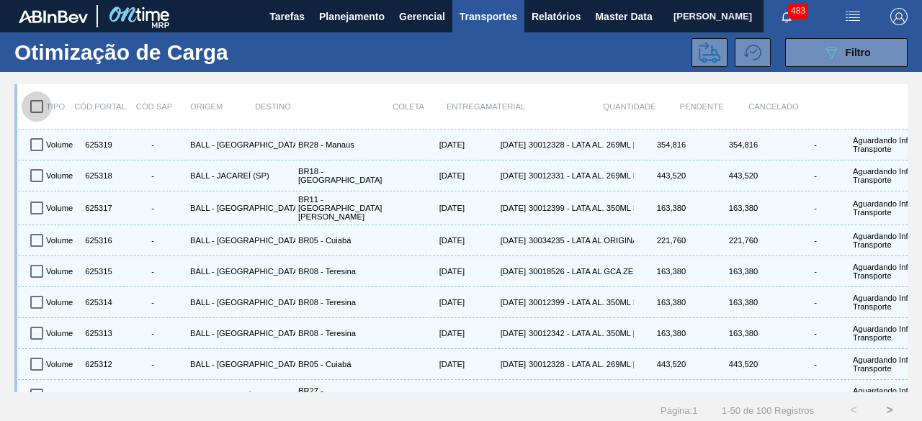
checkbox input "true"
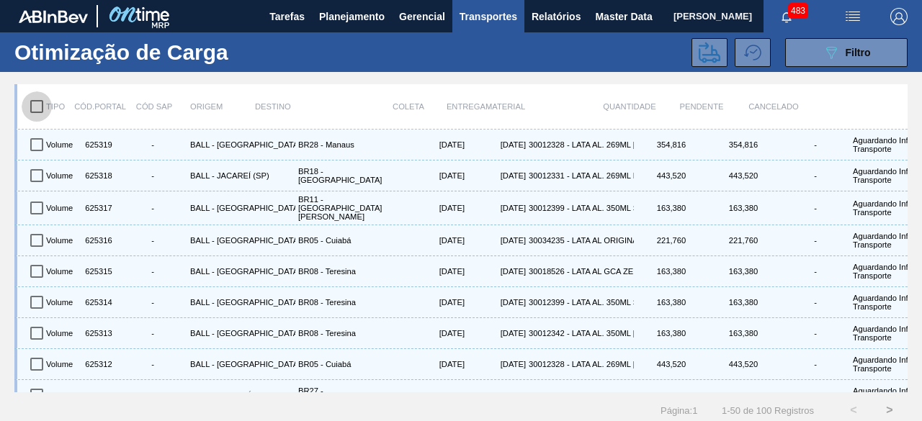
checkbox input "true"
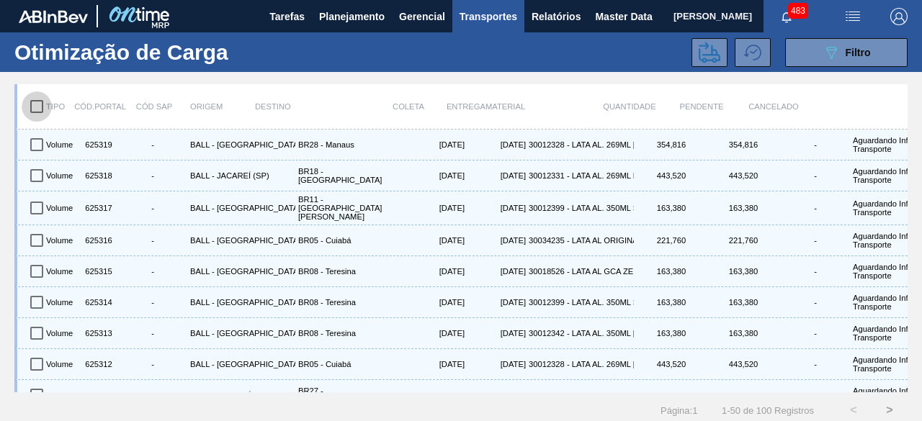
checkbox input "true"
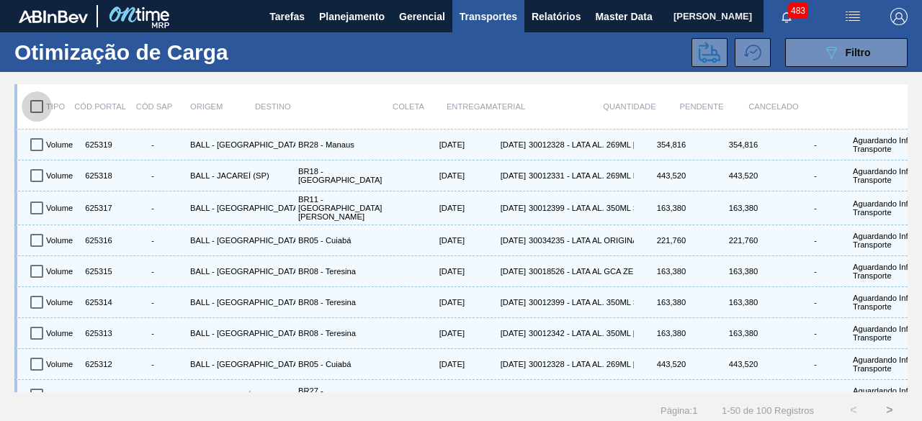
checkbox input "true"
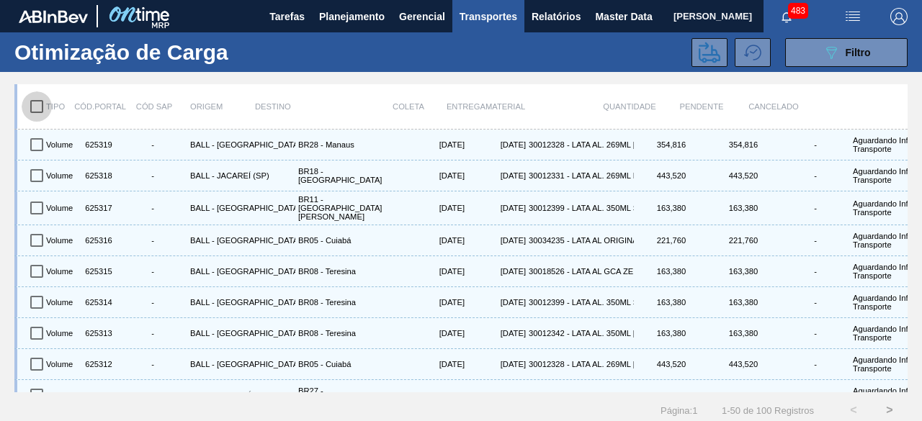
checkbox input "true"
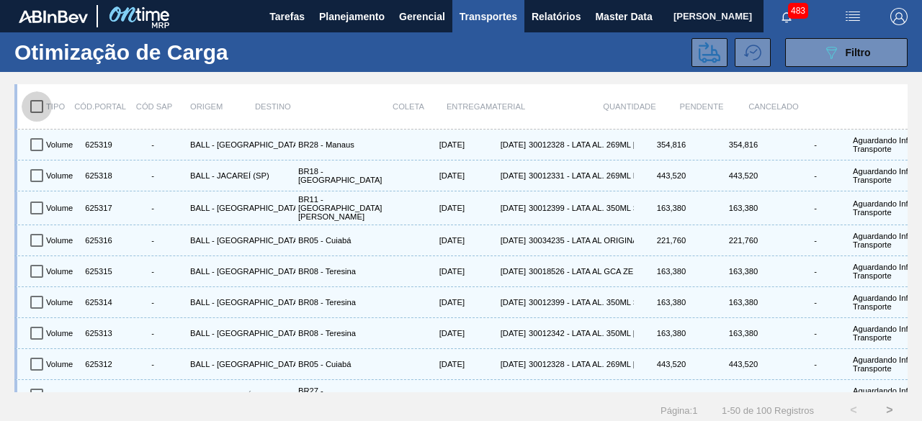
checkbox input "true"
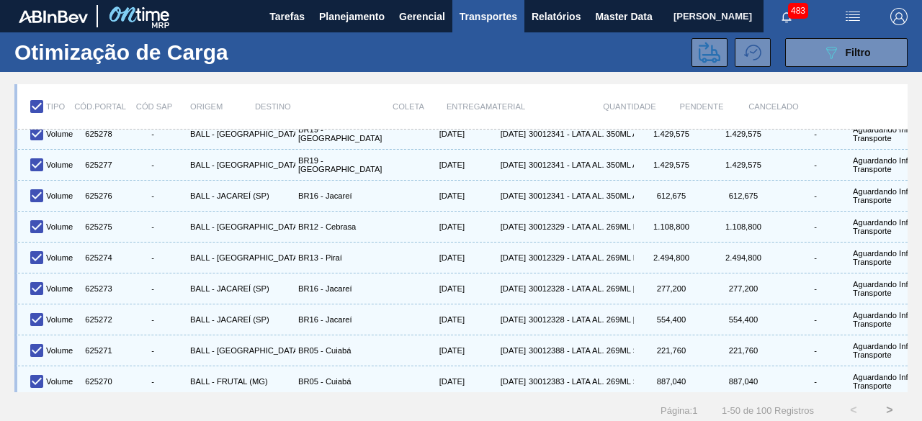
scroll to position [18, 0]
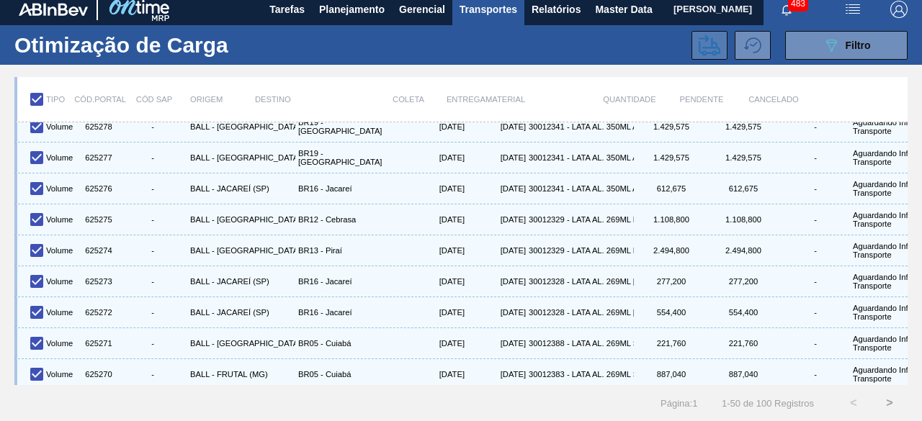
click at [696, 31] on button at bounding box center [709, 45] width 36 height 29
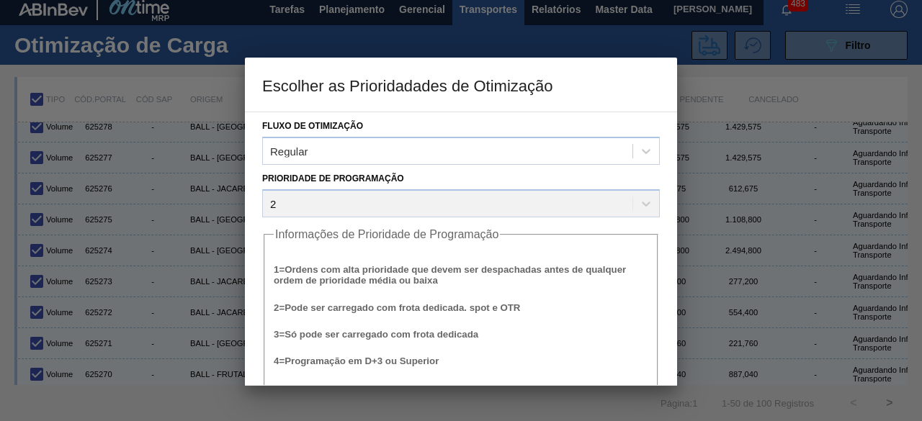
scroll to position [55, 0]
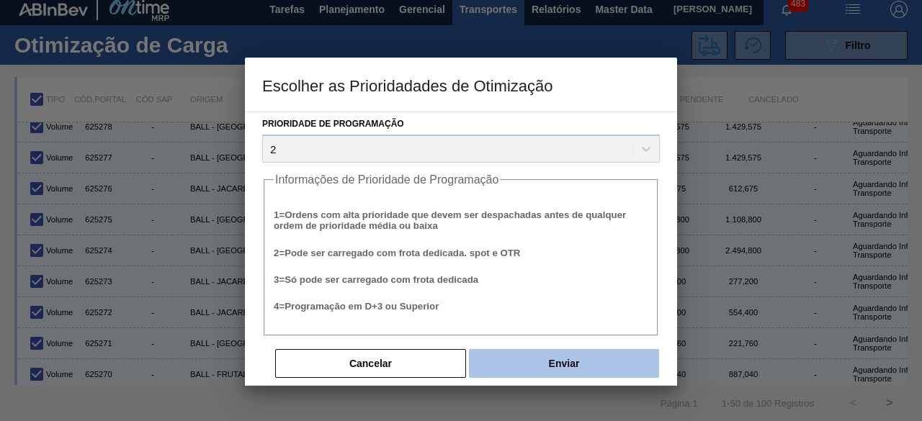
click at [567, 370] on button "Enviar" at bounding box center [564, 363] width 190 height 29
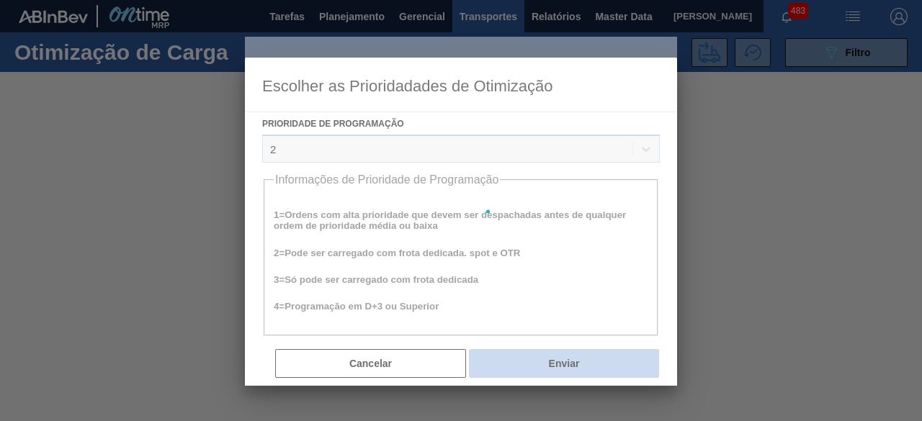
scroll to position [0, 0]
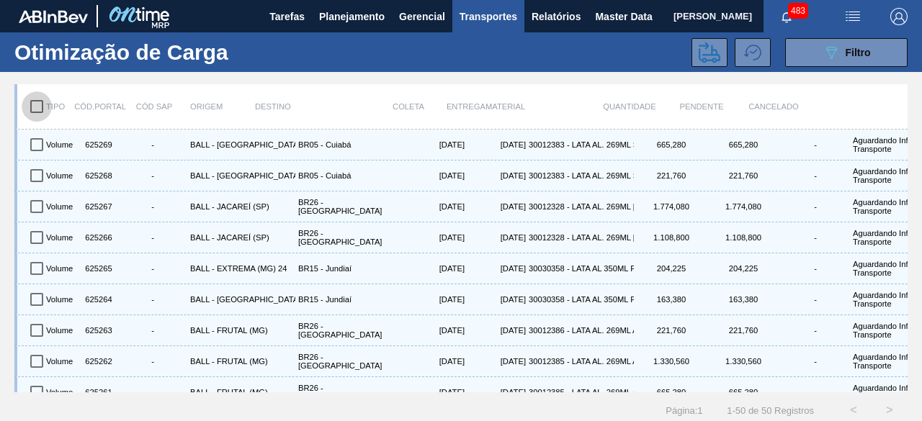
click at [36, 102] on input "checkbox" at bounding box center [37, 106] width 30 height 30
checkbox input "true"
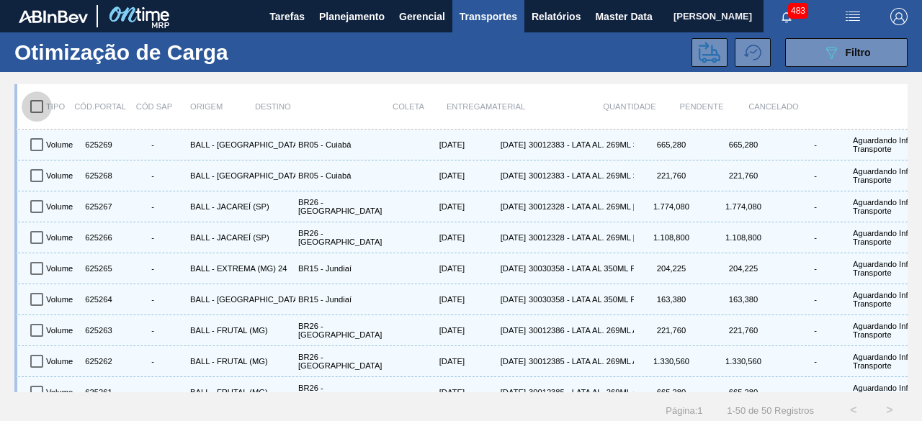
checkbox input "true"
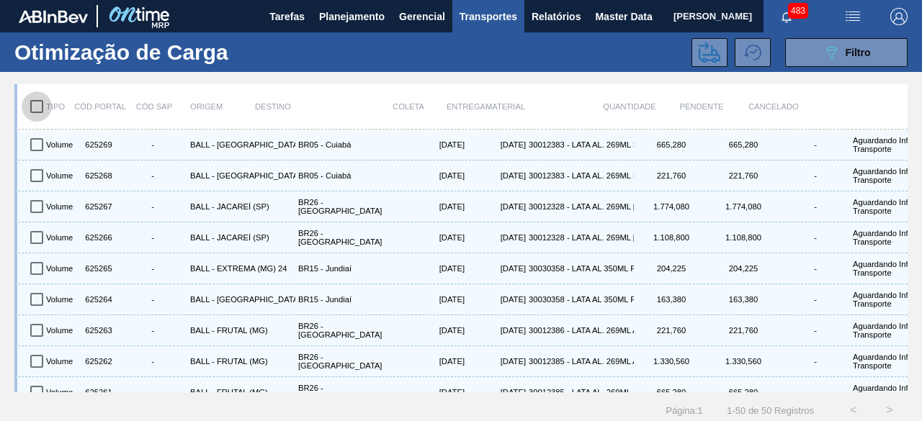
checkbox input "true"
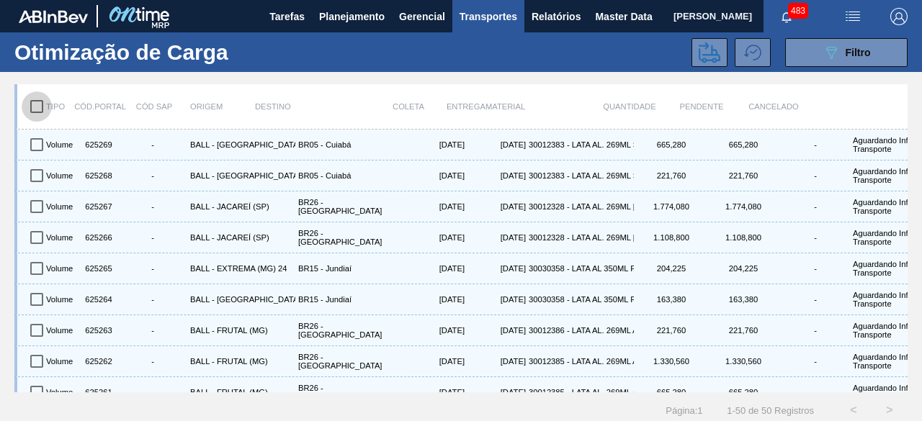
checkbox input "true"
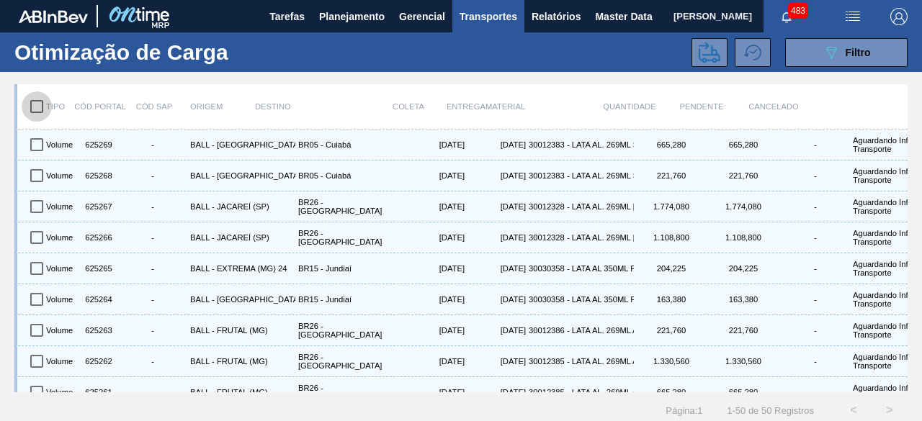
checkbox input "true"
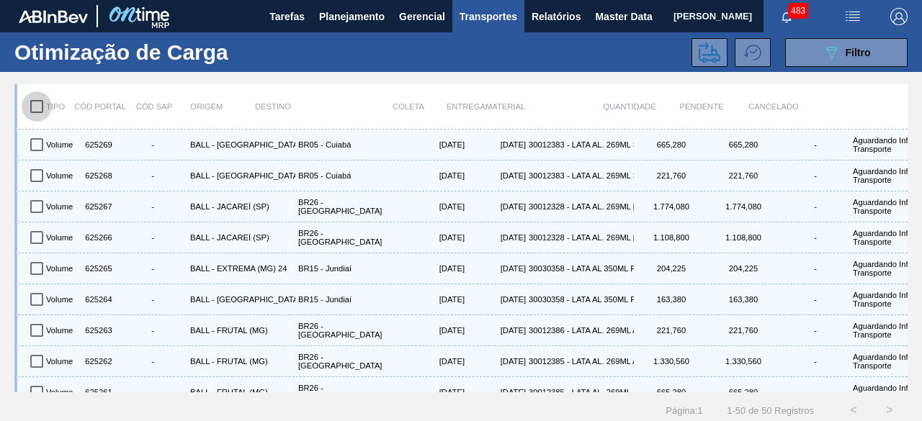
checkbox input "true"
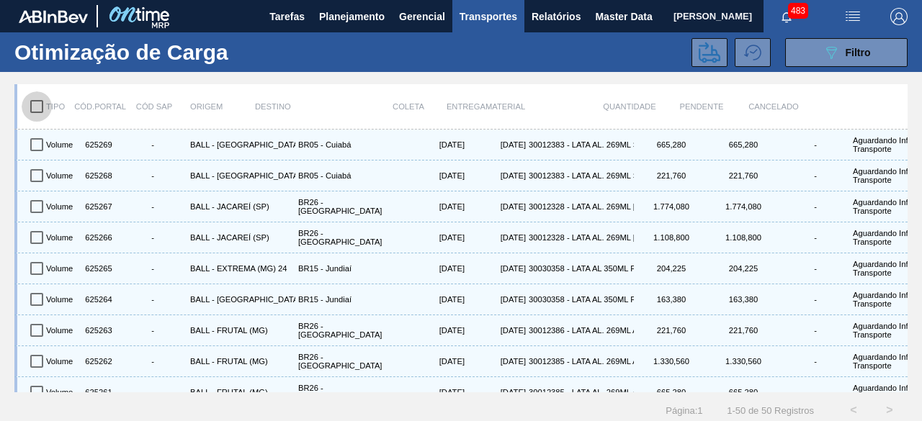
checkbox input "true"
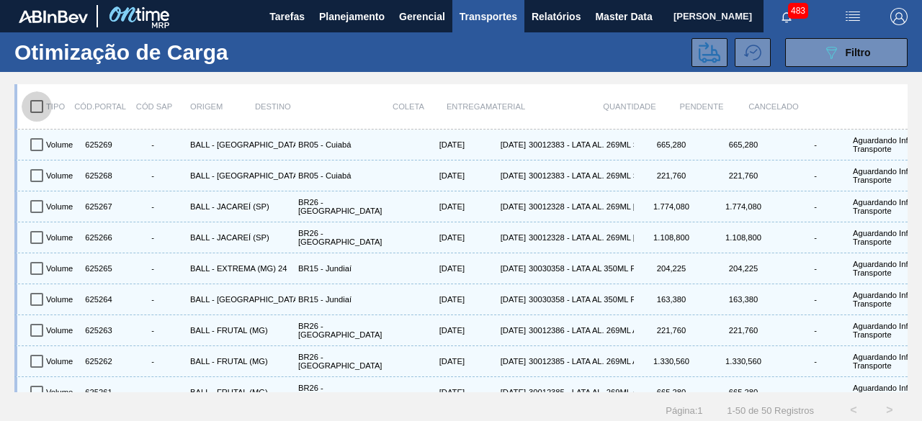
checkbox input "true"
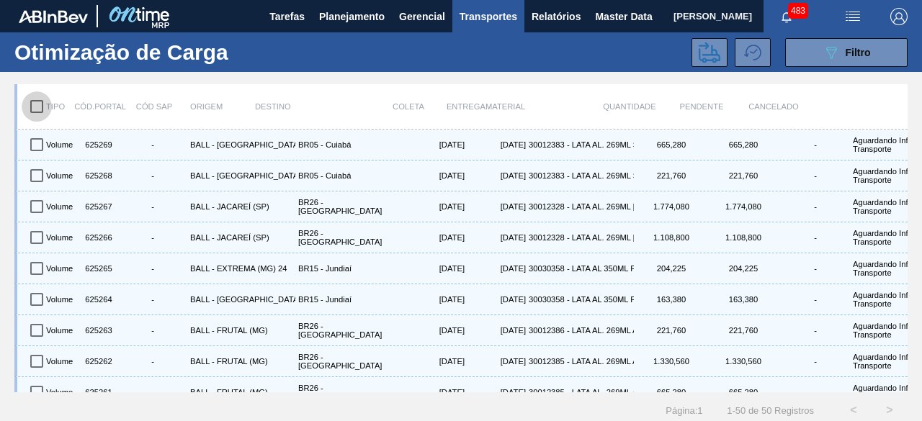
checkbox input "true"
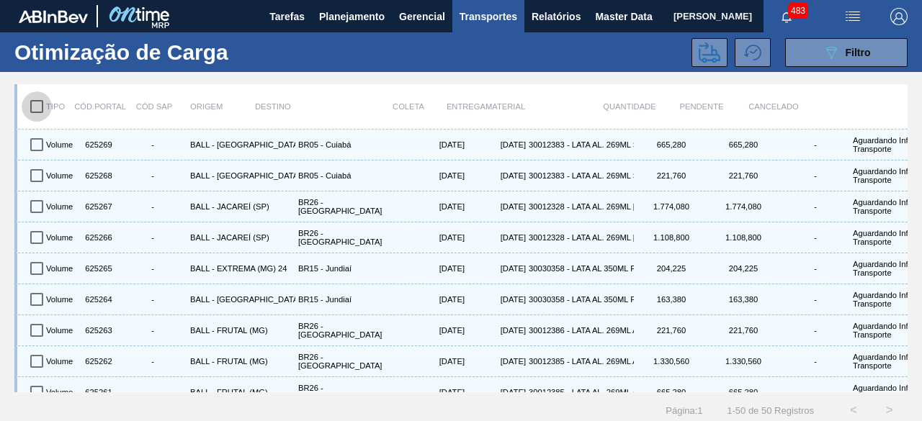
checkbox input "true"
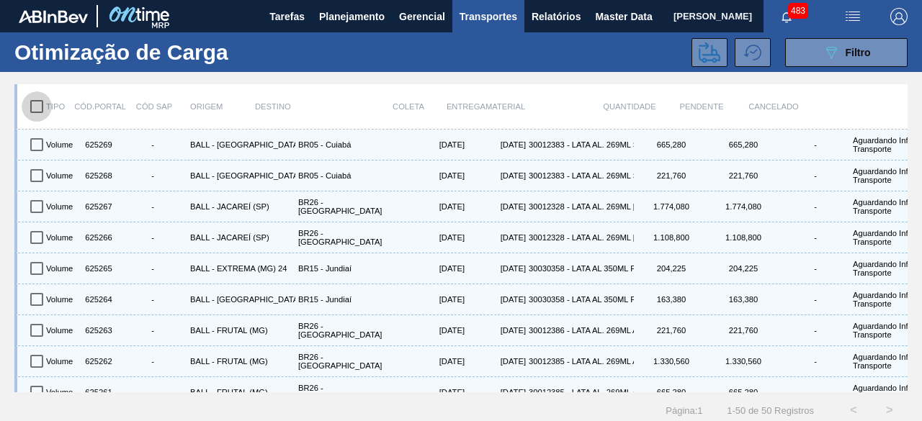
checkbox input "true"
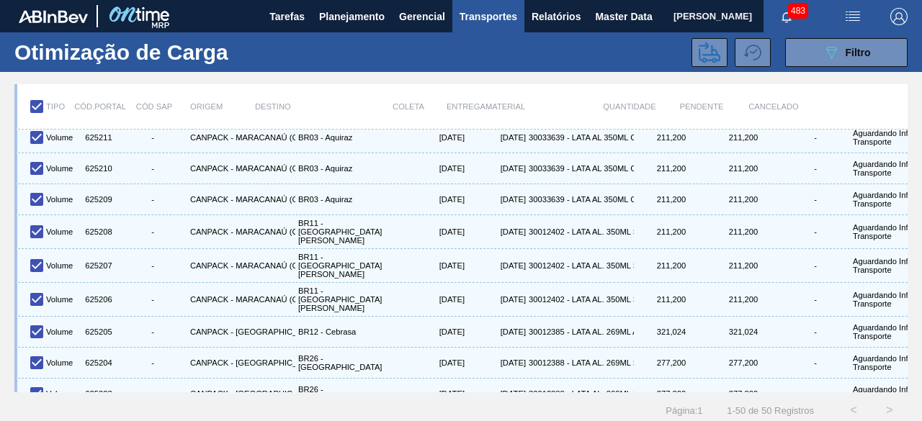
scroll to position [1283, 0]
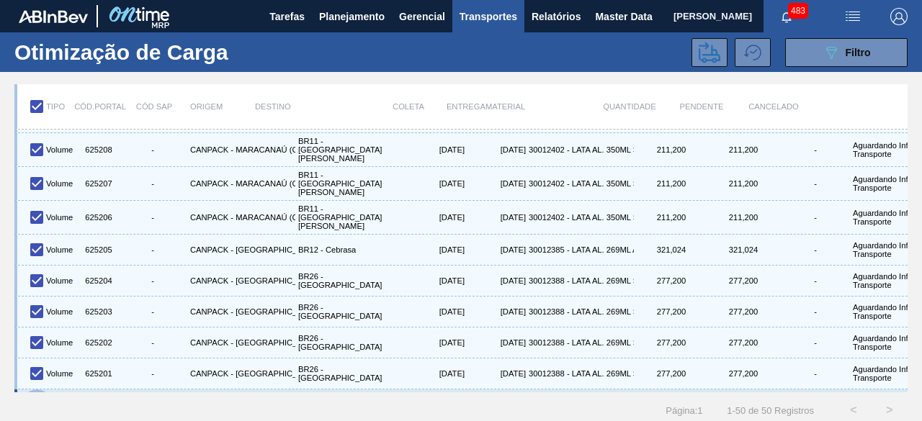
click at [35, 390] on input "checkbox" at bounding box center [37, 405] width 30 height 30
checkbox input "false"
click at [703, 53] on icon at bounding box center [710, 53] width 22 height 22
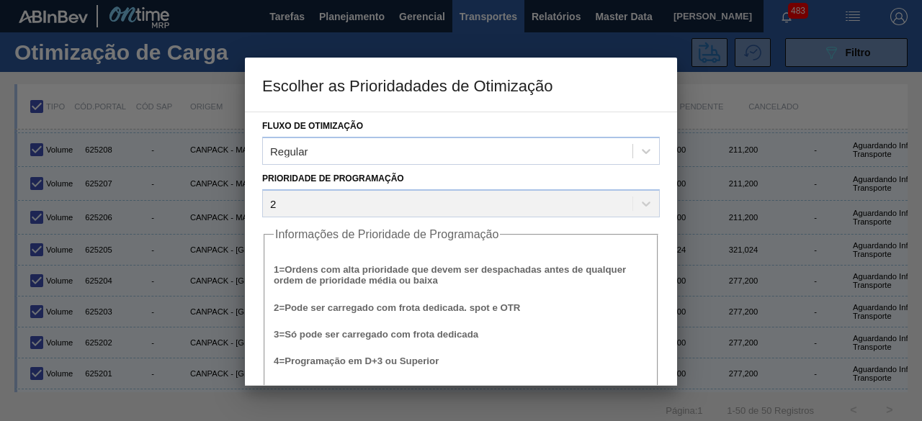
scroll to position [55, 0]
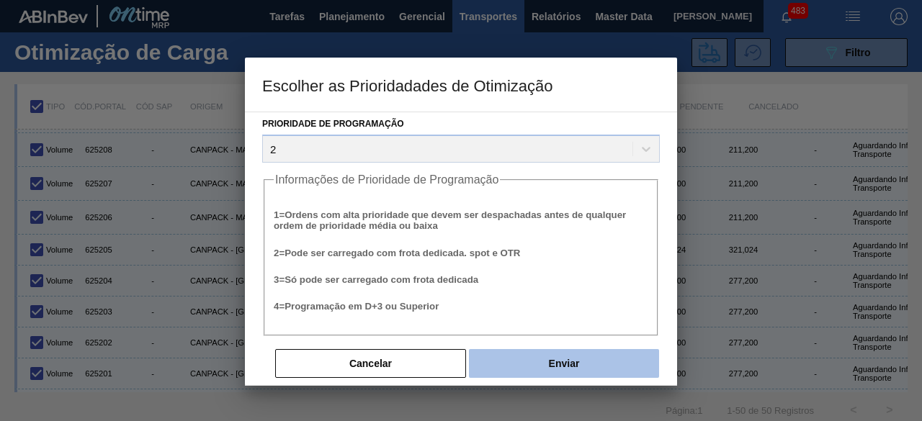
click at [532, 360] on button "Enviar" at bounding box center [564, 363] width 190 height 29
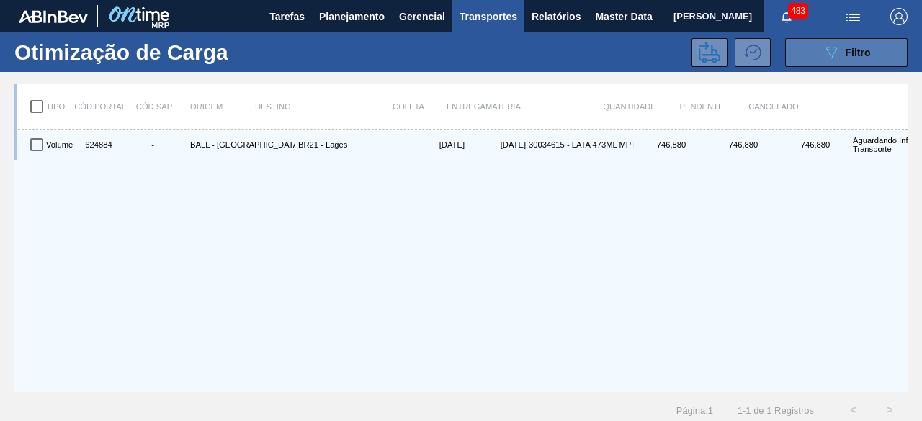
click at [861, 50] on span "Filtro" at bounding box center [857, 53] width 25 height 12
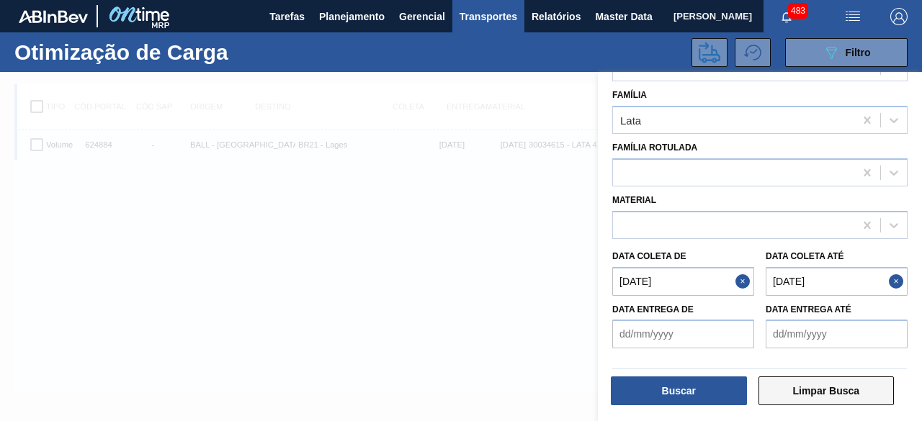
click at [799, 392] on button "Limpar Busca" at bounding box center [826, 391] width 136 height 29
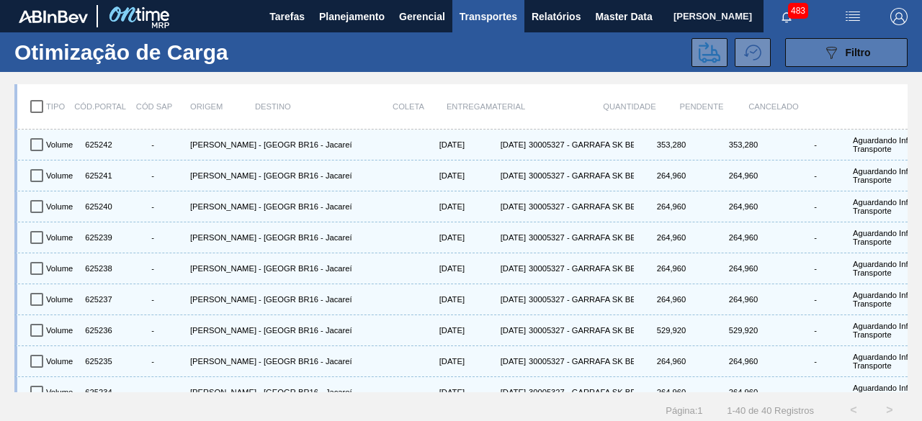
click at [818, 44] on button "089F7B8B-B2A5-4AFE-B5C0-19BA573D28AC Filtro" at bounding box center [846, 52] width 122 height 29
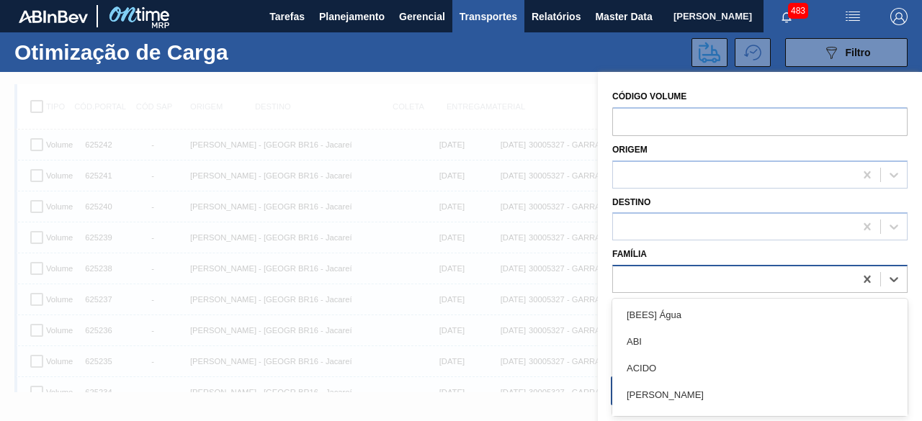
scroll to position [18, 0]
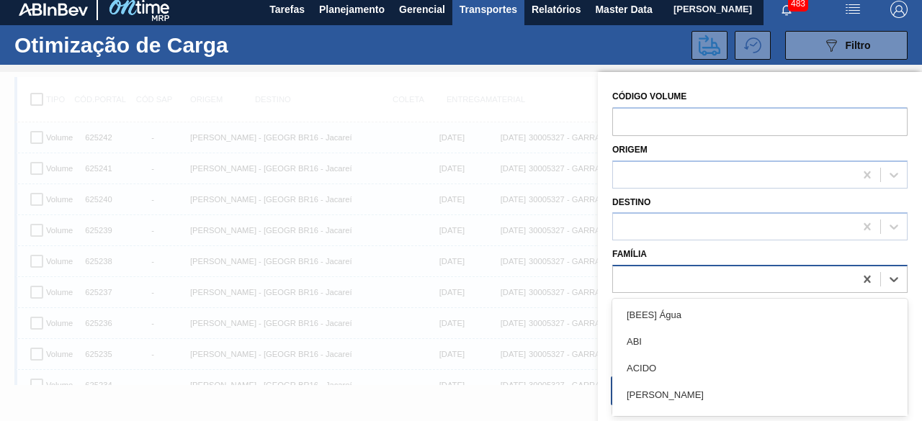
click at [763, 267] on div at bounding box center [759, 279] width 295 height 28
type input "lata"
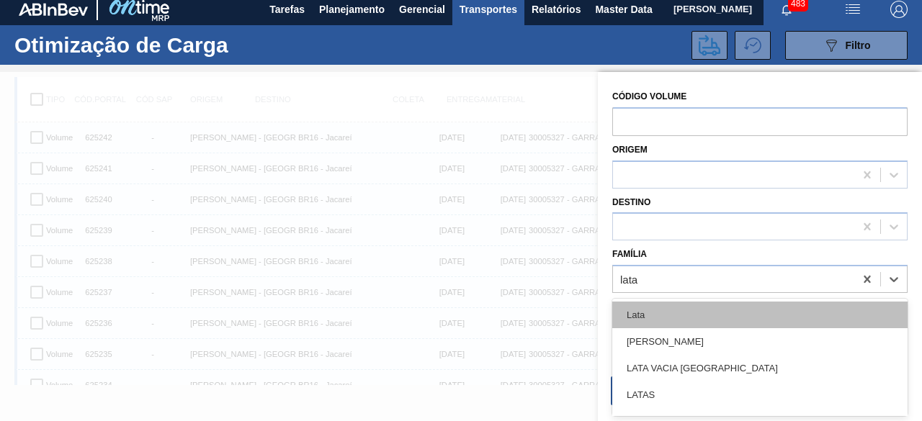
click at [667, 320] on div "Lata" at bounding box center [759, 315] width 295 height 27
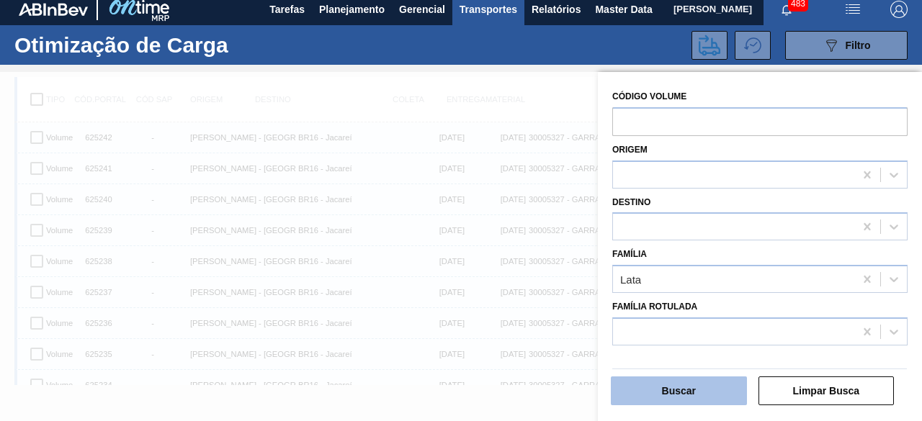
click at [687, 385] on button "Buscar" at bounding box center [679, 391] width 136 height 29
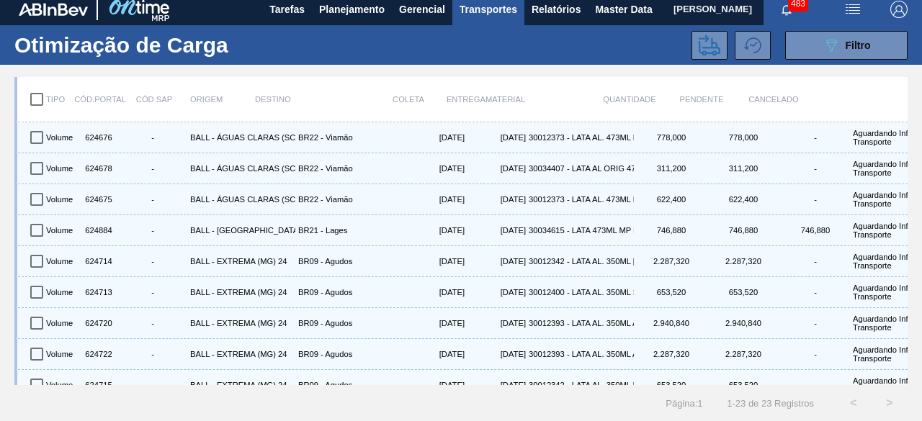
scroll to position [0, 0]
